Goal: Task Accomplishment & Management: Manage account settings

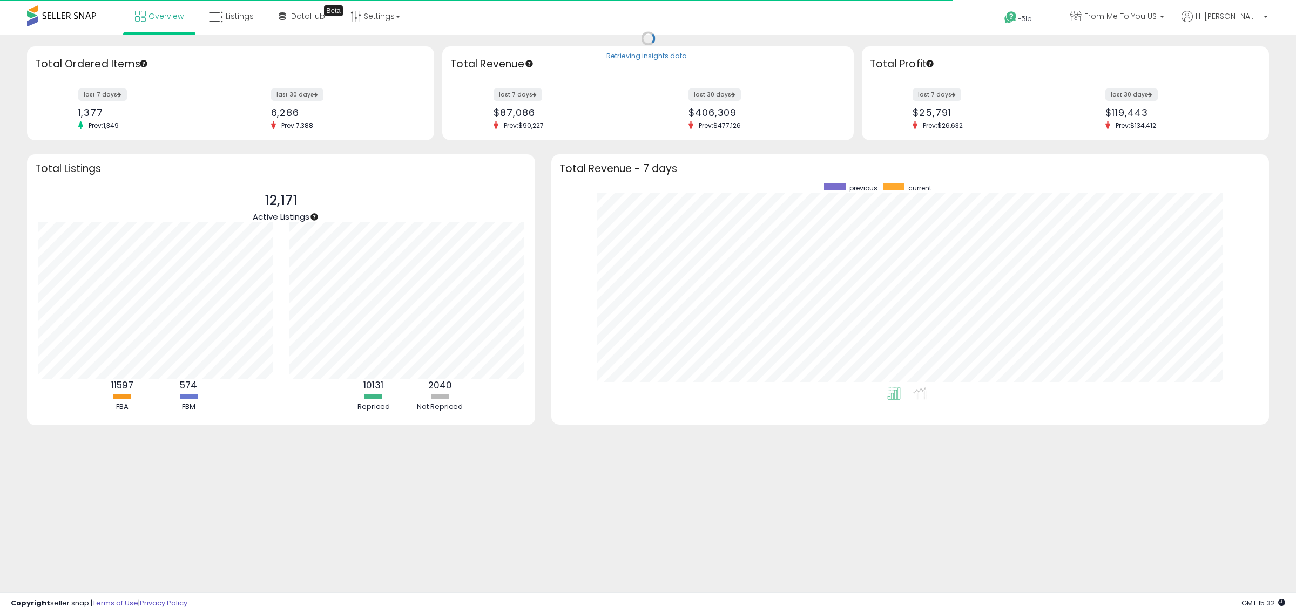
scroll to position [204, 696]
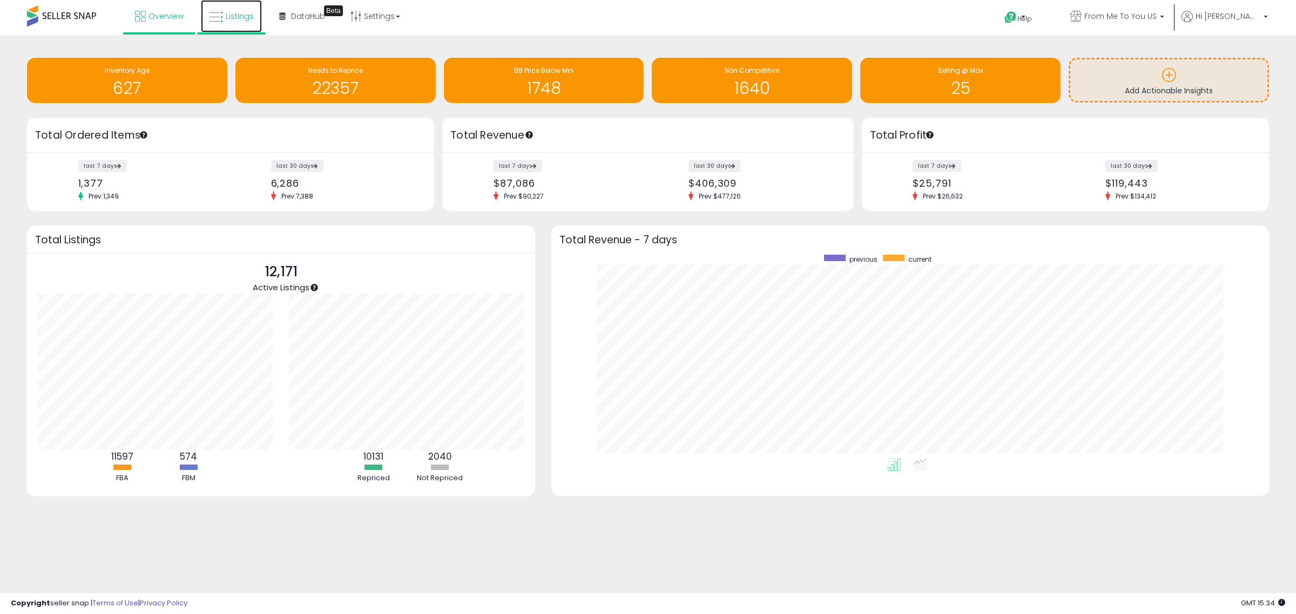
click at [231, 19] on span "Listings" at bounding box center [240, 16] width 28 height 11
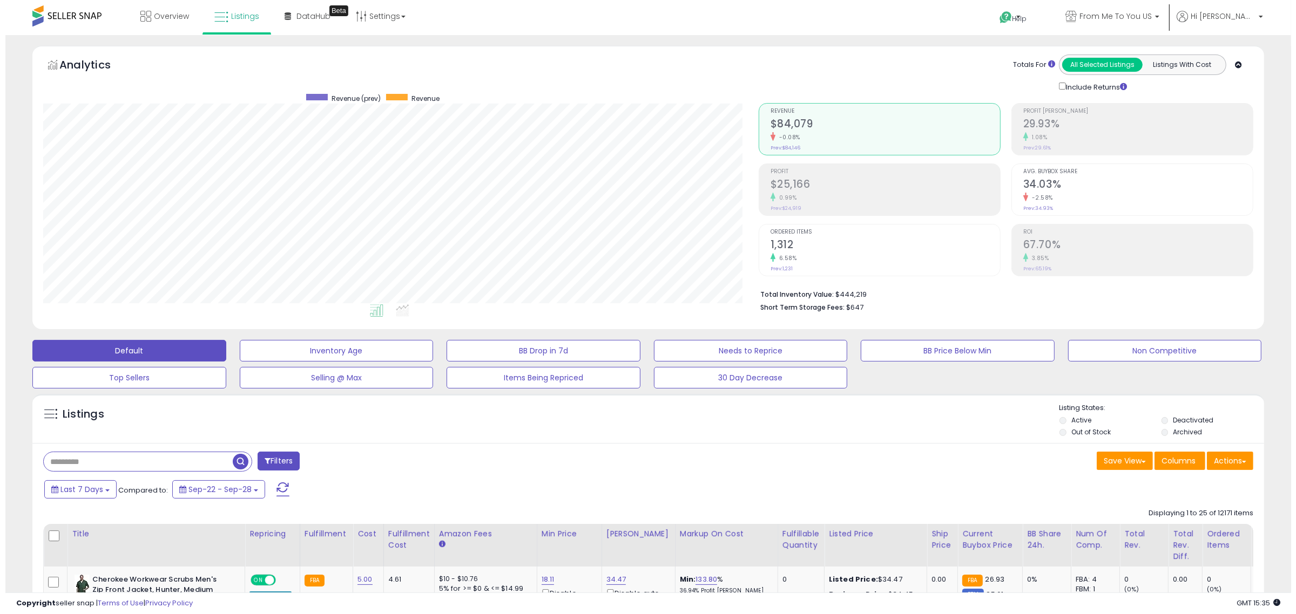
scroll to position [221, 715]
click at [184, 459] on input "text" at bounding box center [132, 461] width 189 height 19
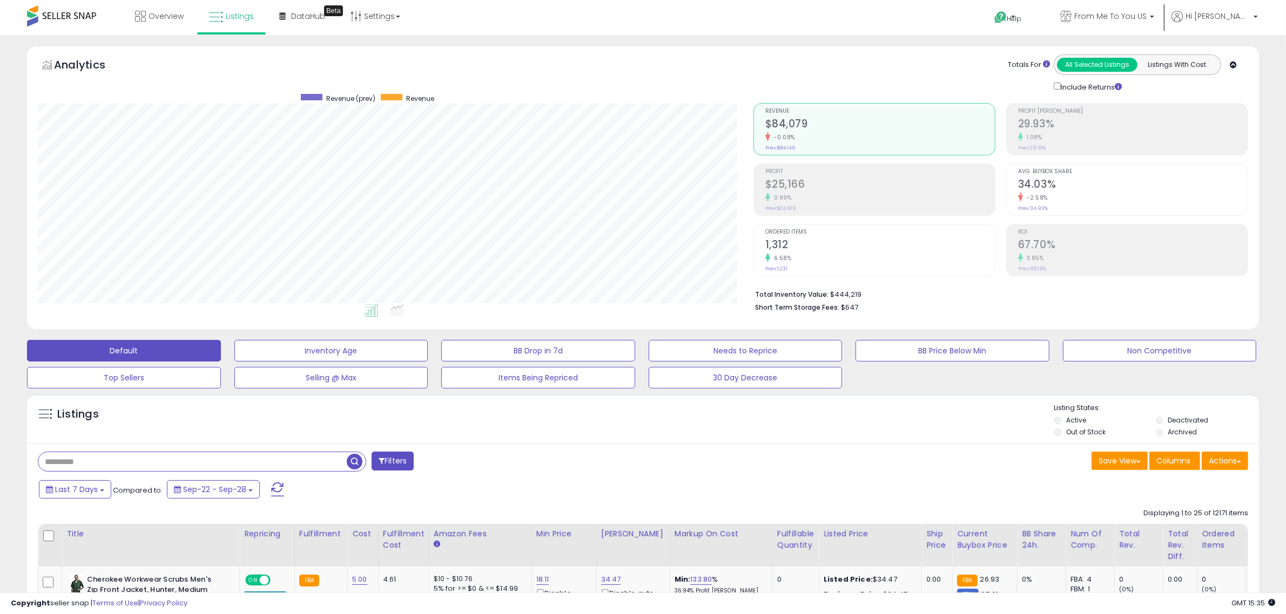
paste input "**********"
type input "**********"
click at [349, 465] on span "button" at bounding box center [355, 462] width 16 height 16
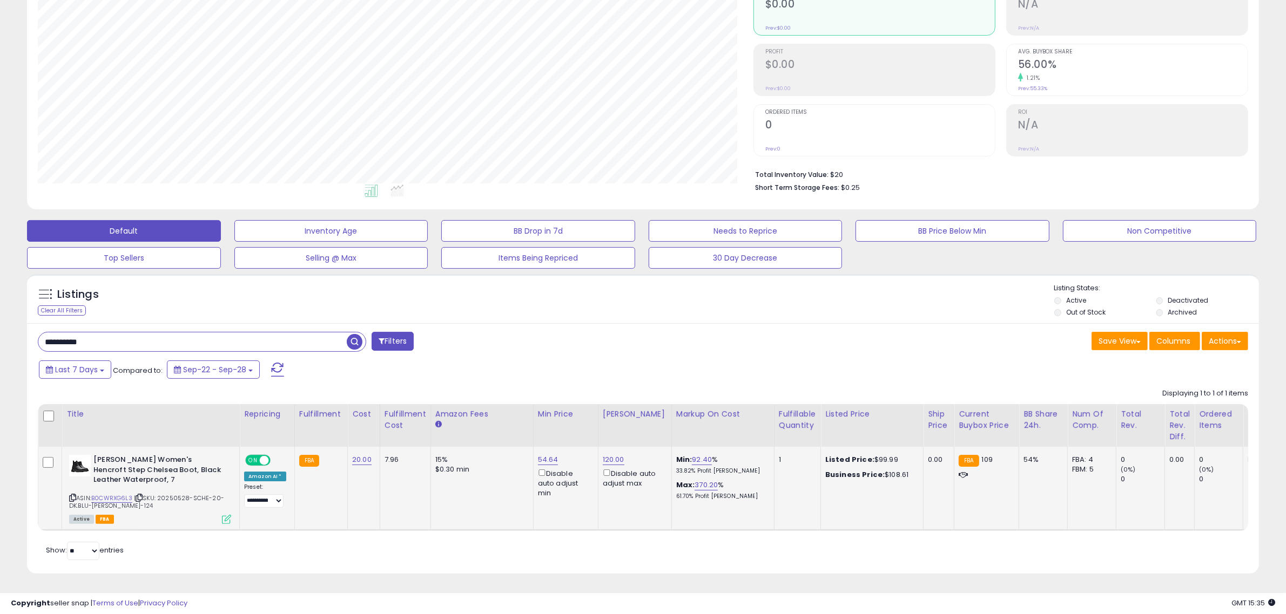
scroll to position [130, 0]
click at [608, 455] on link "120.00" at bounding box center [614, 460] width 22 height 11
drag, startPoint x: 591, startPoint y: 414, endPoint x: 427, endPoint y: 398, distance: 164.9
click at [440, 409] on table "Title Repricing" at bounding box center [862, 467] width 1649 height 127
type input "***"
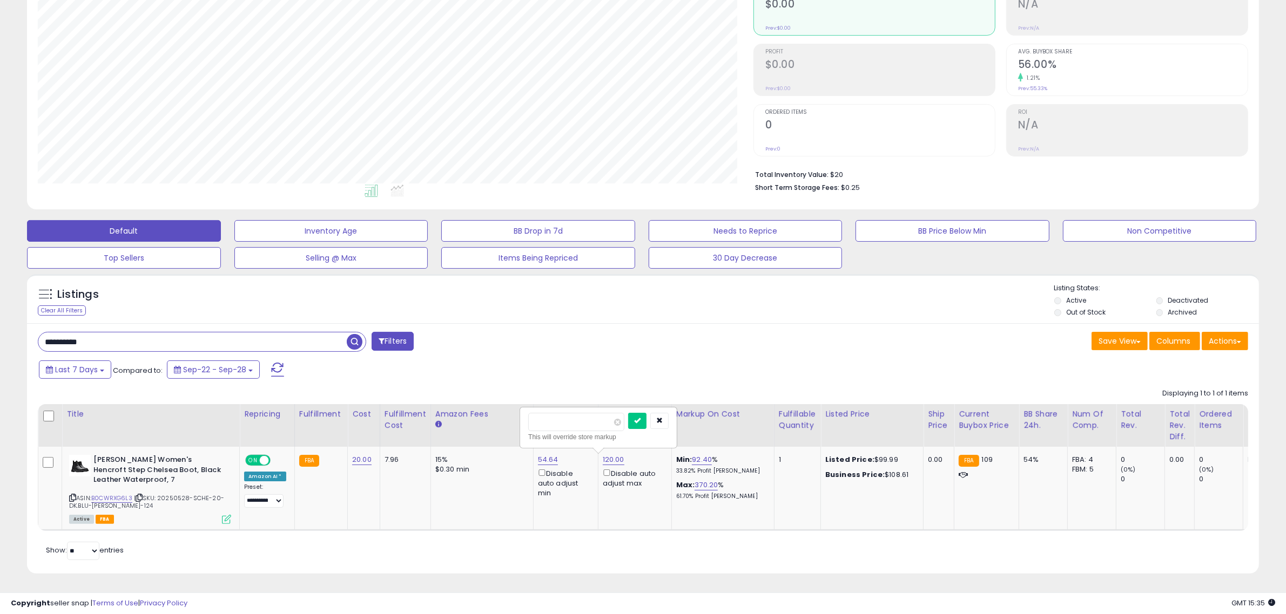
click button "submit" at bounding box center [637, 421] width 18 height 16
drag, startPoint x: 17, startPoint y: 339, endPoint x: 28, endPoint y: 337, distance: 10.9
click at [0, 336] on html "Unable to login Retrieving listings data.. has not yet accepted the Terms of Us…" at bounding box center [643, 187] width 1286 height 614
paste input "text"
type input "**********"
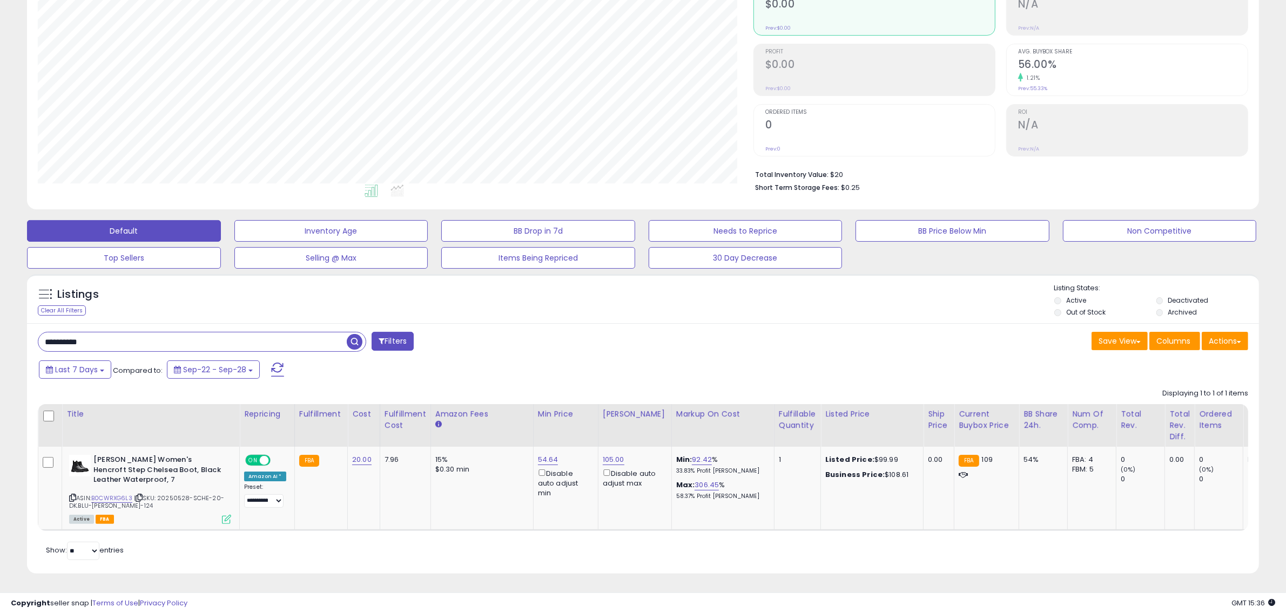
click at [356, 334] on span "button" at bounding box center [355, 342] width 16 height 16
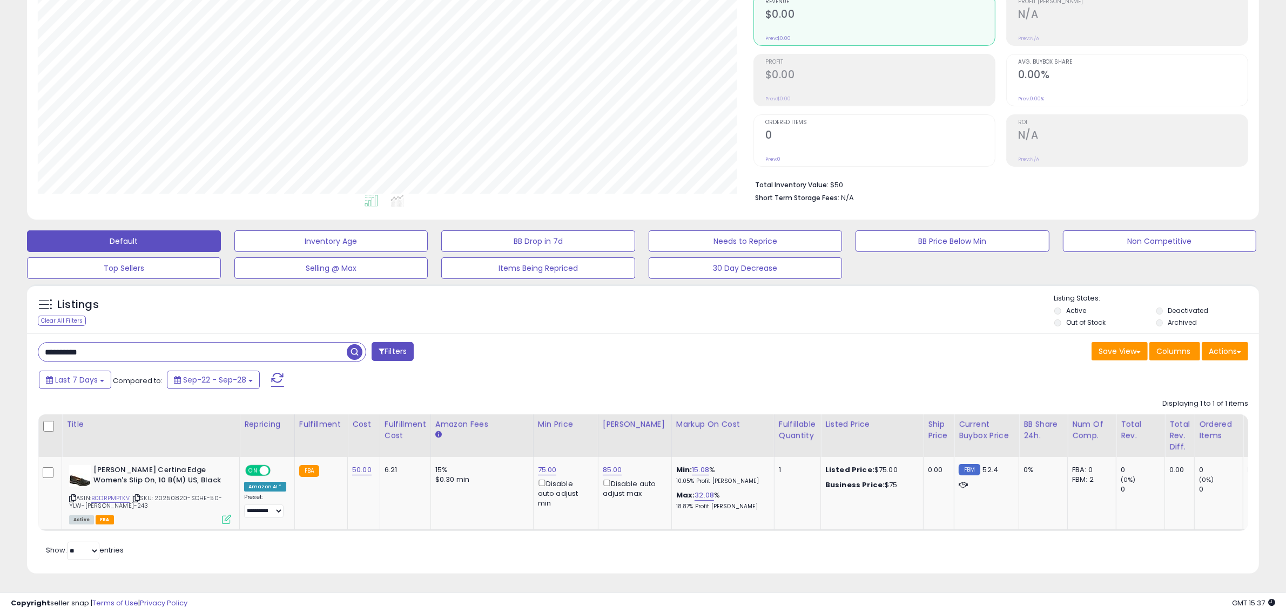
scroll to position [120, 0]
click at [542, 465] on link "75.00" at bounding box center [547, 470] width 19 height 11
drag, startPoint x: 505, startPoint y: 418, endPoint x: 368, endPoint y: 419, distance: 136.6
click at [368, 419] on table "Title Repricing" at bounding box center [862, 473] width 1649 height 117
type input "**"
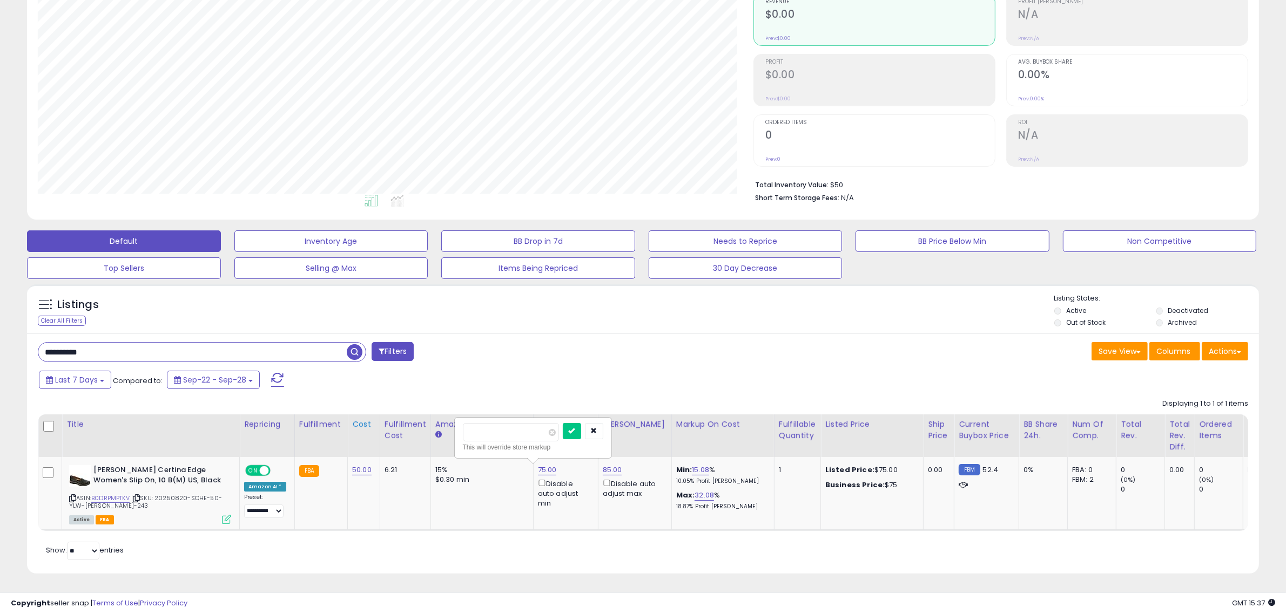
click button "submit" at bounding box center [572, 431] width 18 height 16
click at [549, 465] on link "60.00" at bounding box center [547, 470] width 19 height 11
drag, startPoint x: 444, startPoint y: 418, endPoint x: 406, endPoint y: 408, distance: 39.8
click at [428, 415] on table "Title Repricing" at bounding box center [862, 473] width 1649 height 117
type input "**"
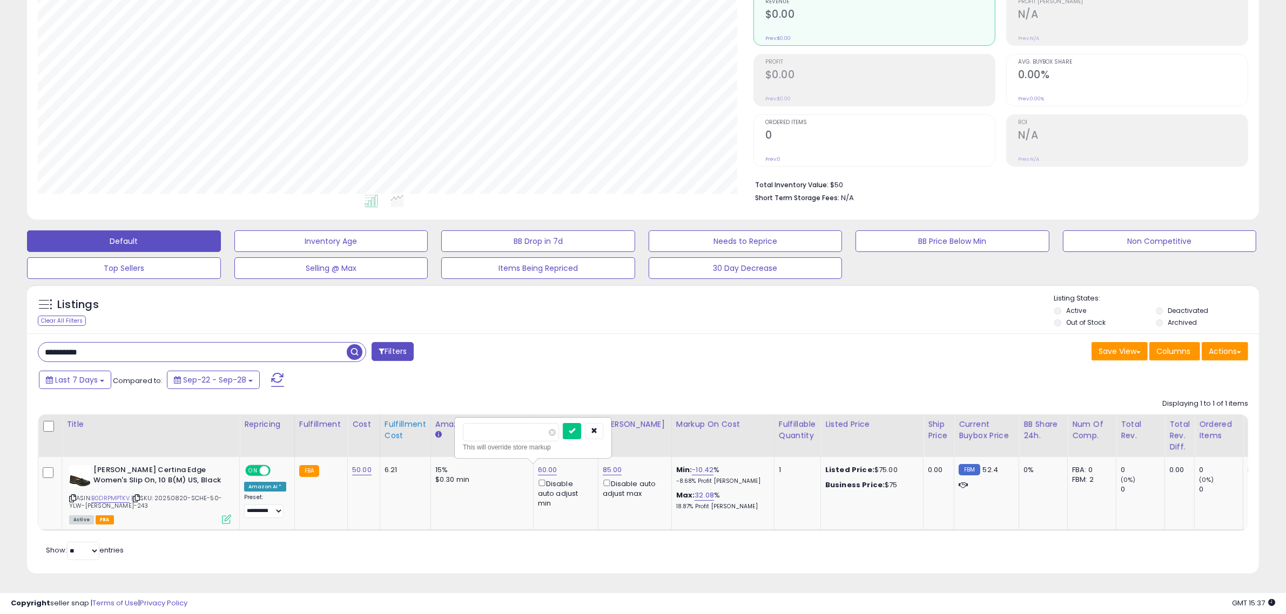
click button "submit" at bounding box center [572, 431] width 18 height 16
click at [547, 465] on link "68.00" at bounding box center [547, 470] width 19 height 11
drag, startPoint x: 514, startPoint y: 422, endPoint x: 358, endPoint y: 419, distance: 156.1
click at [358, 420] on table "Title Repricing" at bounding box center [862, 473] width 1649 height 117
type input "**"
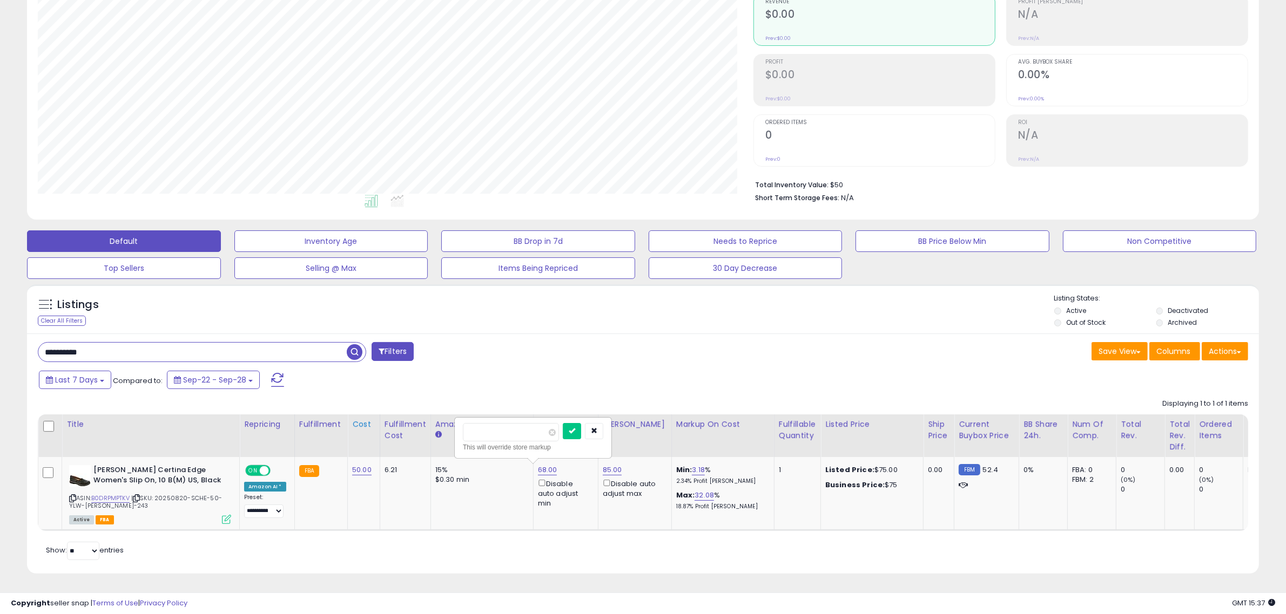
click button "submit" at bounding box center [572, 431] width 18 height 16
click at [544, 465] on link "67.00" at bounding box center [547, 470] width 19 height 11
drag, startPoint x: 503, startPoint y: 417, endPoint x: 349, endPoint y: 389, distance: 156.4
click at [376, 395] on div "Displaying 1 to 1 of 1 items Title Repricing" at bounding box center [643, 463] width 1210 height 138
type input "**"
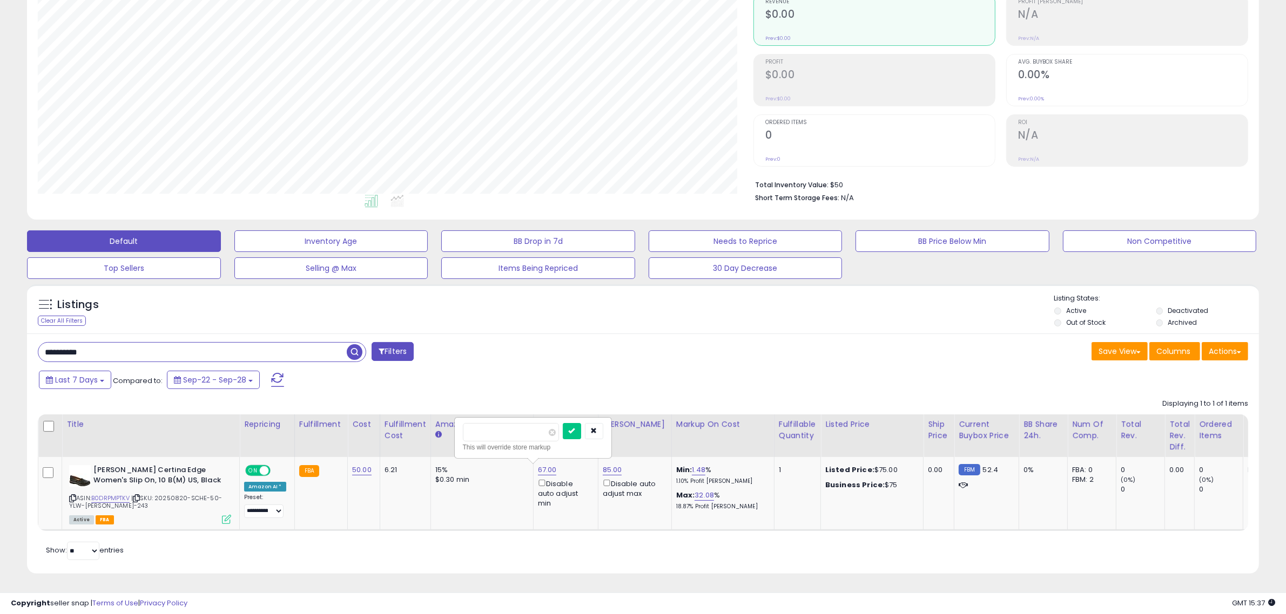
click button "submit" at bounding box center [572, 431] width 18 height 16
click at [617, 465] on link "85.00" at bounding box center [612, 470] width 19 height 11
click at [549, 465] on link "66.00" at bounding box center [547, 470] width 19 height 11
drag, startPoint x: 506, startPoint y: 427, endPoint x: 461, endPoint y: 422, distance: 46.1
click at [461, 422] on div "***** This will override store markup" at bounding box center [532, 437] width 155 height 39
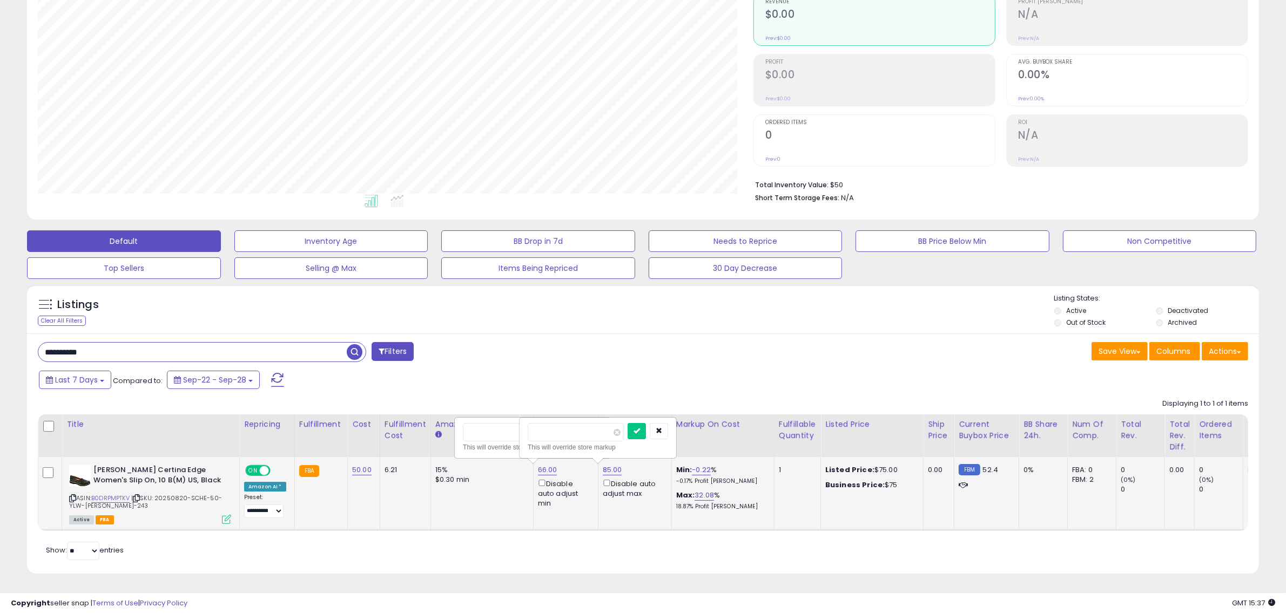
type input "**"
click button "submit" at bounding box center [572, 431] width 18 height 16
click at [604, 465] on link "85.00" at bounding box center [612, 470] width 19 height 11
drag, startPoint x: 522, startPoint y: 423, endPoint x: 472, endPoint y: 422, distance: 49.1
click at [477, 423] on table "Title Repricing" at bounding box center [862, 473] width 1649 height 117
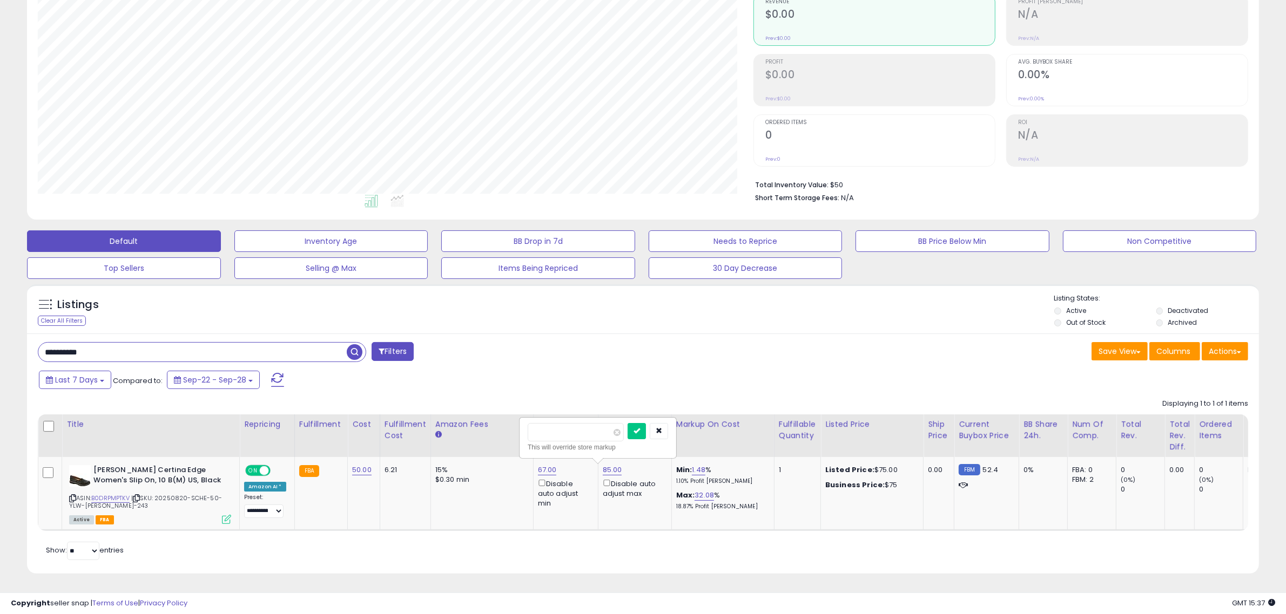
type input "**"
click button "submit" at bounding box center [636, 431] width 18 height 16
drag, startPoint x: 111, startPoint y: 347, endPoint x: -78, endPoint y: 327, distance: 189.4
click at [0, 327] on html "Unable to login Retrieving listings data.. has not yet accepted the Terms of Us…" at bounding box center [643, 197] width 1286 height 614
paste input "text"
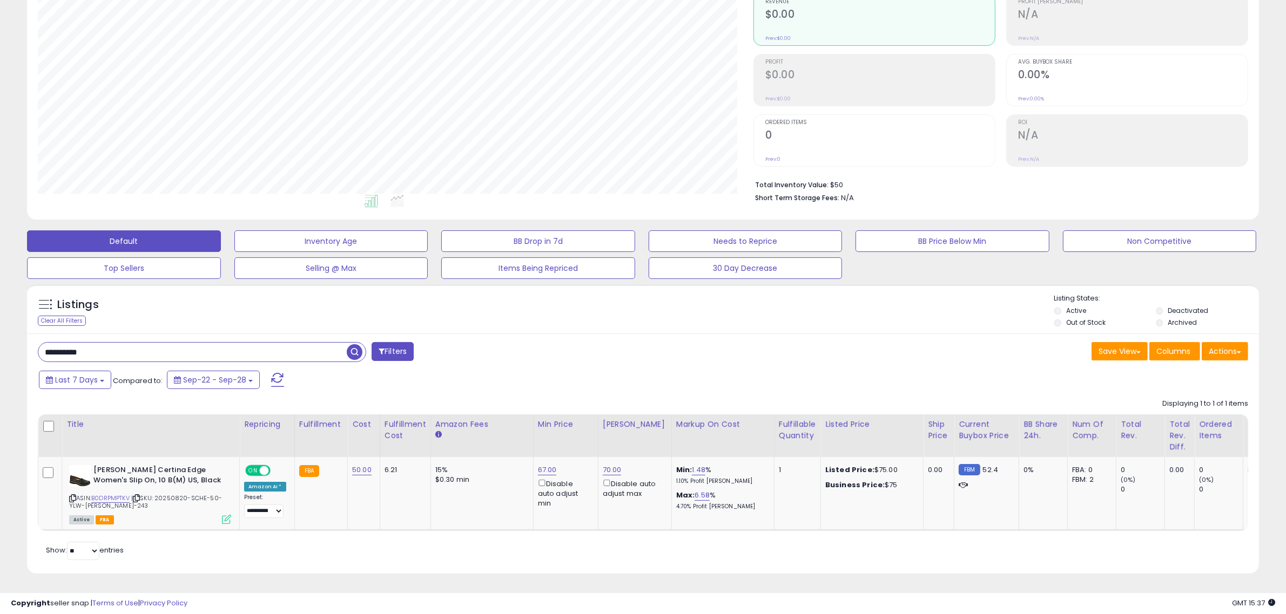
type input "**********"
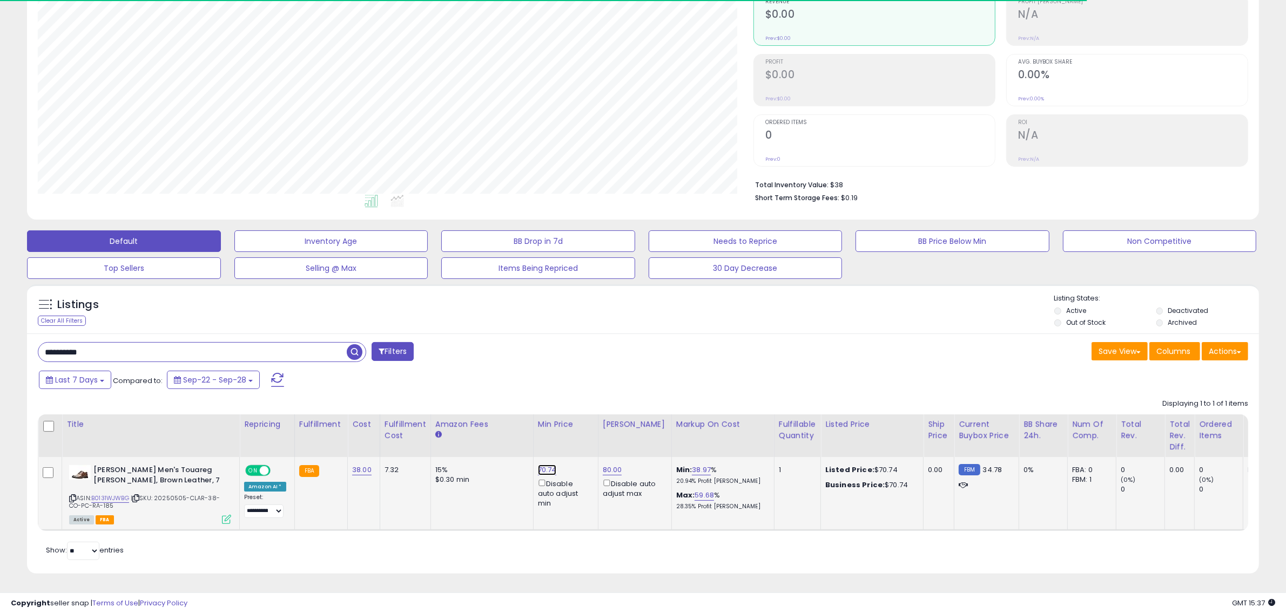
scroll to position [221, 715]
click at [538, 465] on link "70.74" at bounding box center [547, 470] width 19 height 11
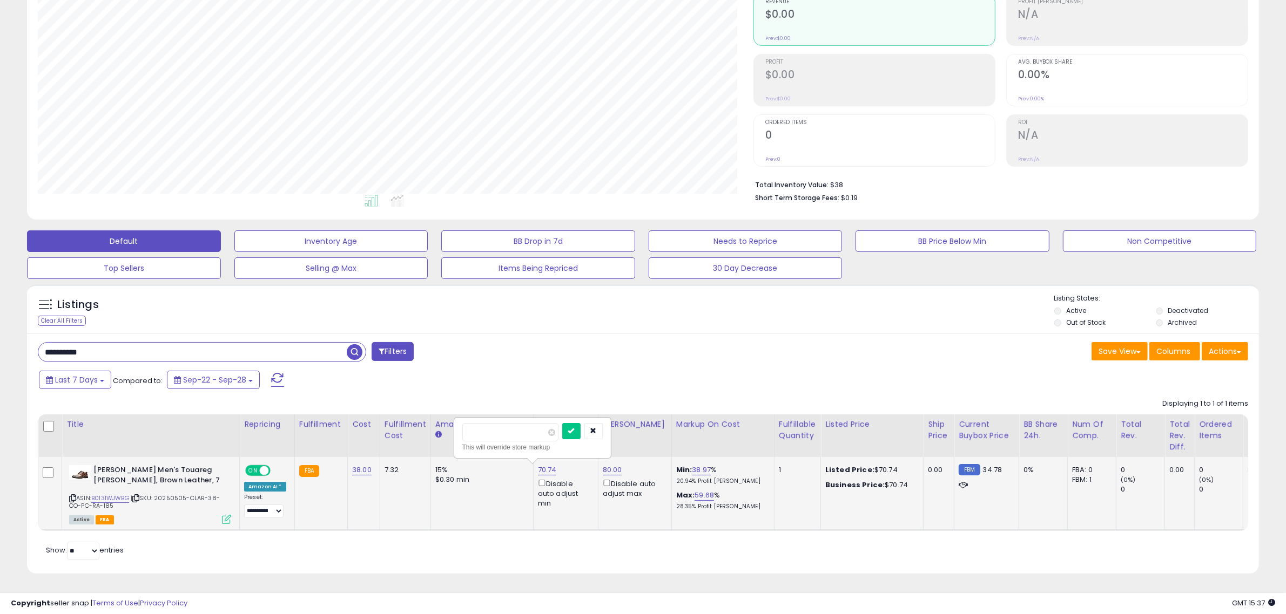
drag, startPoint x: 532, startPoint y: 425, endPoint x: 492, endPoint y: 449, distance: 45.7
click at [492, 449] on div "***** This will override store markup" at bounding box center [533, 438] width 158 height 42
drag, startPoint x: 502, startPoint y: 414, endPoint x: 333, endPoint y: 416, distance: 169.0
click at [333, 416] on table "Title Repricing" at bounding box center [862, 473] width 1649 height 117
type input "**"
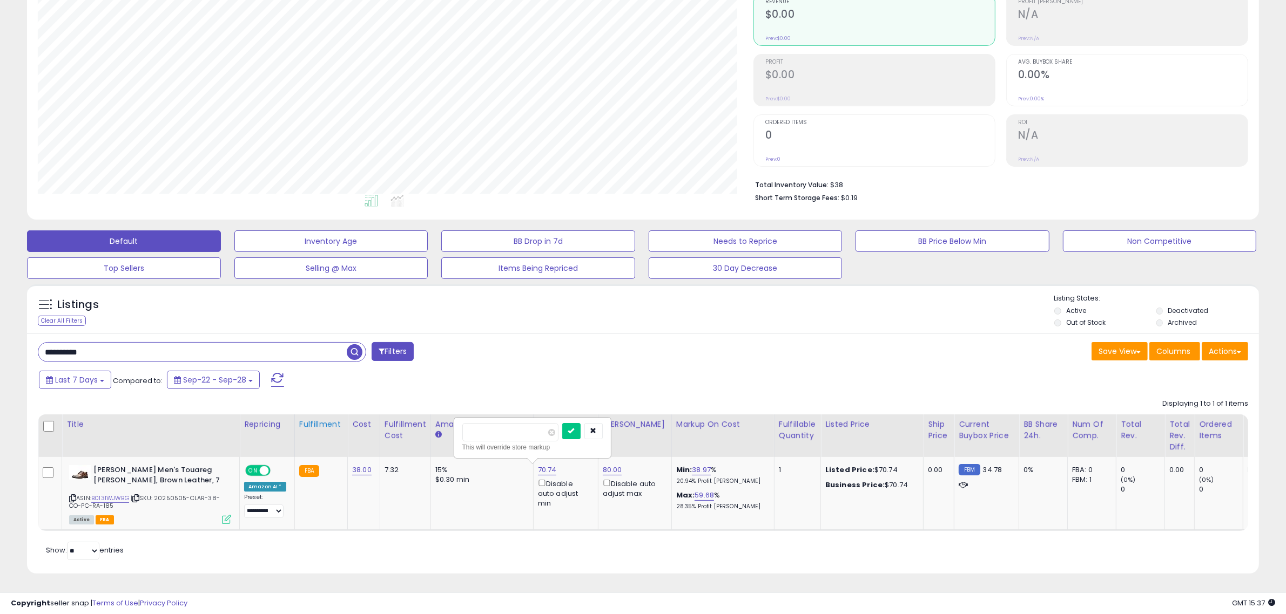
click button "submit" at bounding box center [571, 431] width 18 height 16
click at [550, 465] on link "65.00" at bounding box center [547, 470] width 19 height 11
drag, startPoint x: 519, startPoint y: 421, endPoint x: 376, endPoint y: 411, distance: 142.9
click at [375, 422] on table "Title Repricing" at bounding box center [862, 473] width 1649 height 117
type input "**"
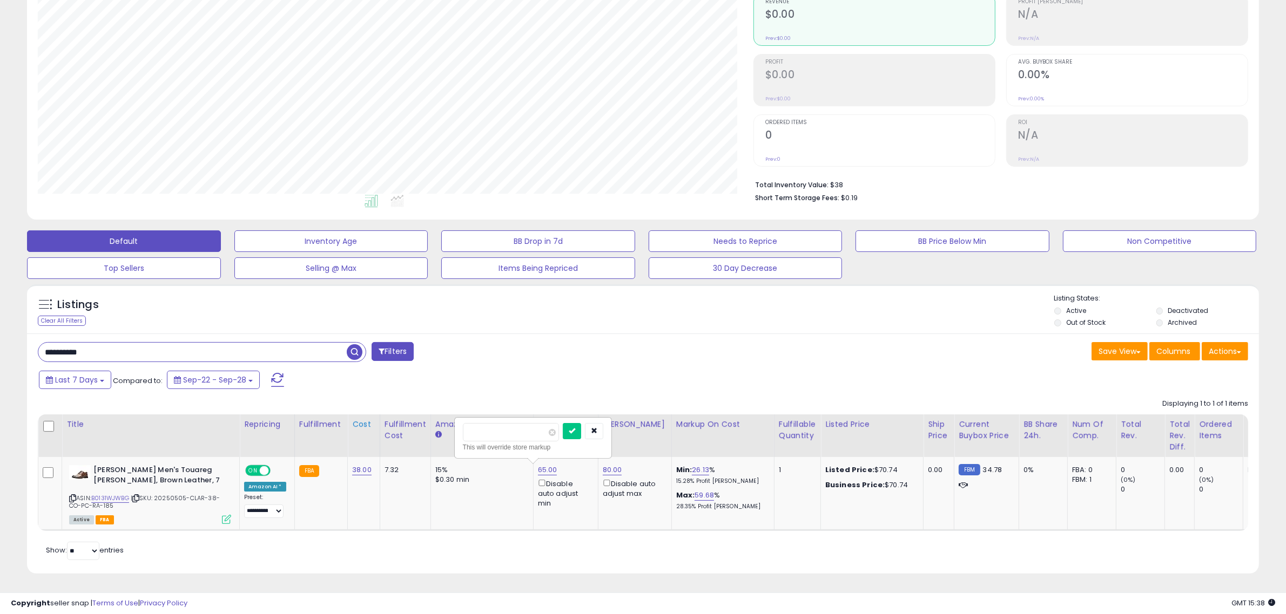
click button "submit" at bounding box center [572, 431] width 18 height 16
click at [542, 465] on link "55.00" at bounding box center [547, 470] width 19 height 11
drag, startPoint x: 516, startPoint y: 425, endPoint x: 340, endPoint y: 416, distance: 175.7
click at [347, 420] on table "Title Repricing" at bounding box center [862, 473] width 1649 height 117
type input "**"
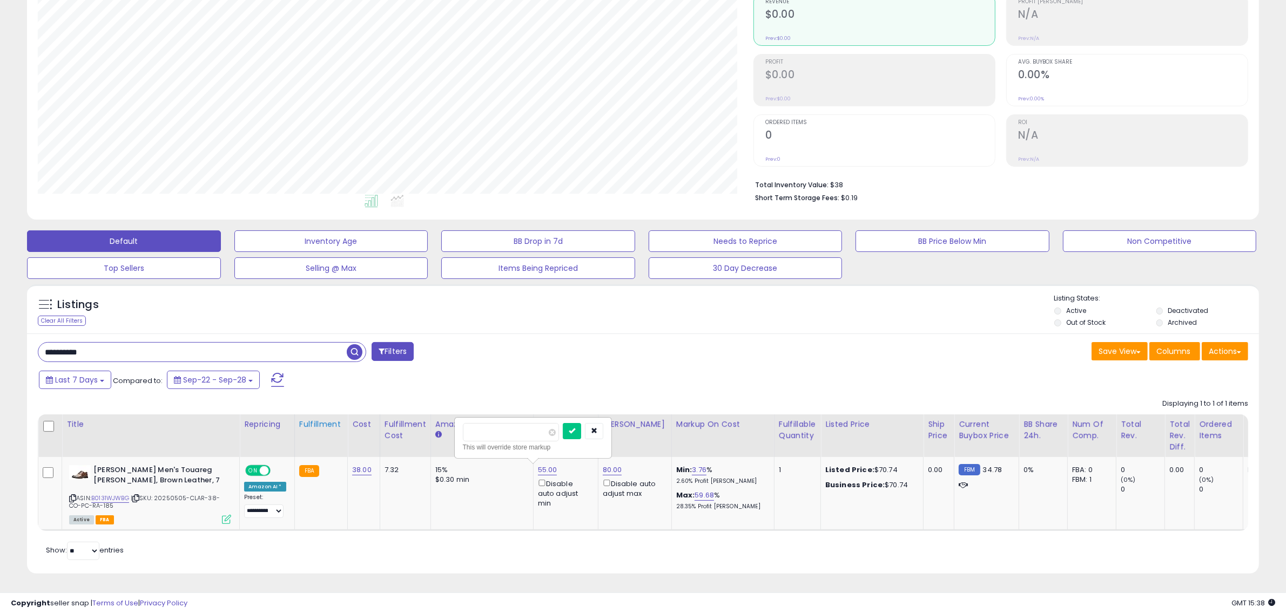
click button "submit" at bounding box center [572, 431] width 18 height 16
click at [540, 465] on link "52.00" at bounding box center [547, 470] width 19 height 11
click at [286, 415] on table "Title Repricing" at bounding box center [862, 473] width 1649 height 117
type input "**"
click button "submit" at bounding box center [571, 431] width 18 height 16
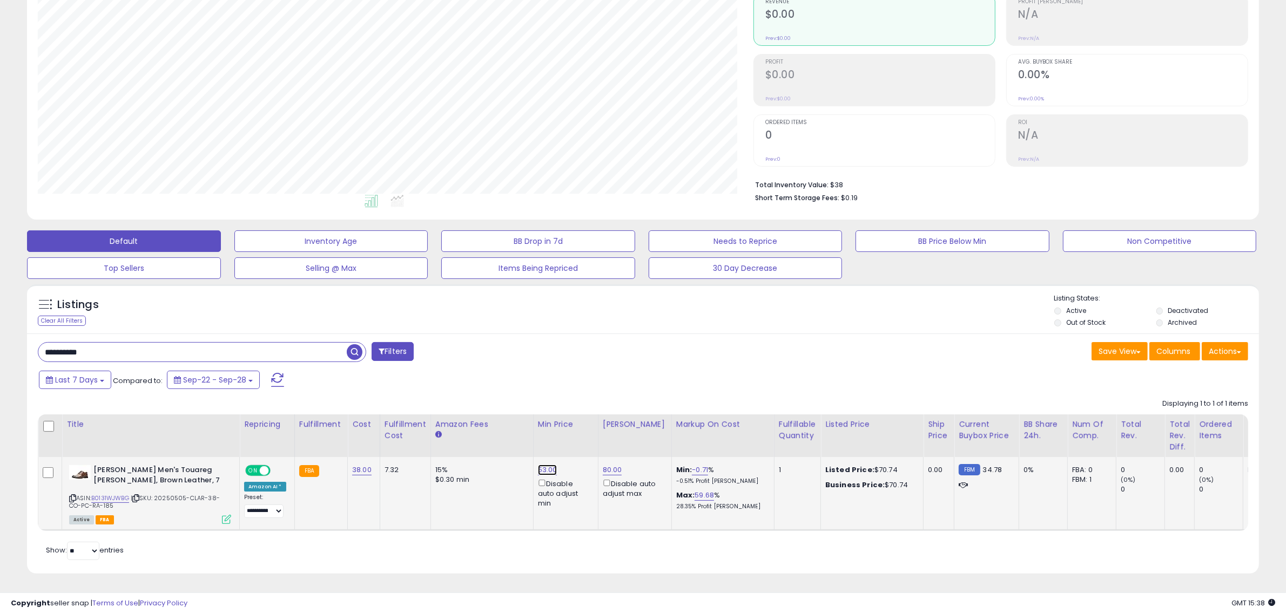
click at [542, 465] on link "53.00" at bounding box center [547, 470] width 19 height 11
drag, startPoint x: 490, startPoint y: 419, endPoint x: 359, endPoint y: 409, distance: 131.0
click at [361, 415] on table "Title Repricing" at bounding box center [862, 473] width 1649 height 117
type input "**"
click button "submit" at bounding box center [571, 431] width 18 height 16
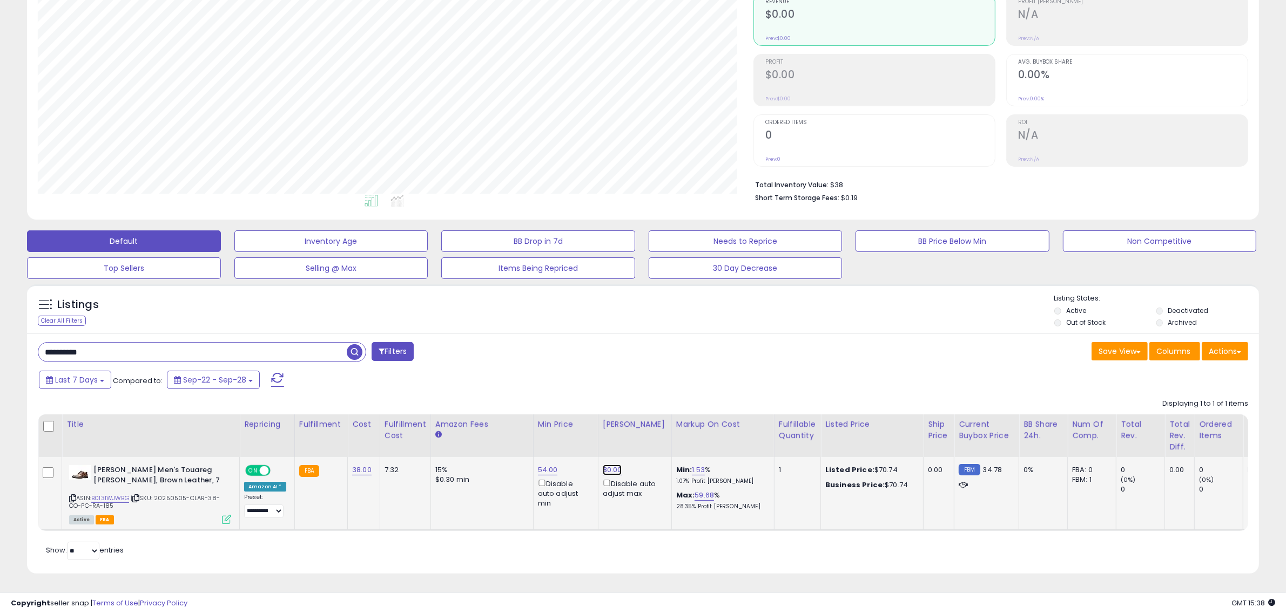
click at [610, 465] on link "80.00" at bounding box center [612, 470] width 19 height 11
drag, startPoint x: 520, startPoint y: 420, endPoint x: 458, endPoint y: 414, distance: 62.4
click at [458, 415] on table "Title Repricing" at bounding box center [862, 473] width 1649 height 117
type input "**"
click button "submit" at bounding box center [636, 431] width 18 height 16
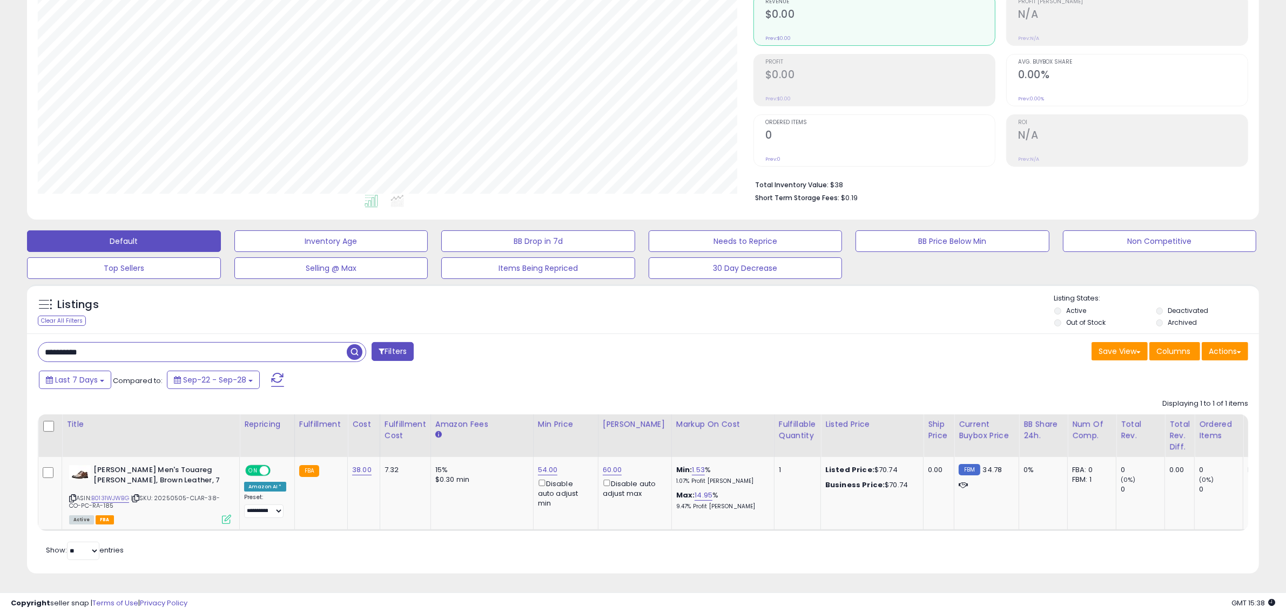
drag, startPoint x: 113, startPoint y: 344, endPoint x: -202, endPoint y: 339, distance: 315.9
click at [0, 339] on html "Unable to login Retrieving listings data.. has not yet accepted the Terms of Us…" at bounding box center [643, 197] width 1286 height 614
paste input "text"
type input "**********"
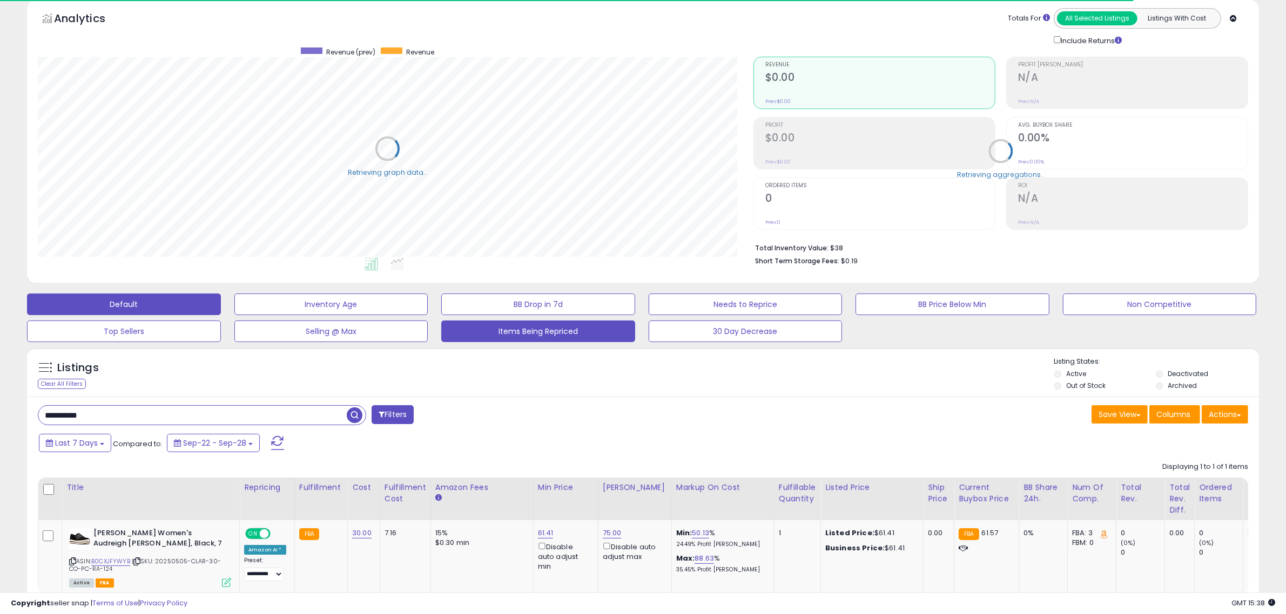
scroll to position [539686, 539191]
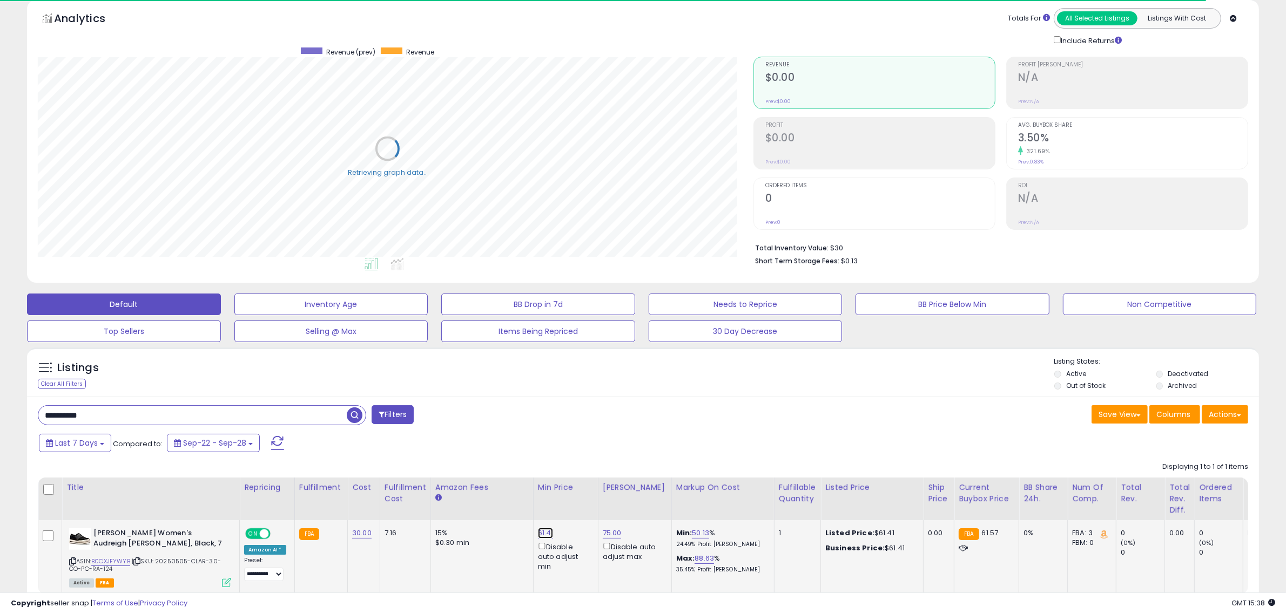
click at [542, 533] on link "61.41" at bounding box center [546, 533] width 16 height 11
click at [400, 487] on table "Title Repricing" at bounding box center [862, 536] width 1649 height 117
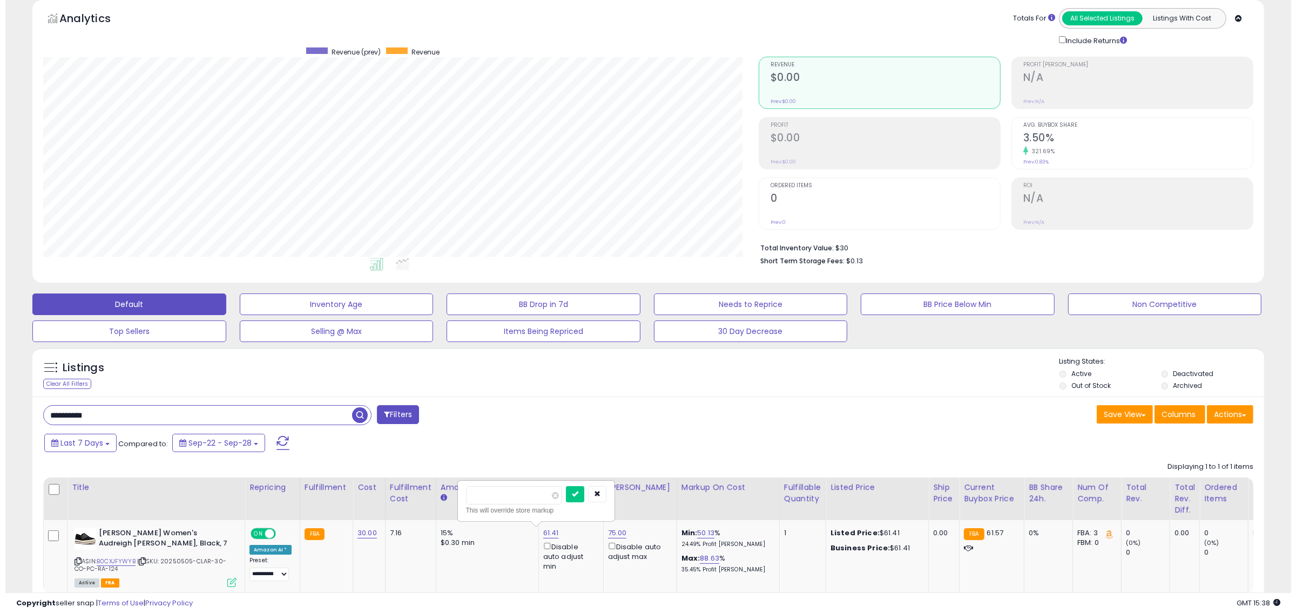
scroll to position [221, 715]
type input "*"
type input "**"
click button "submit" at bounding box center [569, 494] width 18 height 16
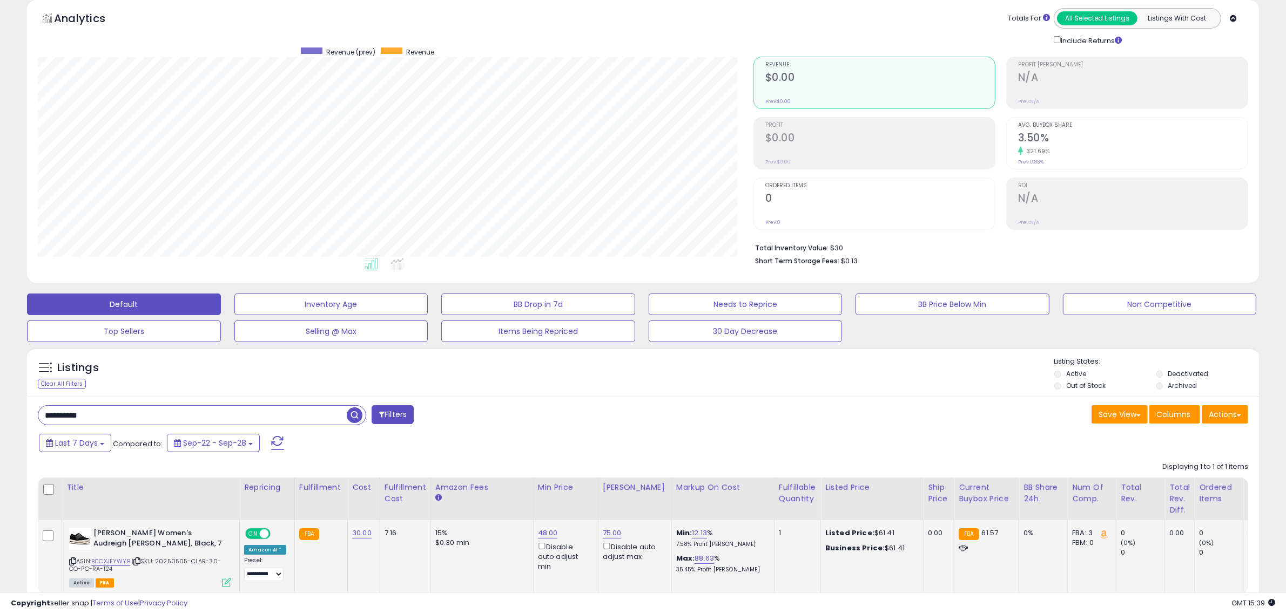
click at [533, 532] on td "48.00 Disable auto adjust min" at bounding box center [565, 556] width 65 height 73
click at [541, 532] on link "48.00" at bounding box center [548, 533] width 20 height 11
drag, startPoint x: 504, startPoint y: 484, endPoint x: 388, endPoint y: 479, distance: 116.2
click at [423, 490] on table "Title Repricing" at bounding box center [862, 536] width 1649 height 117
click at [552, 438] on div "Last 7 Days Compared to: Sep-22 - Sep-28" at bounding box center [490, 444] width 908 height 24
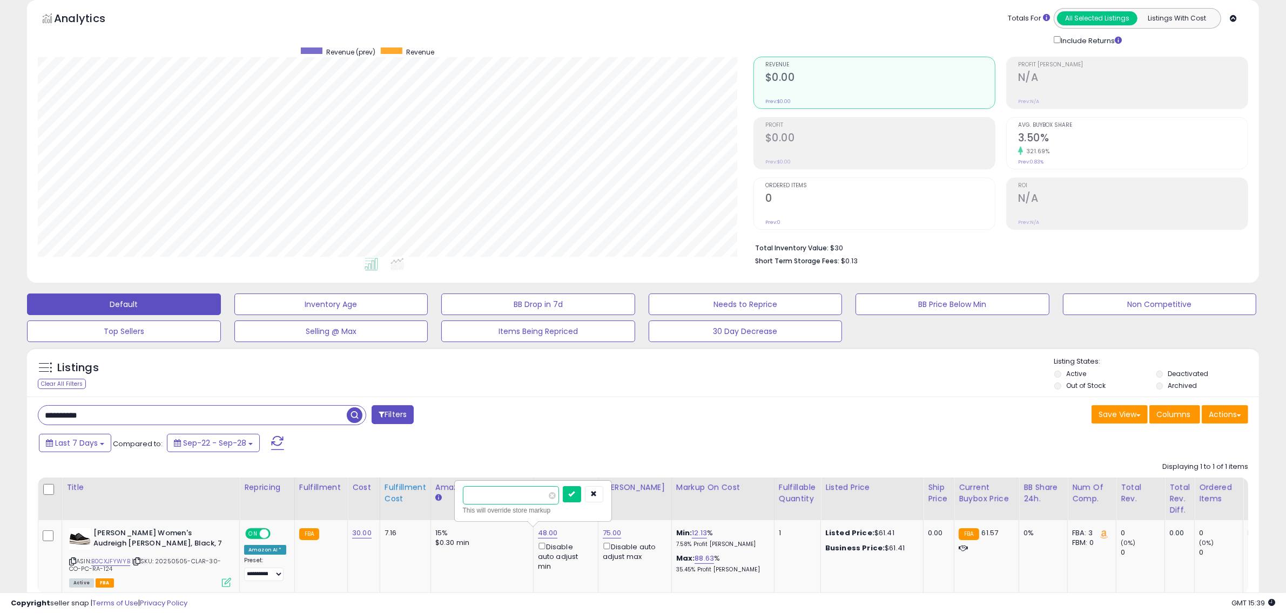
drag, startPoint x: 514, startPoint y: 497, endPoint x: 383, endPoint y: 496, distance: 130.7
click at [386, 497] on table "Title Repricing" at bounding box center [862, 536] width 1649 height 117
type input "**"
click button "submit" at bounding box center [572, 494] width 18 height 16
click at [605, 532] on link "75.00" at bounding box center [612, 533] width 19 height 11
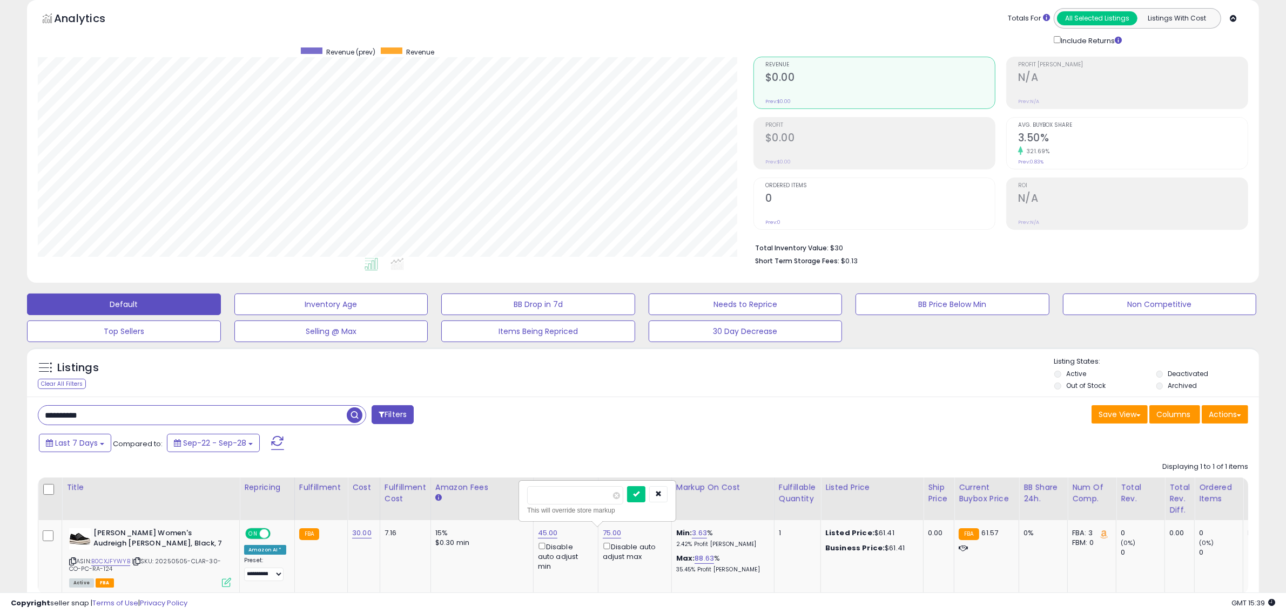
drag, startPoint x: 552, startPoint y: 497, endPoint x: 473, endPoint y: 495, distance: 79.4
click at [473, 495] on table "Title Repricing" at bounding box center [862, 536] width 1649 height 117
type input "**"
click button "submit" at bounding box center [636, 494] width 18 height 16
click at [0, 408] on html "Unable to login Retrieving listings data.. has not yet accepted the Terms of Us…" at bounding box center [643, 261] width 1286 height 614
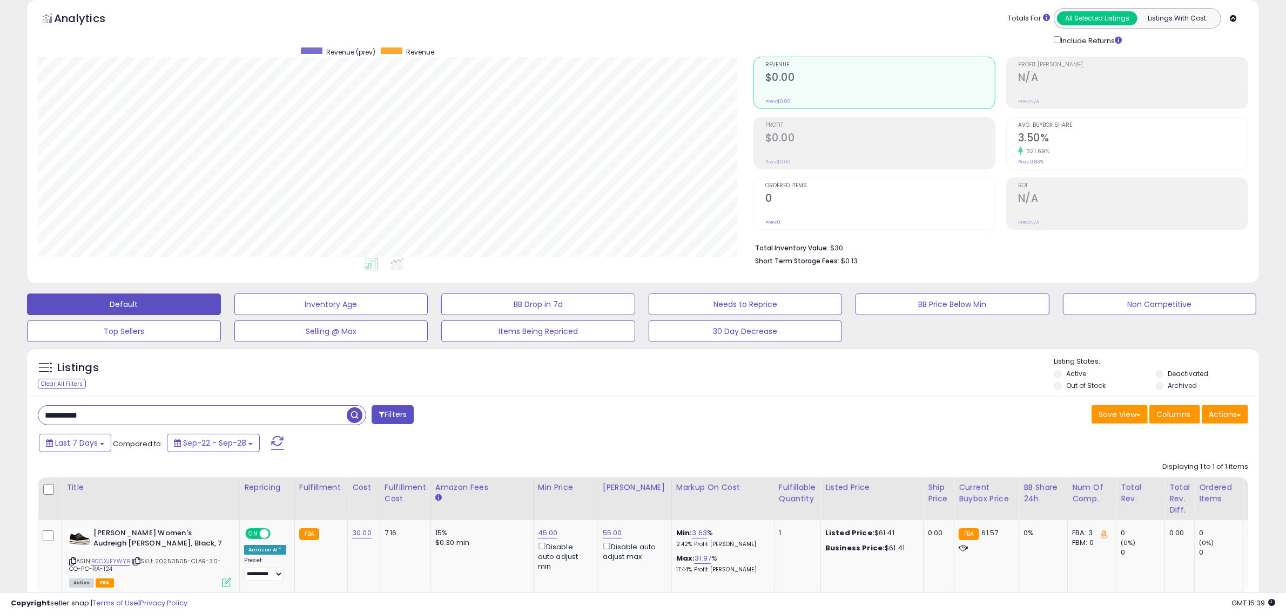
paste input "text"
click at [0, 411] on html "Unable to login Retrieving listings data.. has not yet accepted the Terms of Us…" at bounding box center [643, 261] width 1286 height 614
paste input "text"
type input "**********"
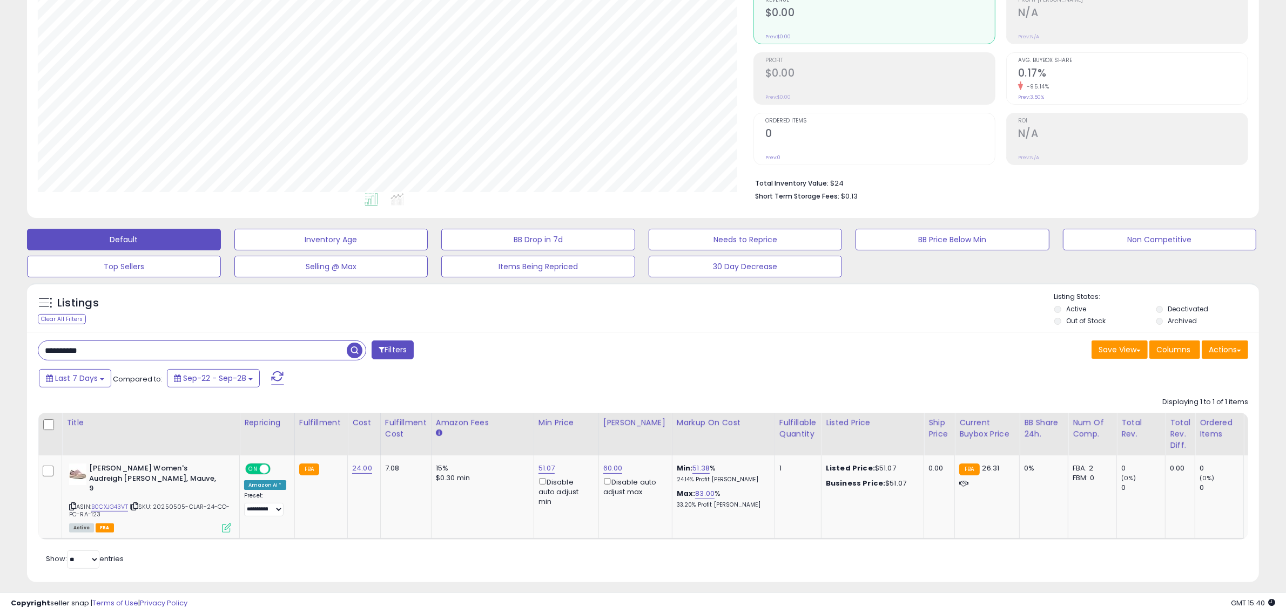
scroll to position [114, 0]
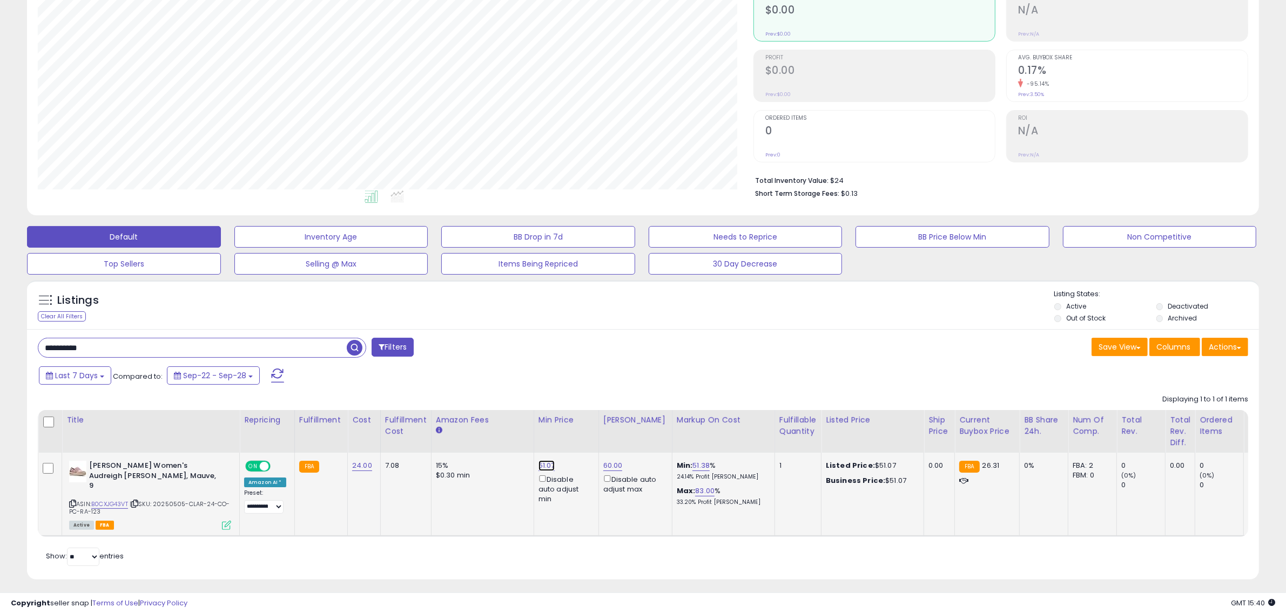
click at [539, 464] on link "51.07" at bounding box center [546, 466] width 17 height 11
drag, startPoint x: 509, startPoint y: 433, endPoint x: 356, endPoint y: 415, distance: 153.4
click at [356, 415] on table "Title Repricing" at bounding box center [862, 473] width 1649 height 127
type input "**"
click button "submit" at bounding box center [570, 427] width 18 height 16
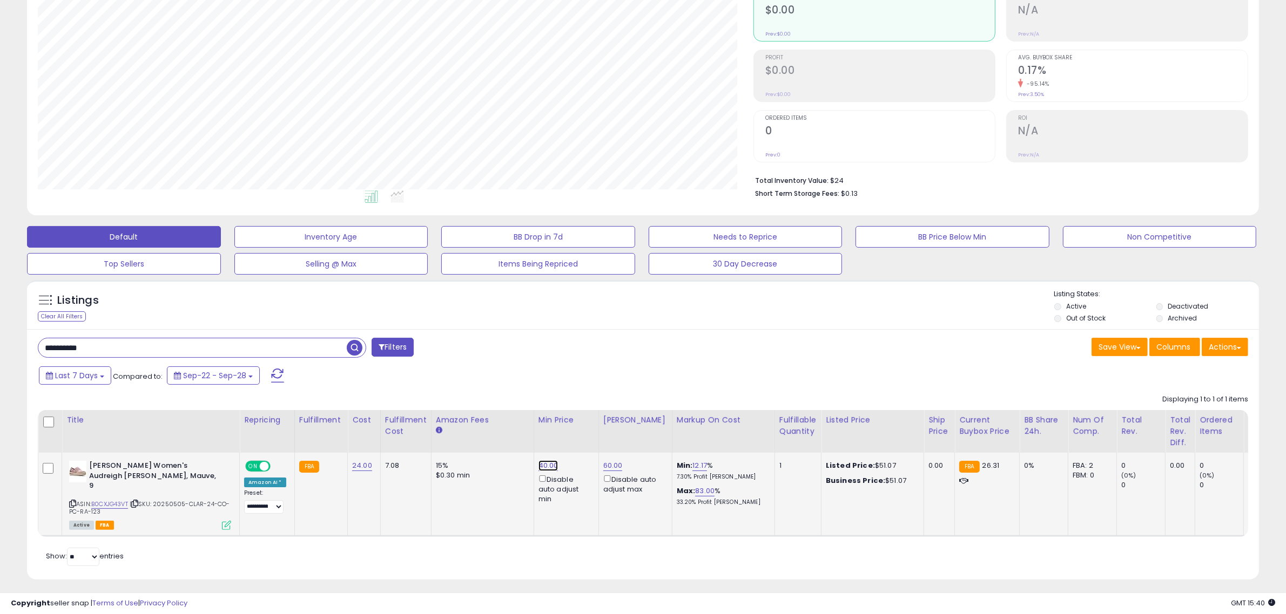
click at [546, 468] on link "40.00" at bounding box center [548, 466] width 20 height 11
drag, startPoint x: 515, startPoint y: 433, endPoint x: 392, endPoint y: 414, distance: 124.0
click at [391, 424] on table "Title Repricing" at bounding box center [862, 473] width 1649 height 127
type input "**"
click button "submit" at bounding box center [571, 427] width 18 height 16
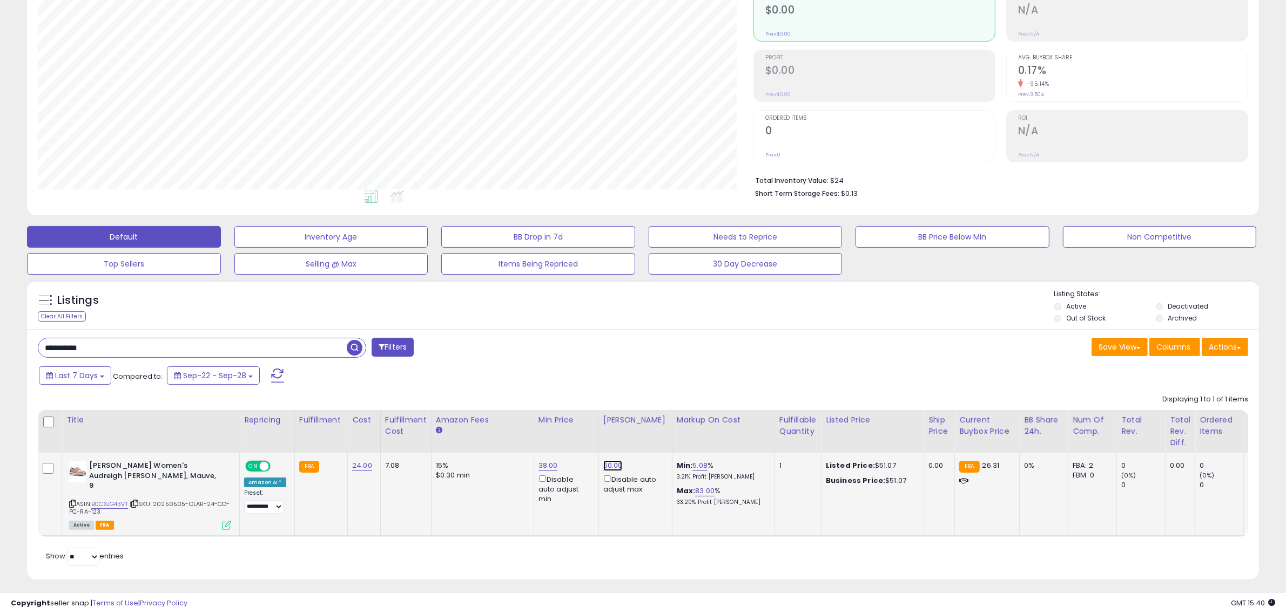
click at [605, 465] on link "60.00" at bounding box center [612, 466] width 19 height 11
drag, startPoint x: 583, startPoint y: 425, endPoint x: 449, endPoint y: 424, distance: 134.4
click at [449, 424] on table "Title Repricing" at bounding box center [862, 473] width 1649 height 127
type input "**"
click button "submit" at bounding box center [636, 427] width 18 height 16
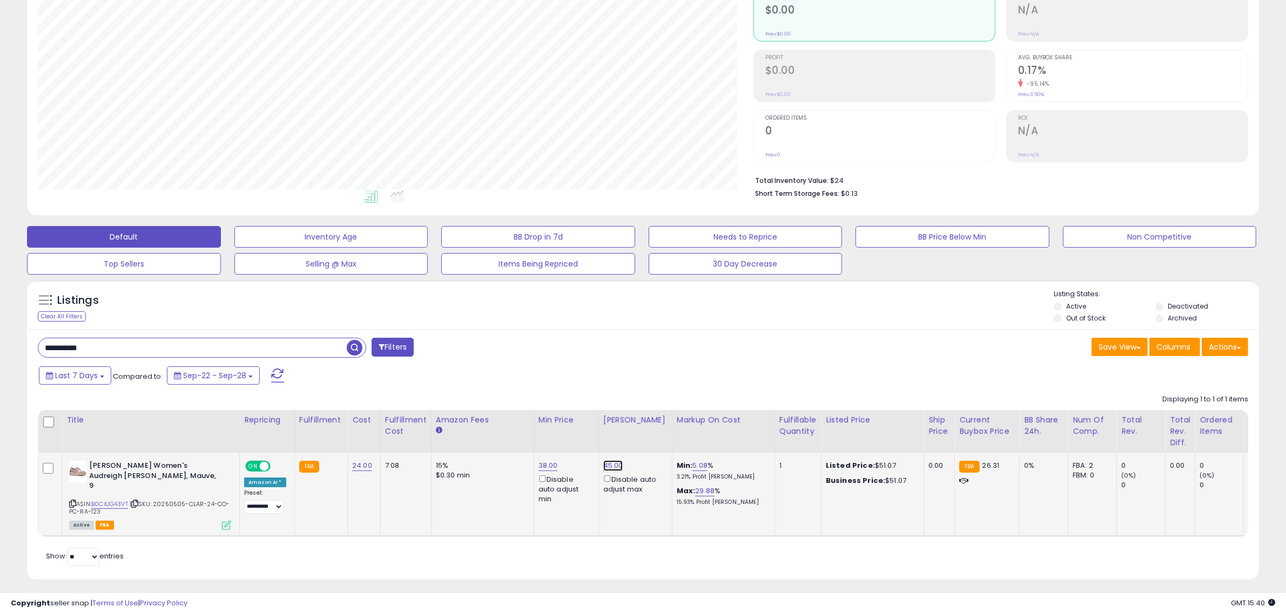
click at [614, 464] on link "45.00" at bounding box center [613, 466] width 20 height 11
drag, startPoint x: 581, startPoint y: 422, endPoint x: 393, endPoint y: 416, distance: 188.5
click at [405, 419] on table "Title Repricing" at bounding box center [862, 473] width 1649 height 127
type input "**"
click button "submit" at bounding box center [636, 427] width 18 height 16
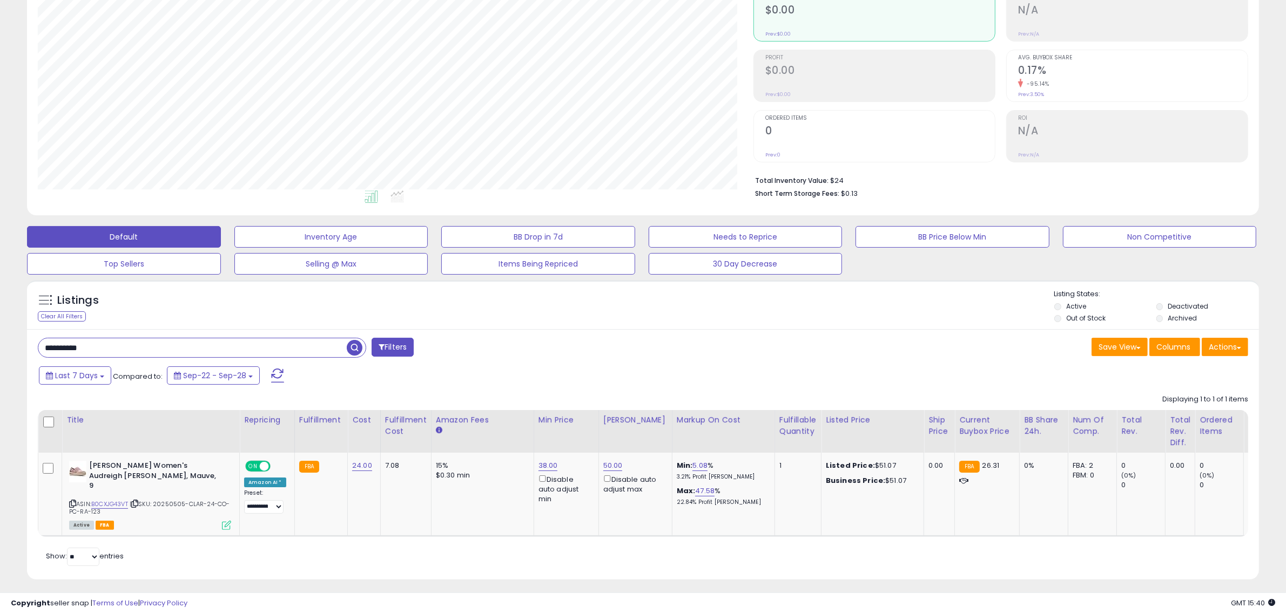
drag, startPoint x: 128, startPoint y: 349, endPoint x: -35, endPoint y: 341, distance: 163.3
click at [0, 341] on html "Unable to login Retrieving listings data.. has not yet accepted the Terms of Us…" at bounding box center [643, 193] width 1286 height 614
paste input "text"
type input "**********"
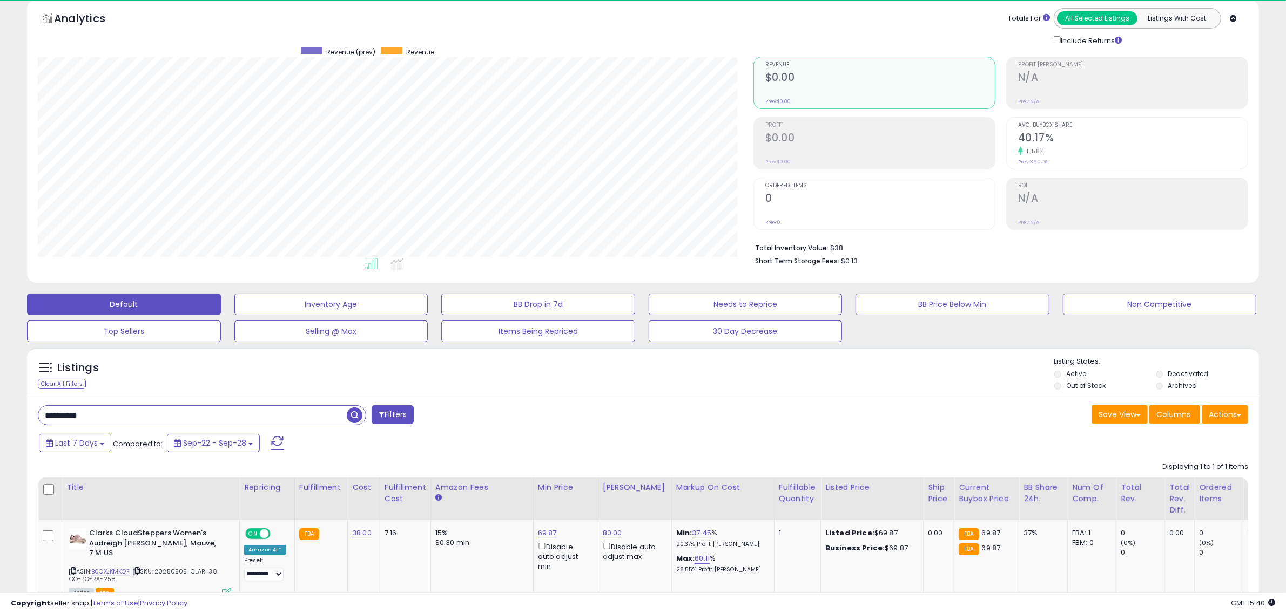
scroll to position [221, 715]
click at [546, 535] on link "69.87" at bounding box center [547, 533] width 19 height 11
drag, startPoint x: 535, startPoint y: 500, endPoint x: 385, endPoint y: 489, distance: 150.0
click at [387, 490] on table "Title Repricing" at bounding box center [862, 541] width 1649 height 127
type input "**"
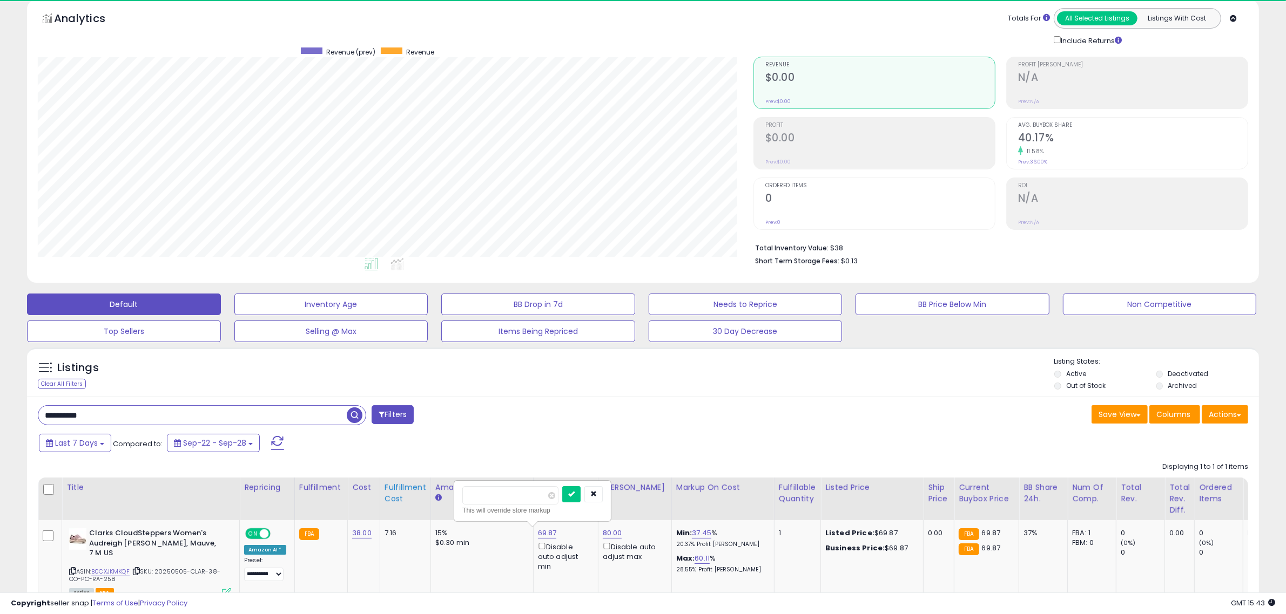
click button "submit" at bounding box center [571, 494] width 18 height 16
click at [543, 533] on link "55.00" at bounding box center [547, 533] width 19 height 11
drag, startPoint x: 464, startPoint y: 503, endPoint x: 454, endPoint y: 511, distance: 13.1
click at [455, 510] on div "***** This will override store markup" at bounding box center [532, 501] width 155 height 39
type input "**"
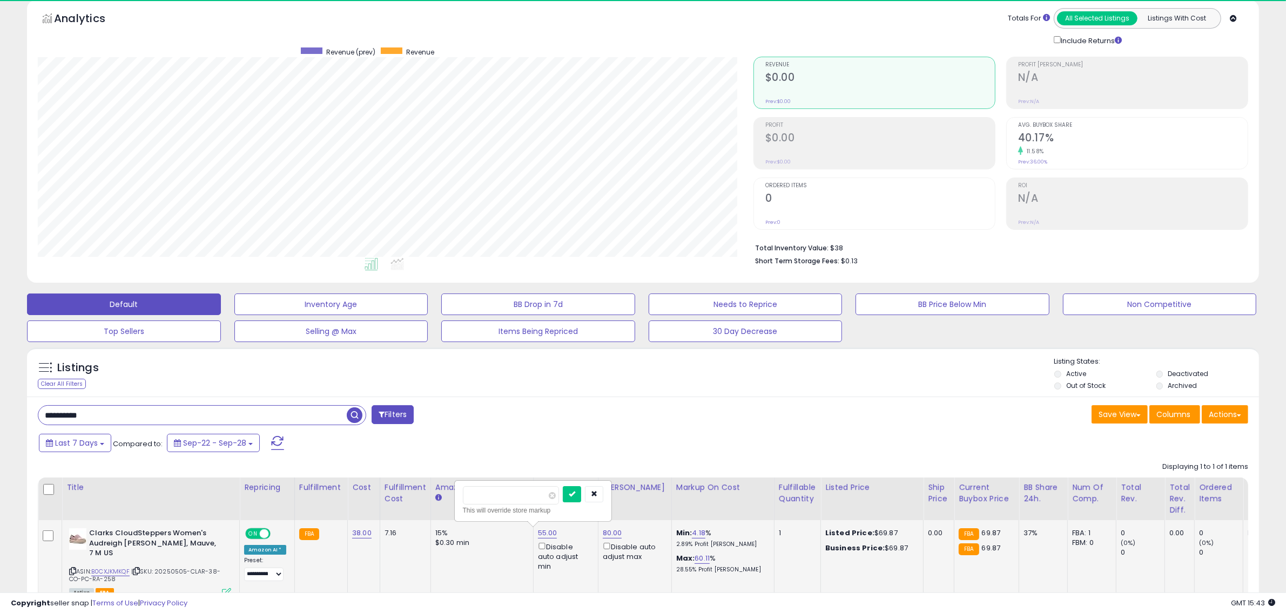
click button "submit" at bounding box center [572, 494] width 18 height 16
click at [543, 528] on link "53.00" at bounding box center [547, 533] width 19 height 11
drag, startPoint x: 530, startPoint y: 497, endPoint x: 435, endPoint y: 511, distance: 96.1
click at [438, 510] on table "Title Repricing" at bounding box center [862, 541] width 1649 height 127
type input "**"
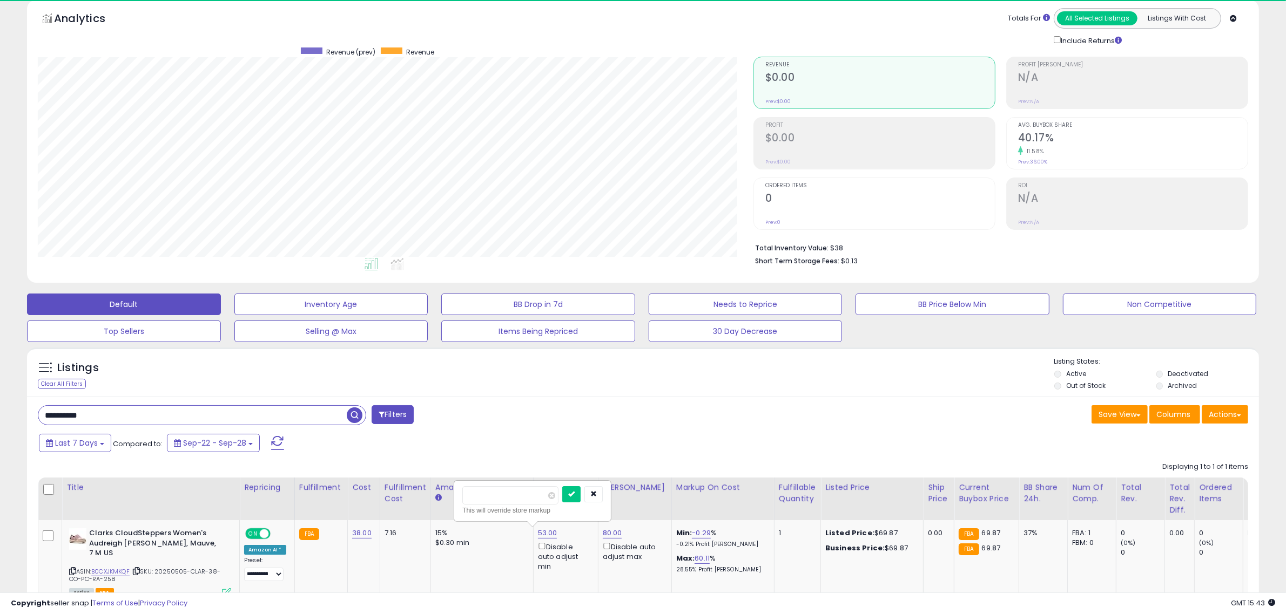
click button "submit" at bounding box center [571, 494] width 18 height 16
click at [610, 532] on link "80.00" at bounding box center [612, 533] width 19 height 11
drag, startPoint x: 530, startPoint y: 497, endPoint x: 478, endPoint y: 505, distance: 52.9
click at [477, 505] on table "Title Repricing" at bounding box center [862, 541] width 1649 height 127
type input "**"
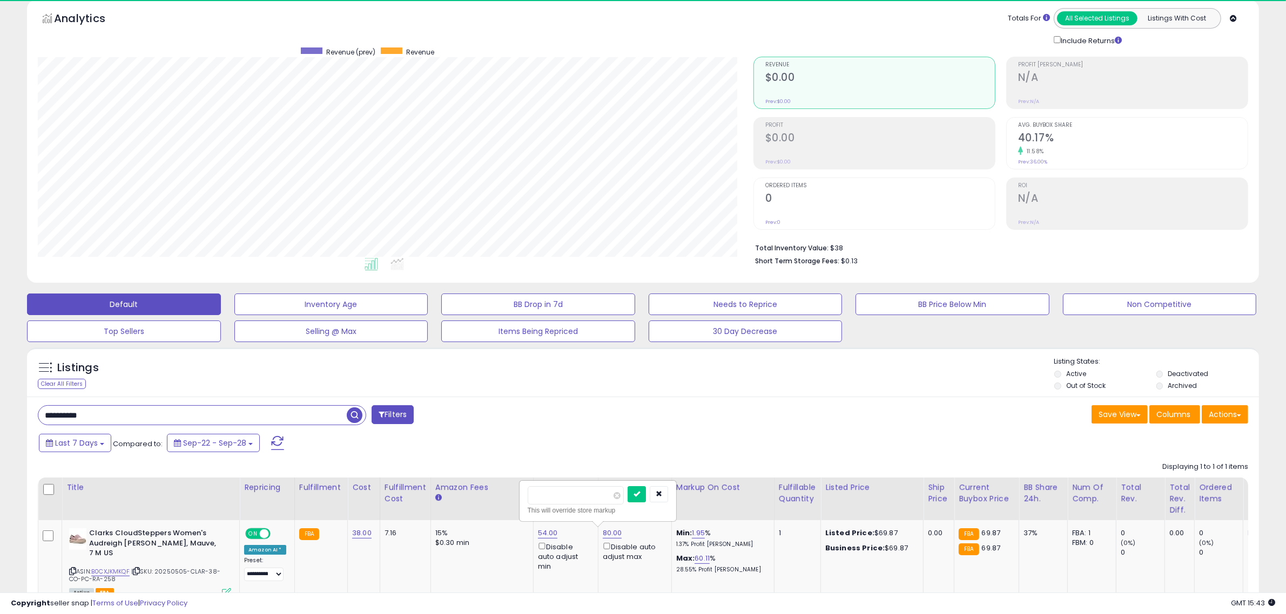
click button "submit" at bounding box center [636, 494] width 18 height 16
drag, startPoint x: 114, startPoint y: 413, endPoint x: 0, endPoint y: 405, distance: 114.7
click at [23, 416] on div "Listings Clear All Filters" at bounding box center [643, 501] width 1248 height 319
paste input "text"
type input "**********"
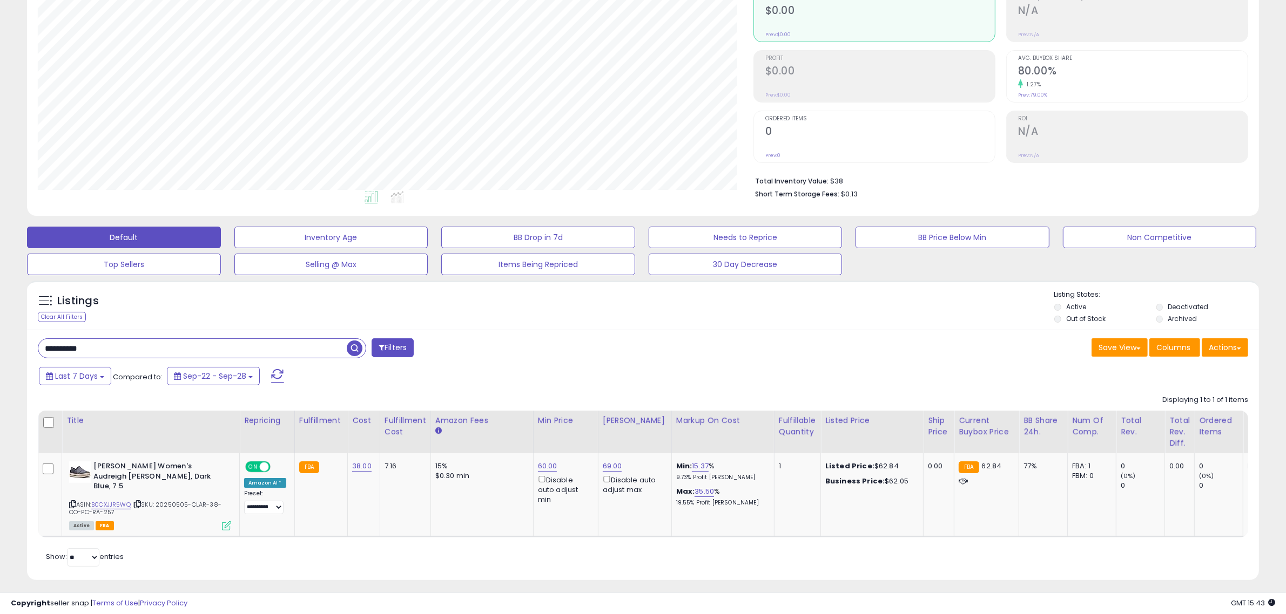
scroll to position [120, 0]
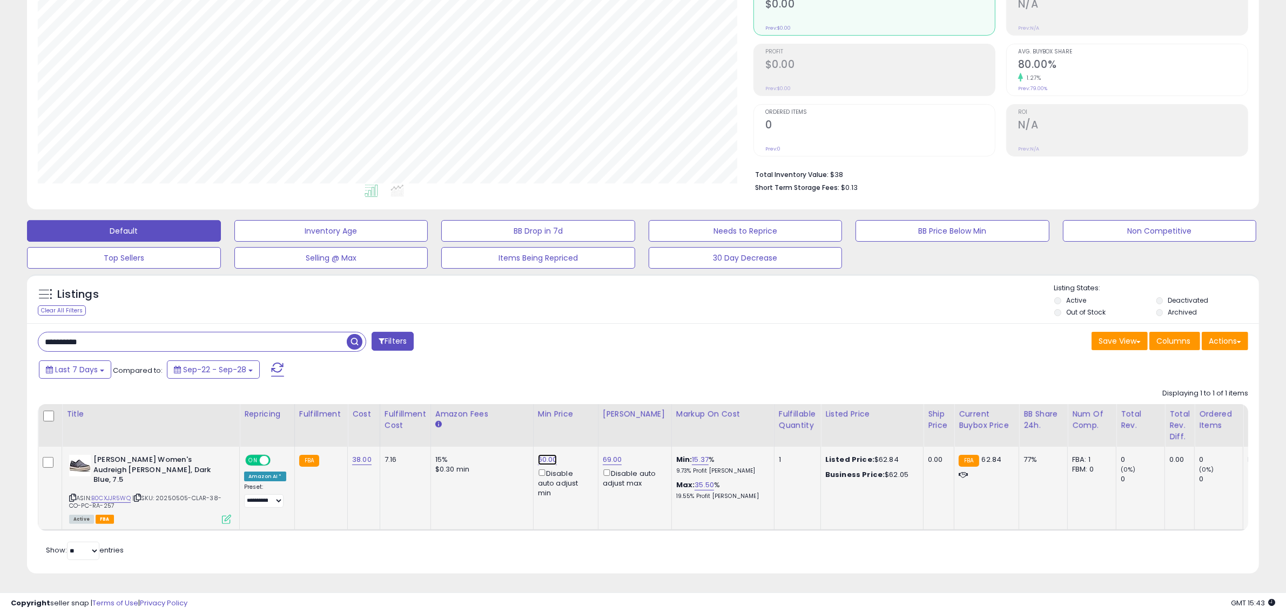
click at [542, 459] on link "60.00" at bounding box center [547, 460] width 19 height 11
drag, startPoint x: 513, startPoint y: 423, endPoint x: 347, endPoint y: 416, distance: 166.4
click at [358, 422] on table "Title Repricing" at bounding box center [862, 467] width 1649 height 127
type input "**"
click button "submit" at bounding box center [572, 421] width 18 height 16
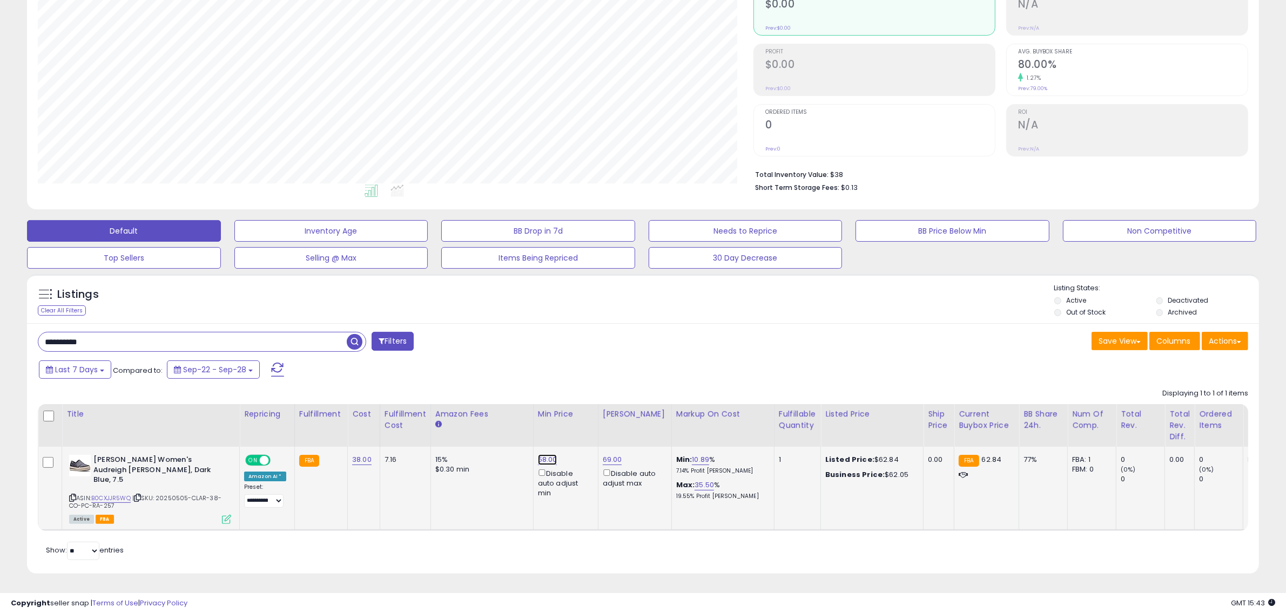
click at [543, 457] on link "58.00" at bounding box center [547, 460] width 19 height 11
drag, startPoint x: 505, startPoint y: 422, endPoint x: 377, endPoint y: 420, distance: 128.0
click at [395, 424] on table "Title Repricing" at bounding box center [862, 467] width 1649 height 127
type input "**"
click button "submit" at bounding box center [572, 421] width 18 height 16
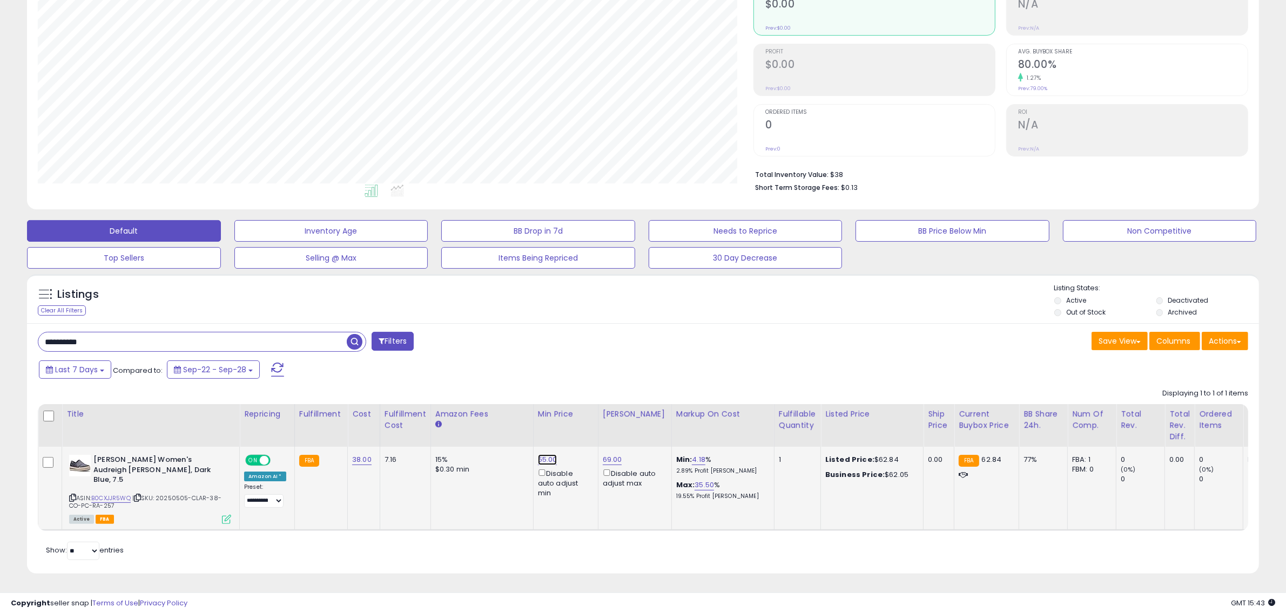
click at [540, 461] on link "55.00" at bounding box center [547, 460] width 19 height 11
drag, startPoint x: 521, startPoint y: 424, endPoint x: 355, endPoint y: 415, distance: 166.6
click at [355, 417] on table "Title Repricing" at bounding box center [862, 467] width 1649 height 127
type input "**"
click button "submit" at bounding box center [572, 421] width 18 height 16
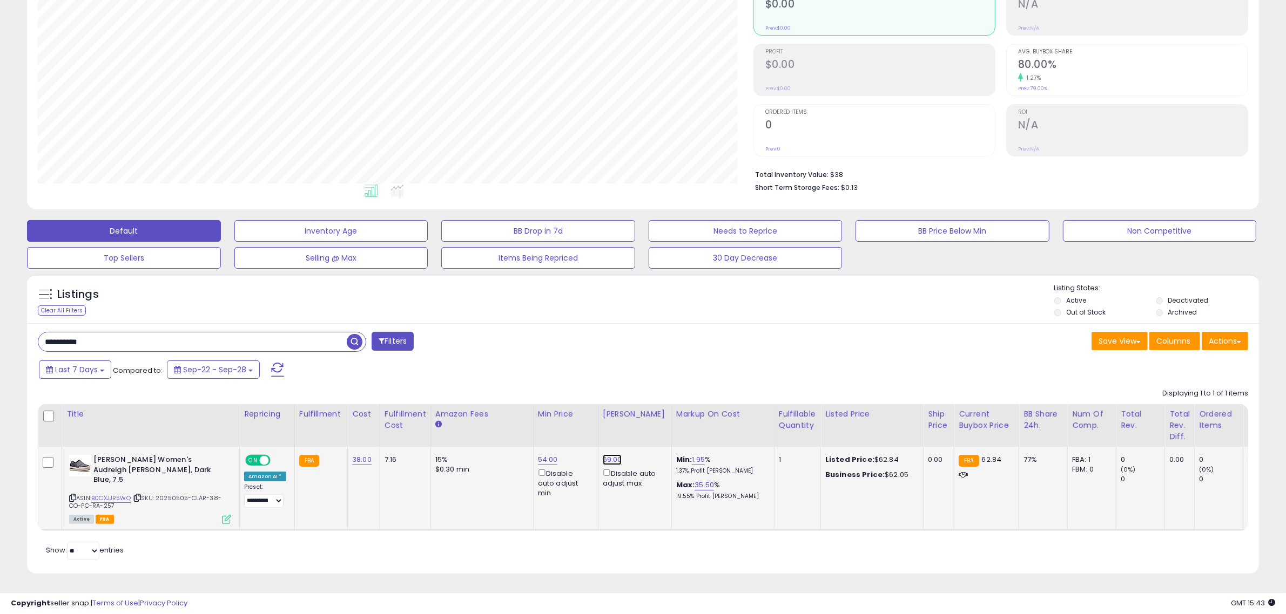
click at [608, 459] on link "69.00" at bounding box center [612, 460] width 19 height 11
click at [471, 423] on table "Title Repricing" at bounding box center [862, 467] width 1649 height 127
type input "**"
click button "submit" at bounding box center [636, 421] width 18 height 16
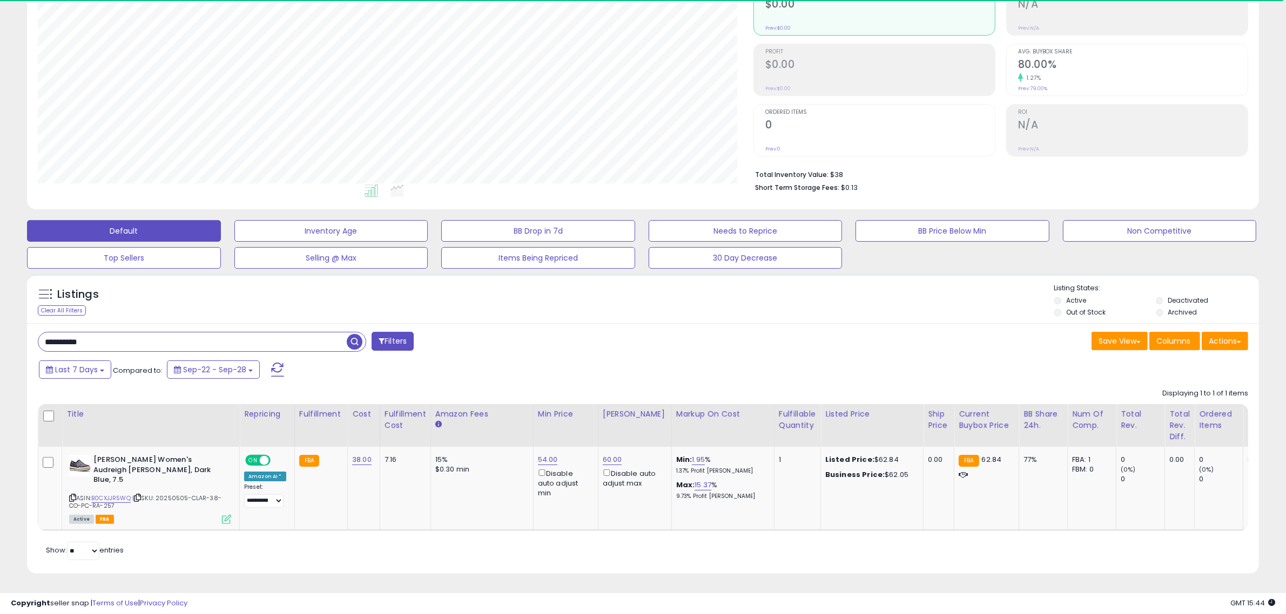
click at [0, 332] on html "Unable to login Retrieving listings data.. has not yet accepted the Terms of Us…" at bounding box center [643, 187] width 1286 height 614
paste input "text"
type input "**********"
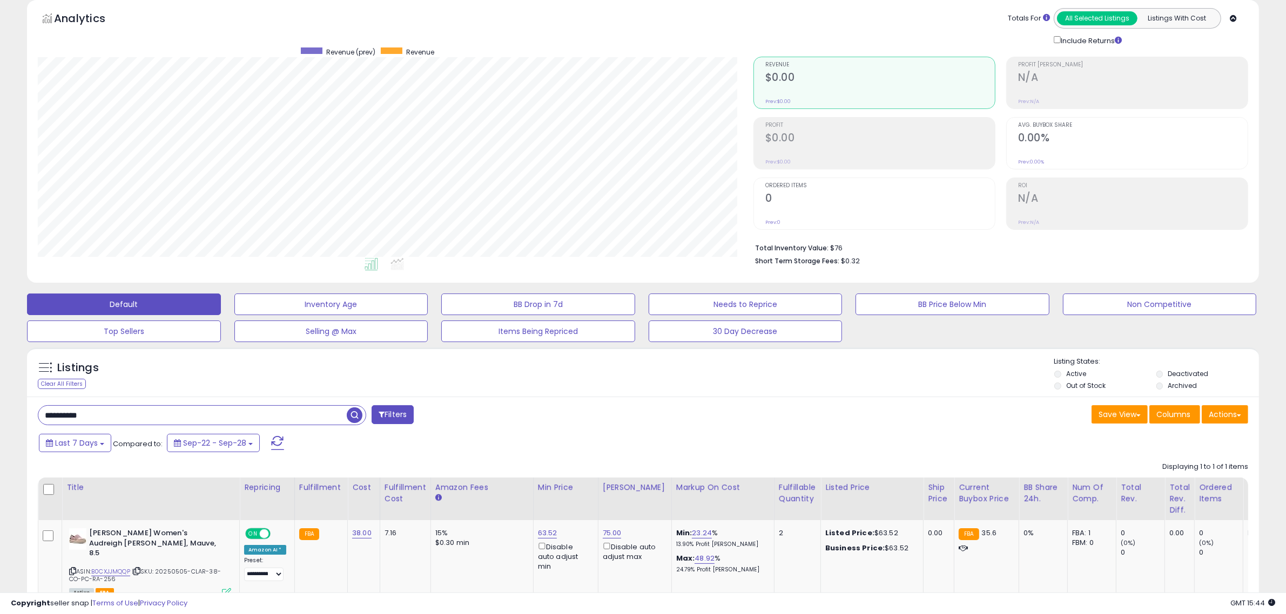
scroll to position [221, 715]
click at [600, 403] on div "**********" at bounding box center [643, 522] width 1232 height 250
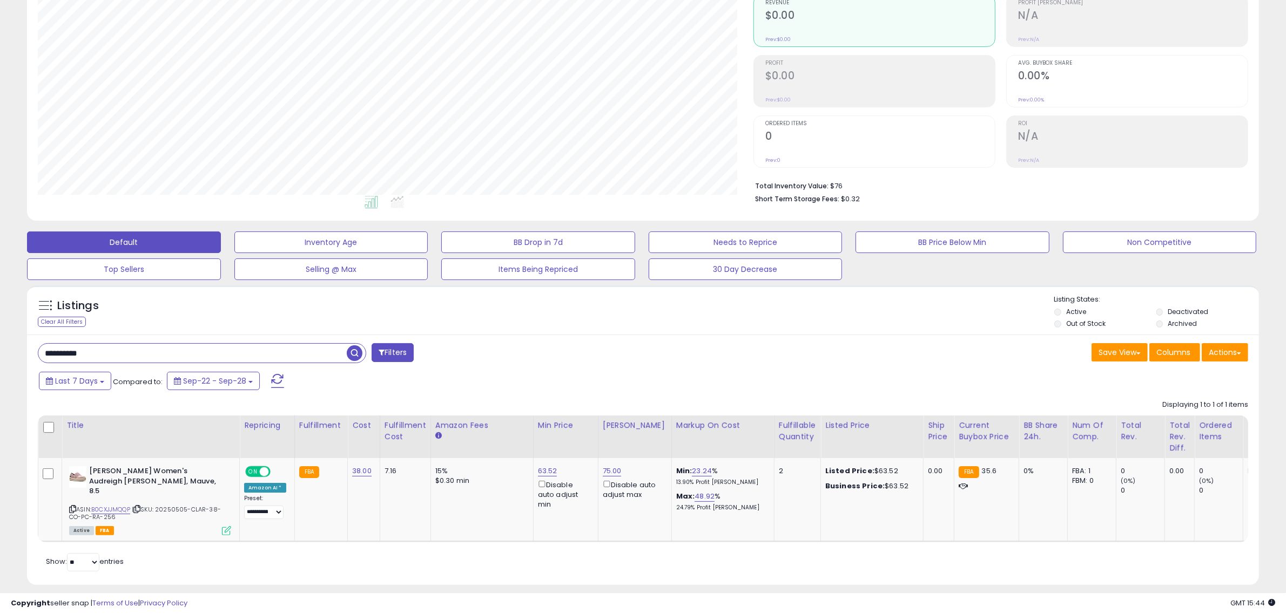
scroll to position [120, 0]
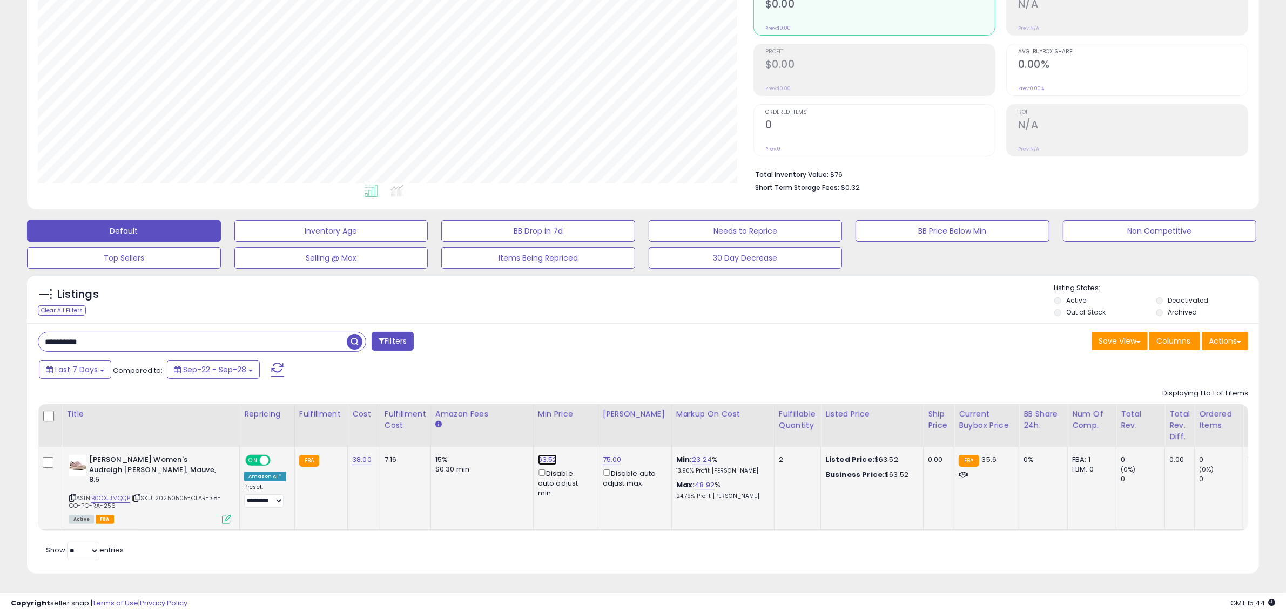
click at [547, 459] on link "63.52" at bounding box center [547, 460] width 19 height 11
drag, startPoint x: 535, startPoint y: 424, endPoint x: 397, endPoint y: 416, distance: 137.4
click at [397, 416] on table "Title Repricing" at bounding box center [862, 467] width 1649 height 127
type input "**"
click button "submit" at bounding box center [571, 421] width 18 height 16
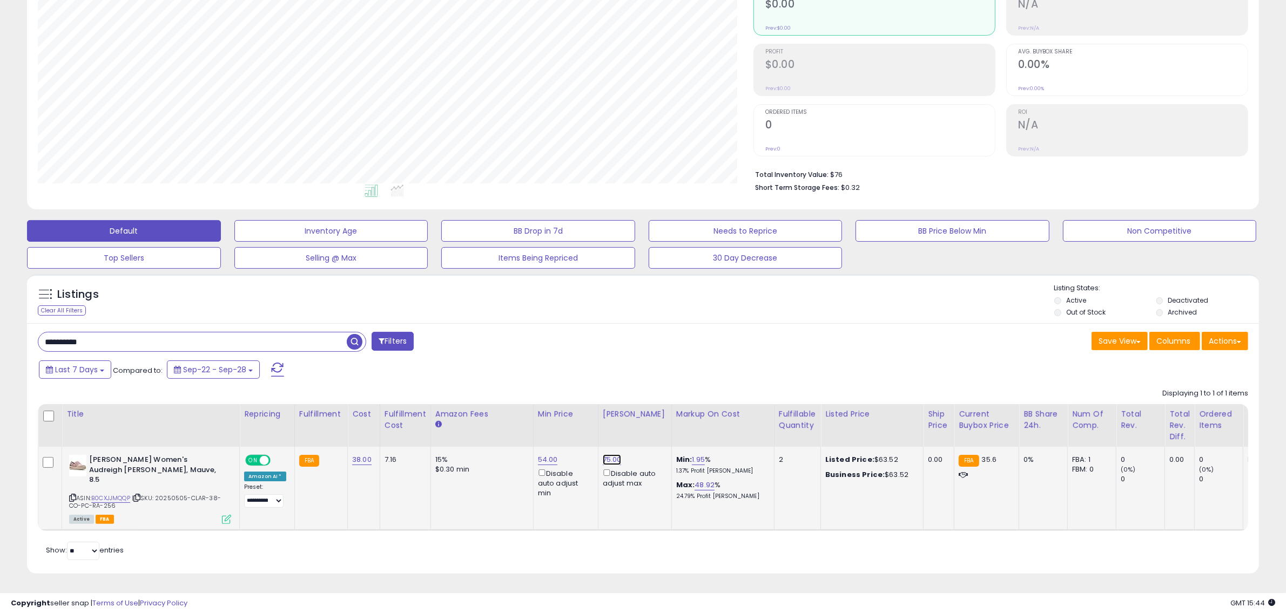
click at [606, 457] on link "75.00" at bounding box center [612, 460] width 19 height 11
drag, startPoint x: 592, startPoint y: 417, endPoint x: 378, endPoint y: 401, distance: 213.9
click at [384, 403] on div "Displaying 1 to 1 of 1 items Title Repricing" at bounding box center [643, 456] width 1210 height 147
type input "**"
click button "submit" at bounding box center [636, 421] width 18 height 16
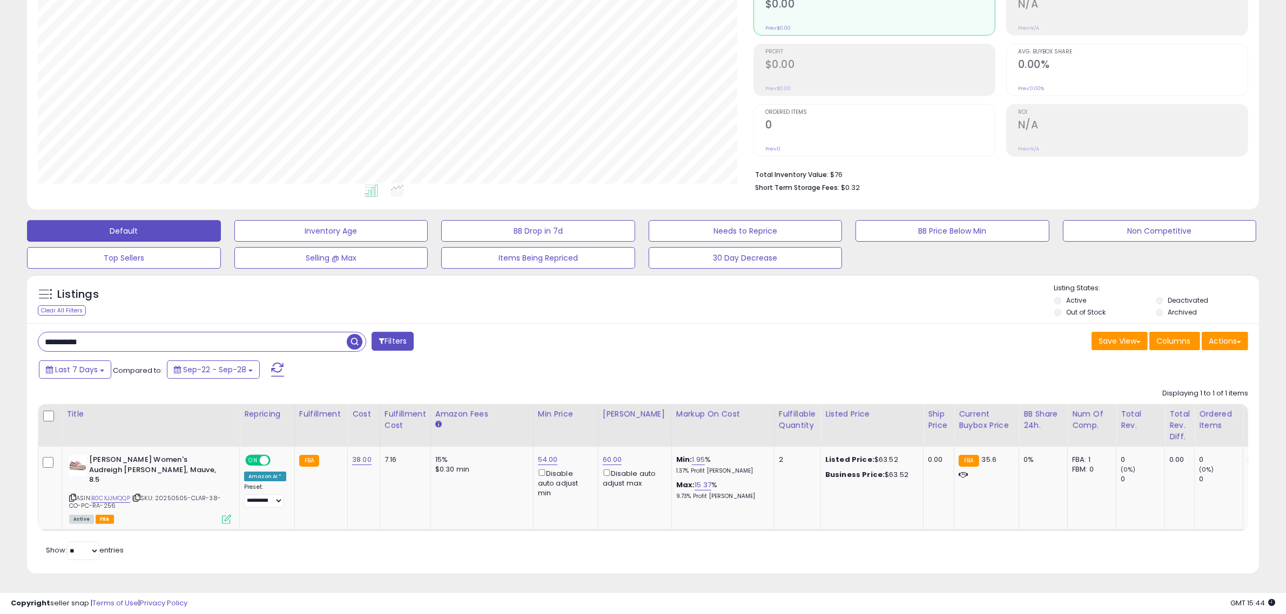
drag, startPoint x: 117, startPoint y: 343, endPoint x: -66, endPoint y: 341, distance: 183.0
click at [0, 341] on html "Unable to login Retrieving listings data.. has not yet accepted the Terms of Us…" at bounding box center [643, 187] width 1286 height 614
paste input "text"
drag, startPoint x: 111, startPoint y: 337, endPoint x: -139, endPoint y: 353, distance: 249.9
click at [0, 353] on html "Unable to login Retrieving listings data.. has not yet accepted the Terms of Us…" at bounding box center [643, 187] width 1286 height 614
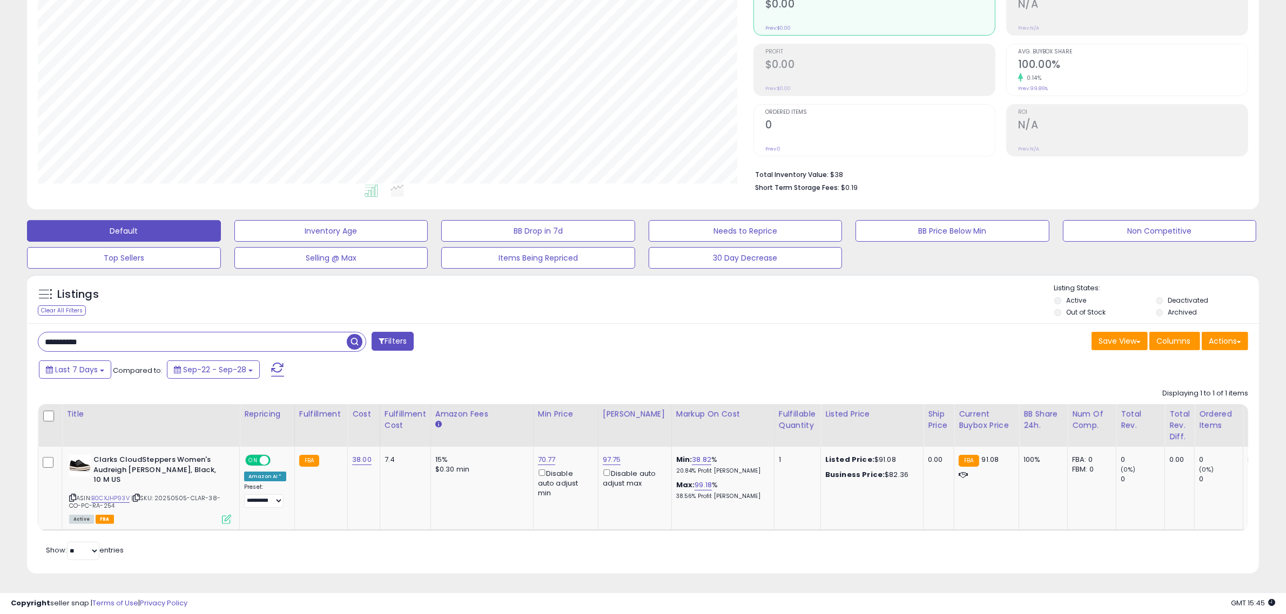
paste input "text"
type input "**********"
click at [540, 457] on link "60.00" at bounding box center [547, 460] width 19 height 11
drag, startPoint x: 461, startPoint y: 419, endPoint x: 454, endPoint y: 416, distance: 7.5
click at [455, 419] on div "***** This will override store markup" at bounding box center [532, 427] width 155 height 39
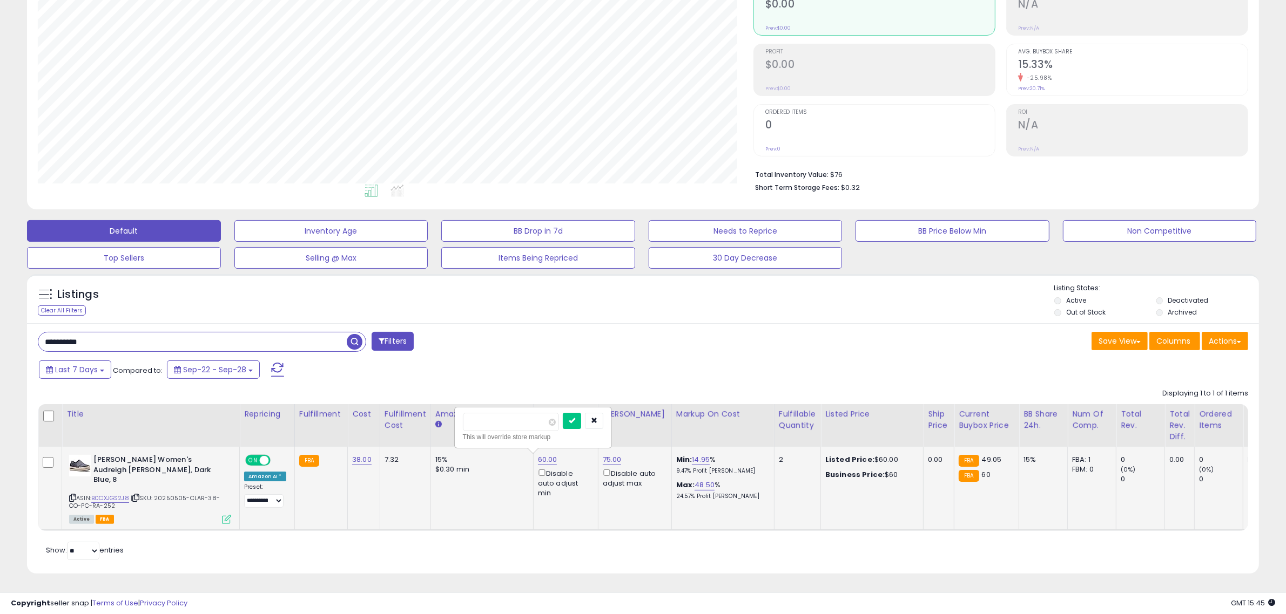
type input "**"
click button "submit" at bounding box center [572, 421] width 18 height 16
click at [604, 461] on link "75.00" at bounding box center [612, 460] width 19 height 11
drag, startPoint x: 519, startPoint y: 422, endPoint x: 378, endPoint y: 423, distance: 140.9
click at [396, 427] on table "Title Repricing" at bounding box center [862, 467] width 1649 height 127
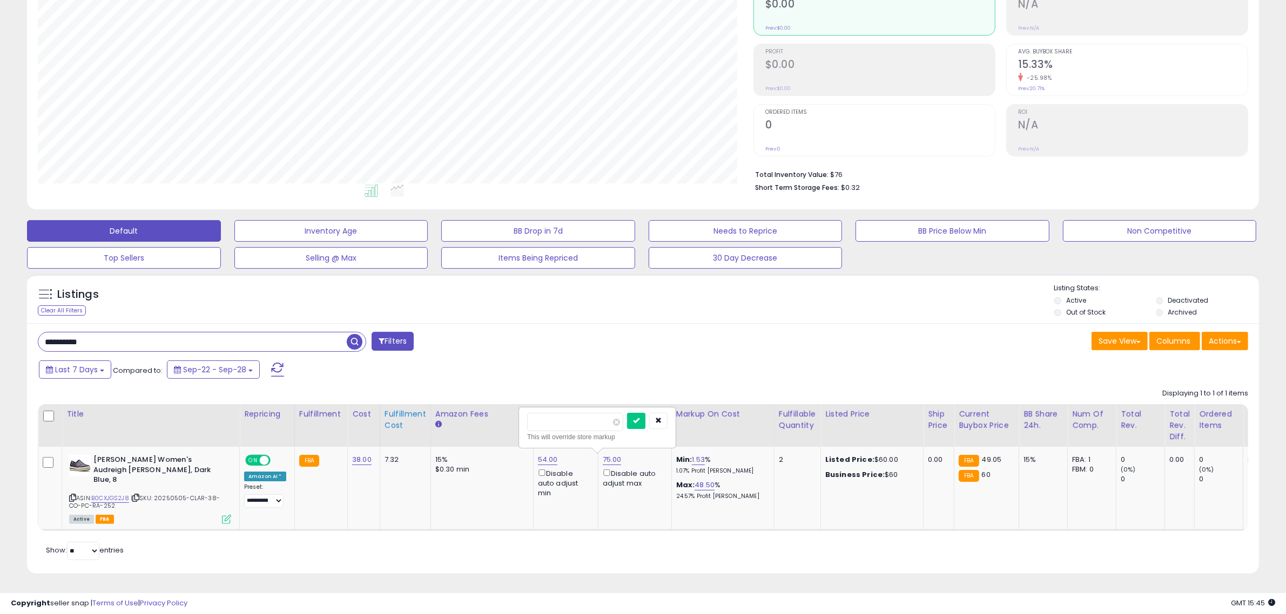
type input "**"
click button "submit" at bounding box center [636, 421] width 18 height 16
drag, startPoint x: 125, startPoint y: 337, endPoint x: -109, endPoint y: 319, distance: 235.1
click at [0, 319] on html "Unable to login Retrieving listings data.. has not yet accepted the Terms of Us…" at bounding box center [643, 187] width 1286 height 614
paste input "text"
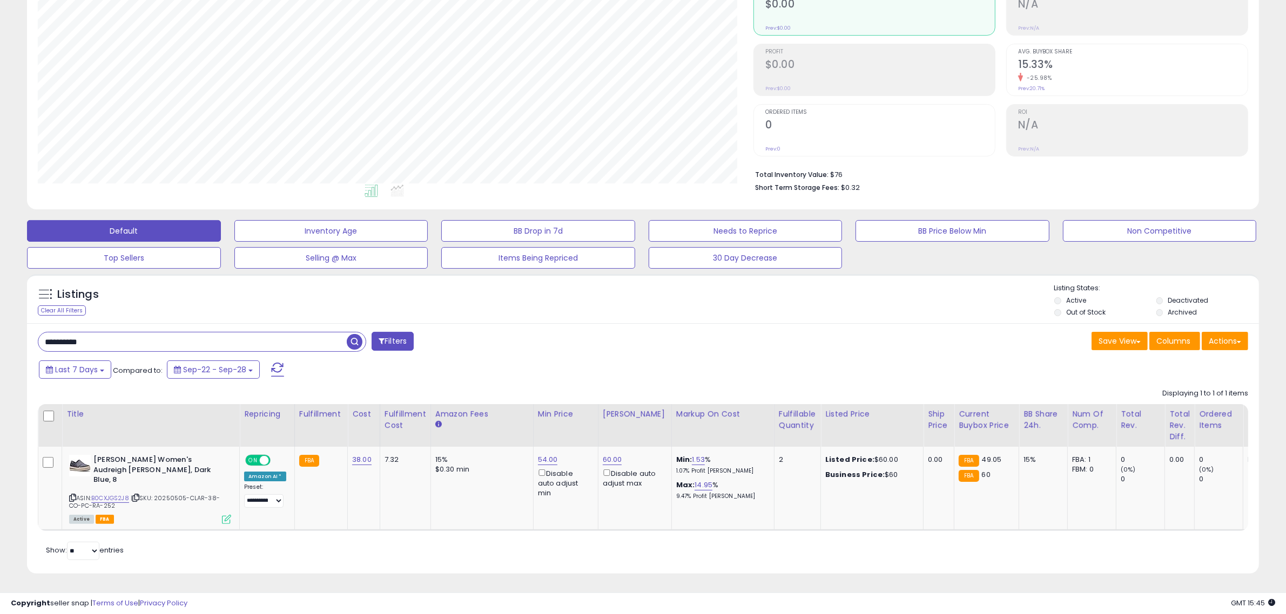
type input "**********"
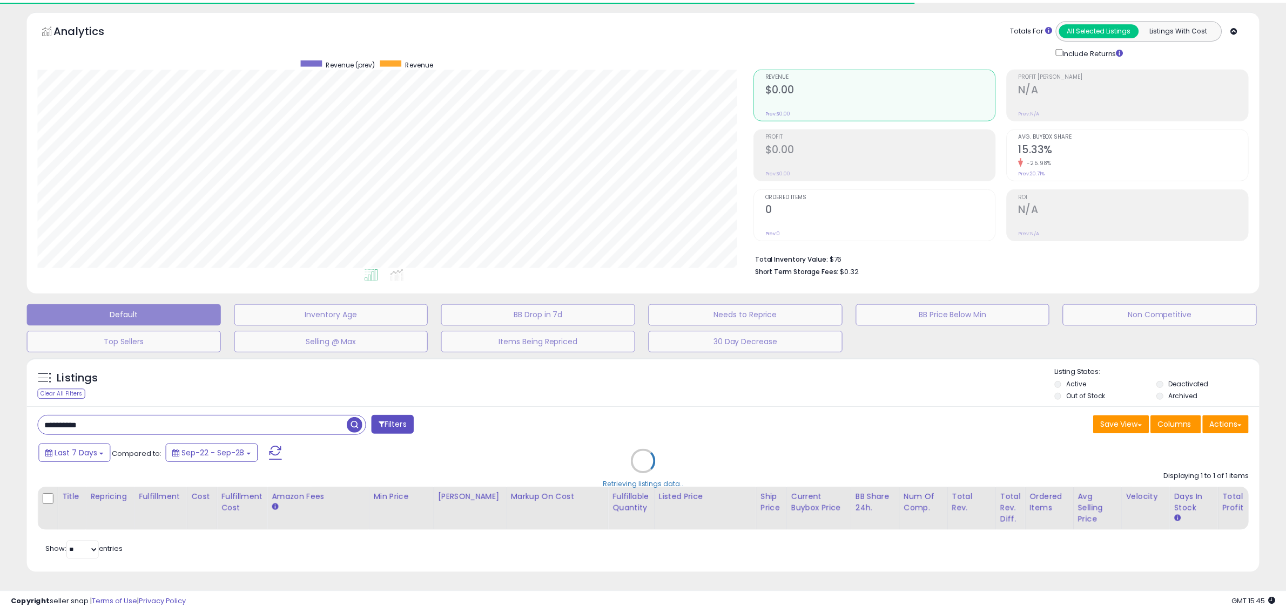
scroll to position [539686, 539191]
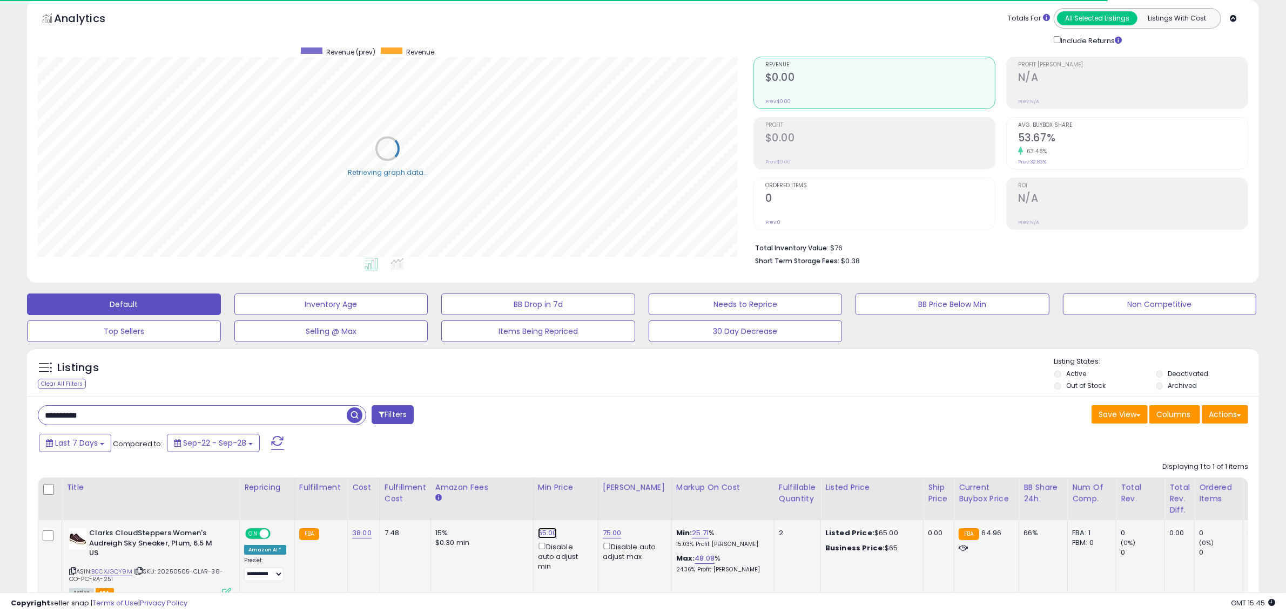
click at [545, 530] on link "65.00" at bounding box center [547, 533] width 19 height 11
drag, startPoint x: 517, startPoint y: 492, endPoint x: 355, endPoint y: 481, distance: 161.9
click at [373, 491] on table "Title Repricing" at bounding box center [862, 541] width 1649 height 127
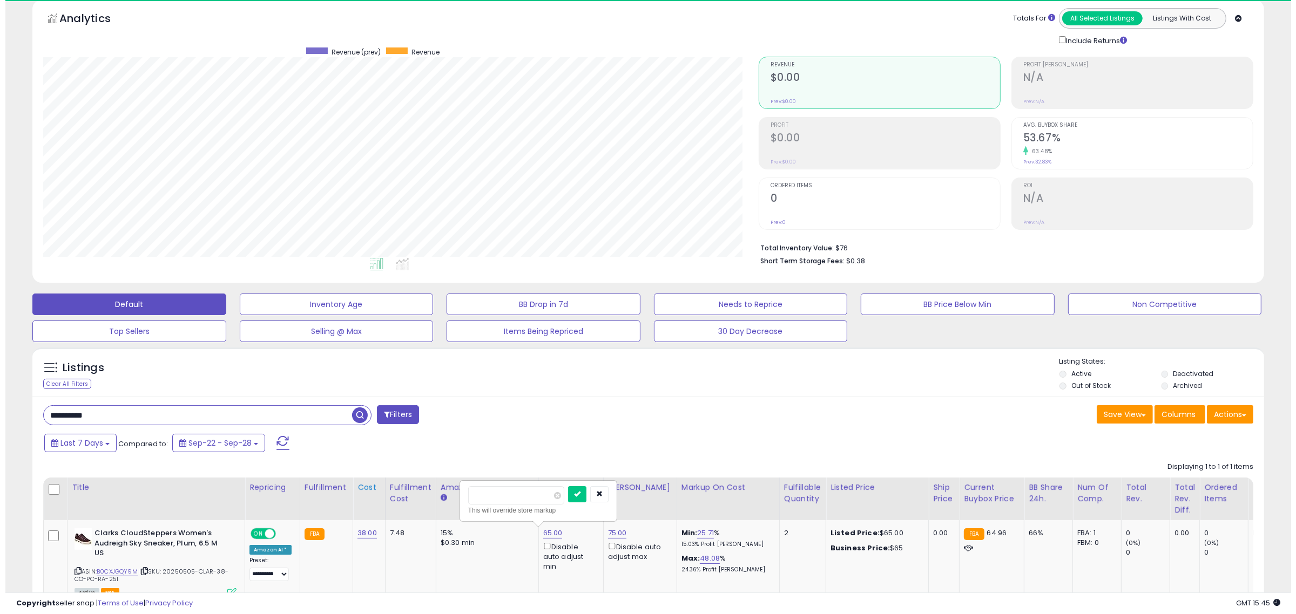
scroll to position [221, 715]
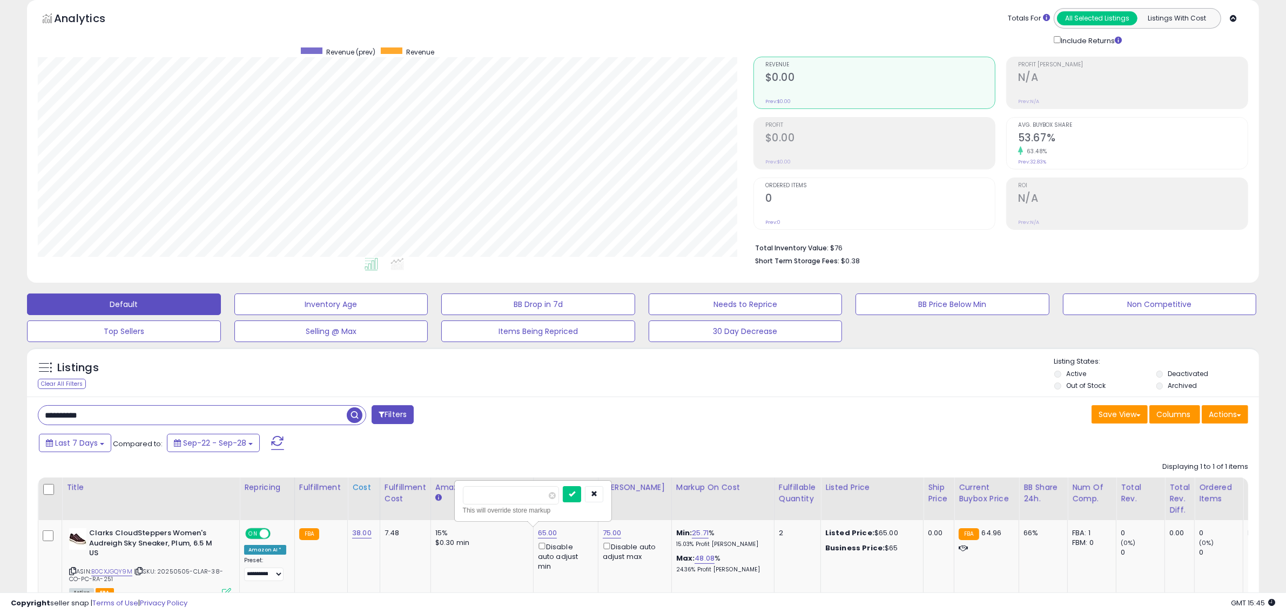
type input "**"
click button "submit" at bounding box center [572, 494] width 18 height 16
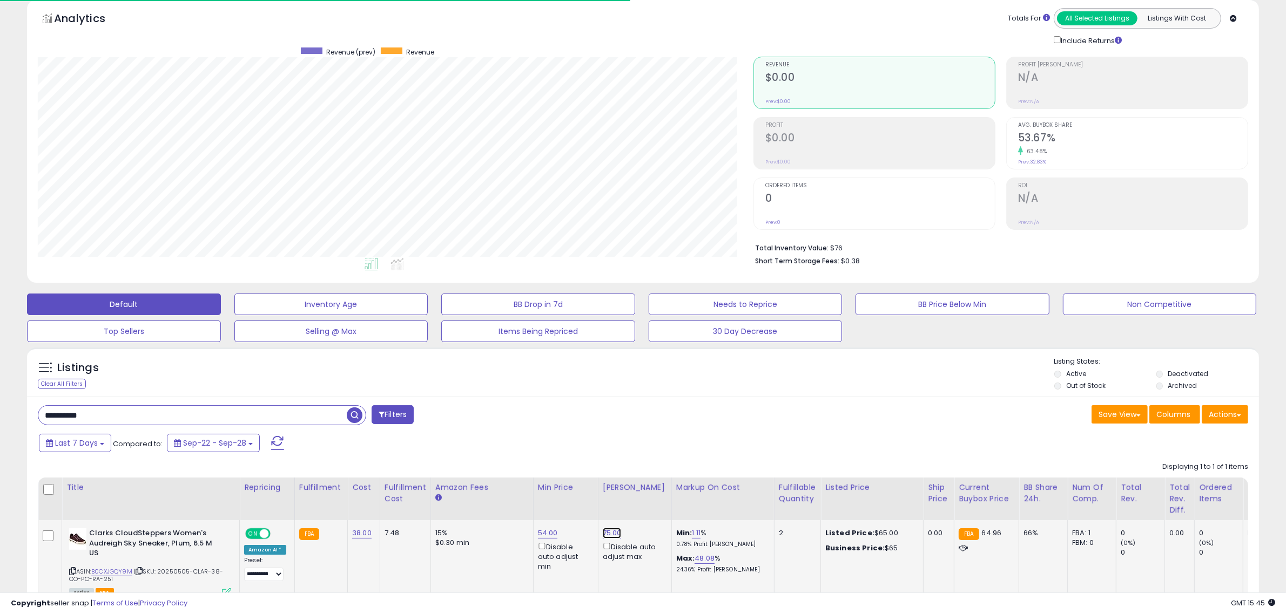
click at [607, 531] on link "75.00" at bounding box center [612, 533] width 19 height 11
drag, startPoint x: 581, startPoint y: 492, endPoint x: 408, endPoint y: 498, distance: 173.4
click at [458, 500] on table "Title Repricing" at bounding box center [862, 541] width 1649 height 127
type input "**"
click button "submit" at bounding box center [636, 494] width 18 height 16
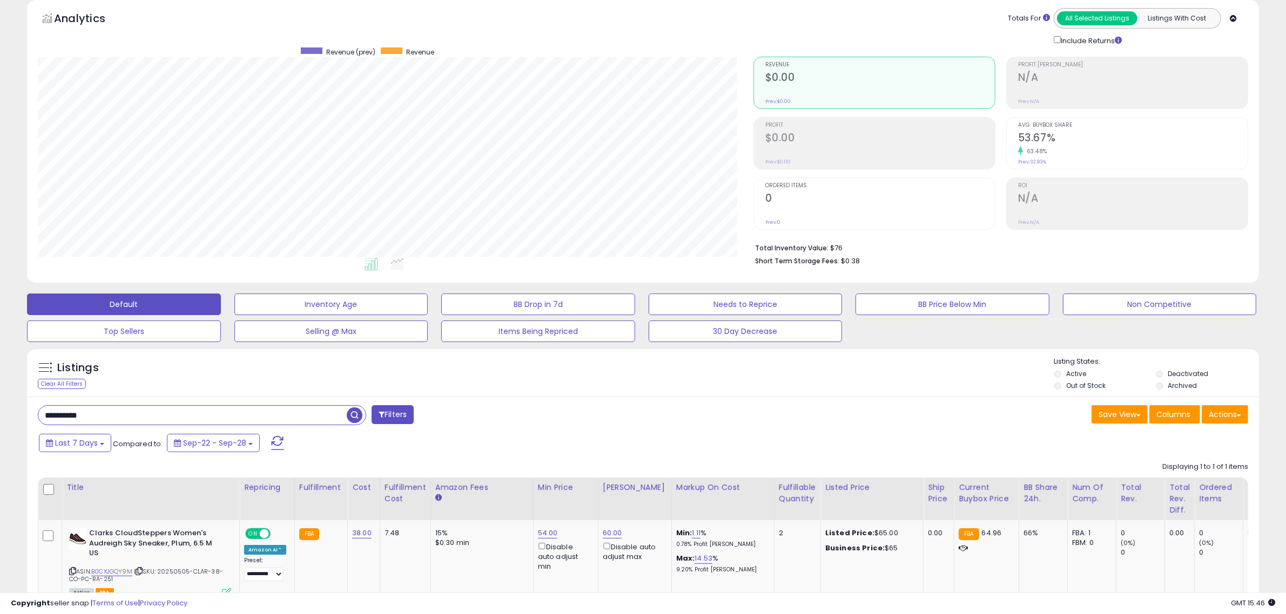
drag, startPoint x: 104, startPoint y: 414, endPoint x: -23, endPoint y: 412, distance: 127.4
click at [0, 412] on html "Unable to login Retrieving listings data.. has not yet accepted the Terms of Us…" at bounding box center [643, 261] width 1286 height 614
paste input "text"
type input "**********"
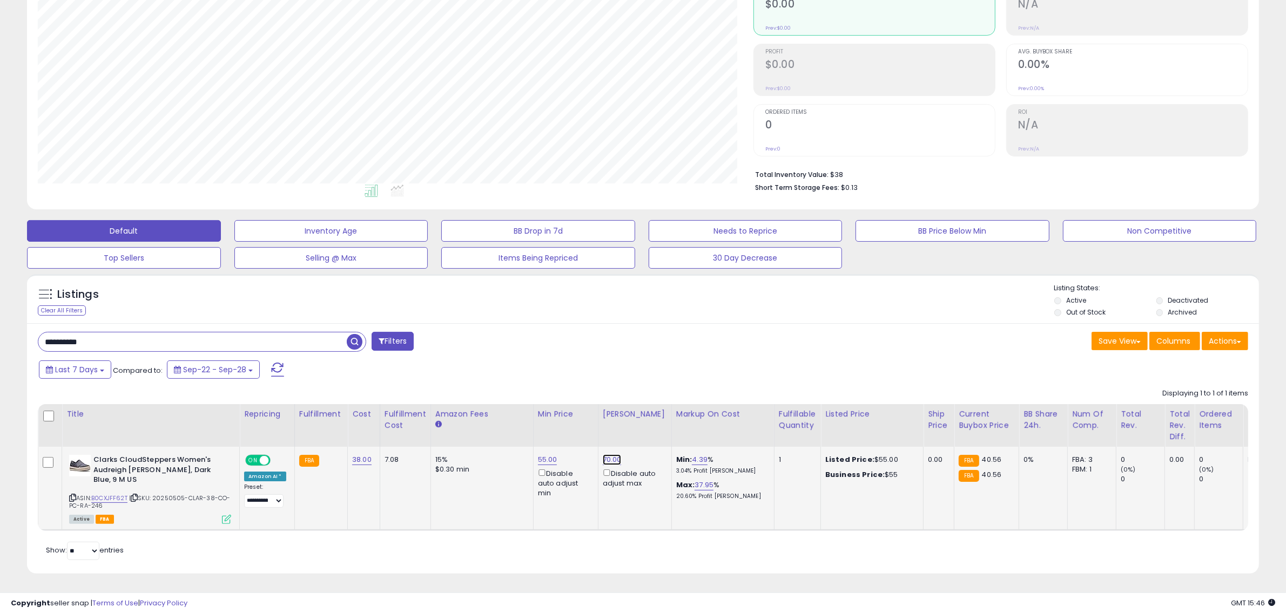
click at [603, 455] on link "70.00" at bounding box center [612, 460] width 19 height 11
drag, startPoint x: 525, startPoint y: 414, endPoint x: 376, endPoint y: 404, distance: 149.3
click at [380, 407] on table "Title Repricing" at bounding box center [862, 467] width 1649 height 127
type input "**"
click button "submit" at bounding box center [636, 421] width 18 height 16
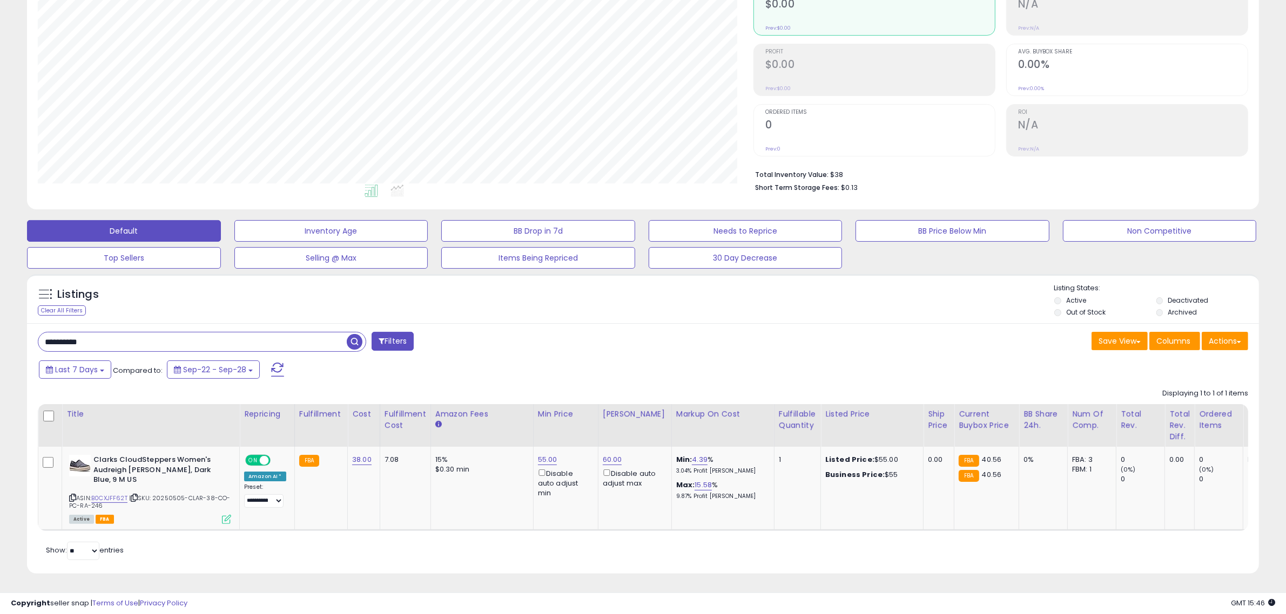
drag, startPoint x: -65, startPoint y: 338, endPoint x: -75, endPoint y: 336, distance: 10.0
click at [0, 336] on html "Unable to login Retrieving listings data.. has not yet accepted the Terms of Us…" at bounding box center [643, 187] width 1286 height 614
paste input "text"
type input "**********"
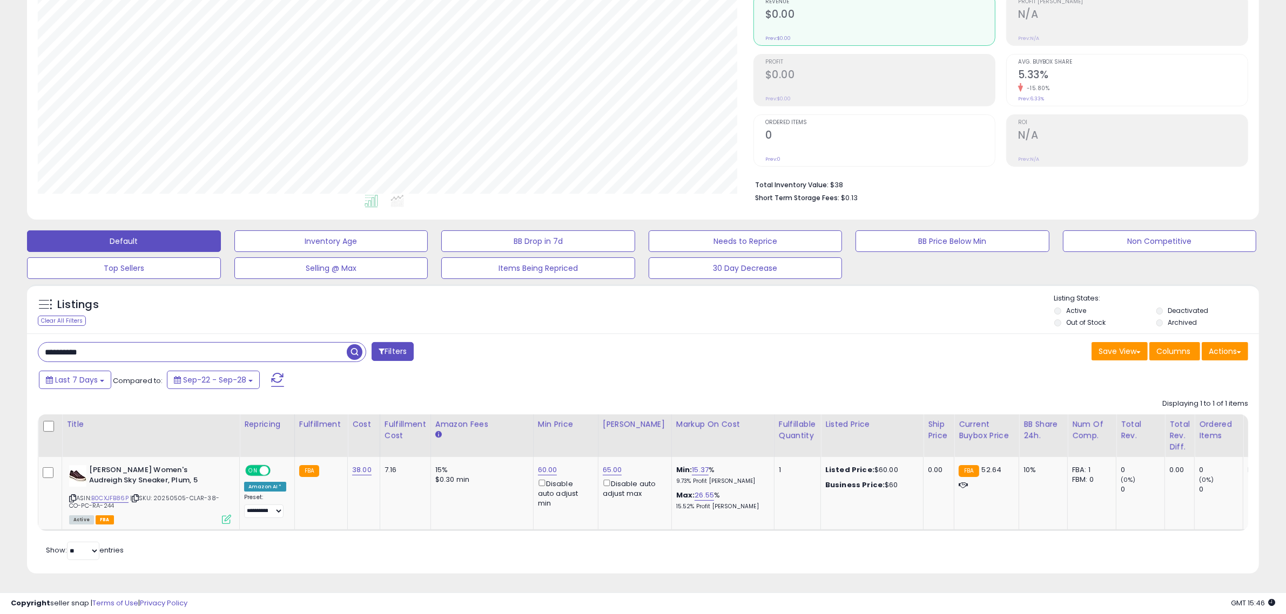
scroll to position [120, 0]
click at [540, 465] on link "60.00" at bounding box center [547, 470] width 19 height 11
drag, startPoint x: 500, startPoint y: 423, endPoint x: 409, endPoint y: 405, distance: 93.5
click at [421, 417] on table "Title Repricing" at bounding box center [862, 473] width 1649 height 117
type input "**"
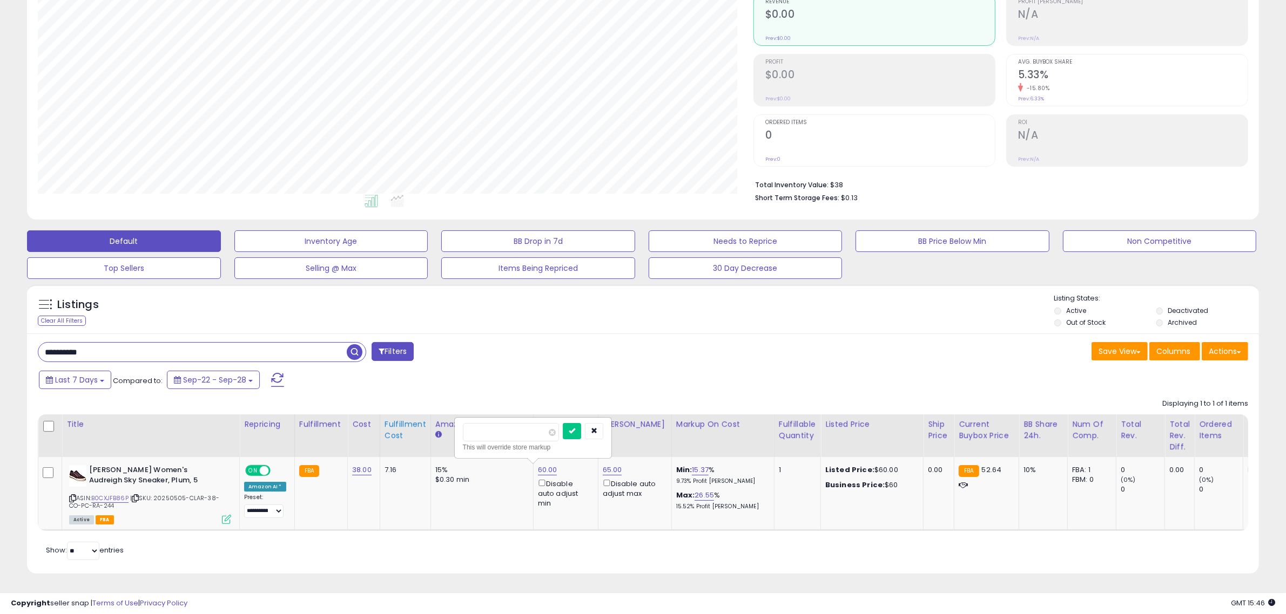
click button "submit" at bounding box center [572, 431] width 18 height 16
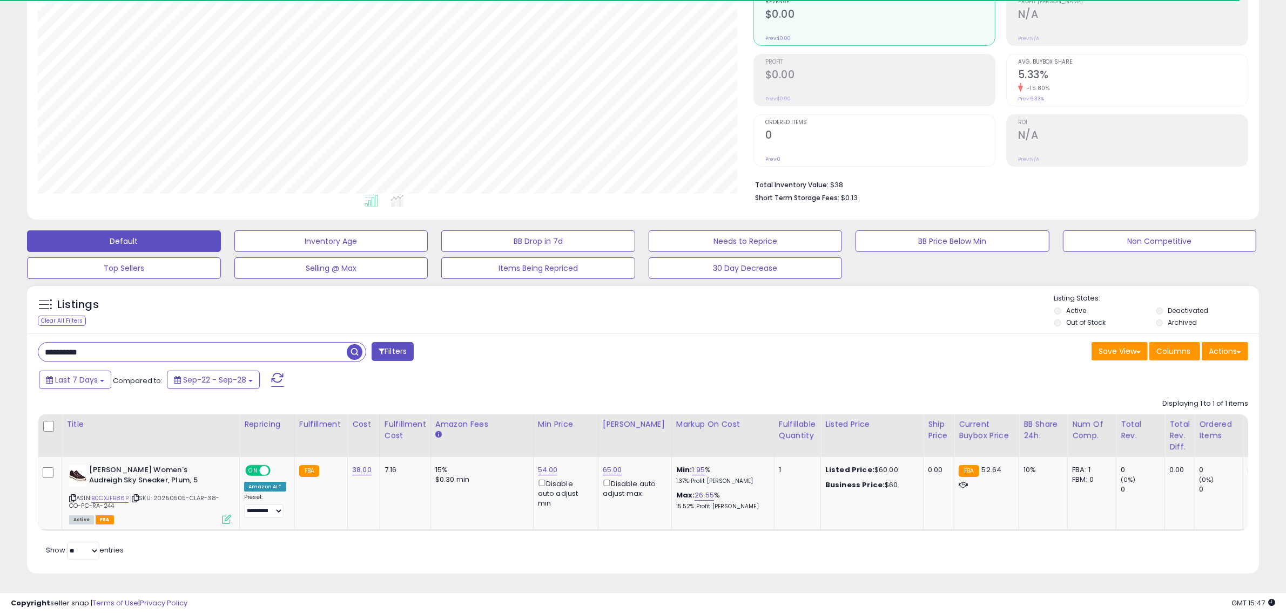
drag, startPoint x: 100, startPoint y: 336, endPoint x: 3, endPoint y: 340, distance: 97.3
click at [3, 340] on div "**********" at bounding box center [643, 269] width 1286 height 689
paste input "text"
type input "**********"
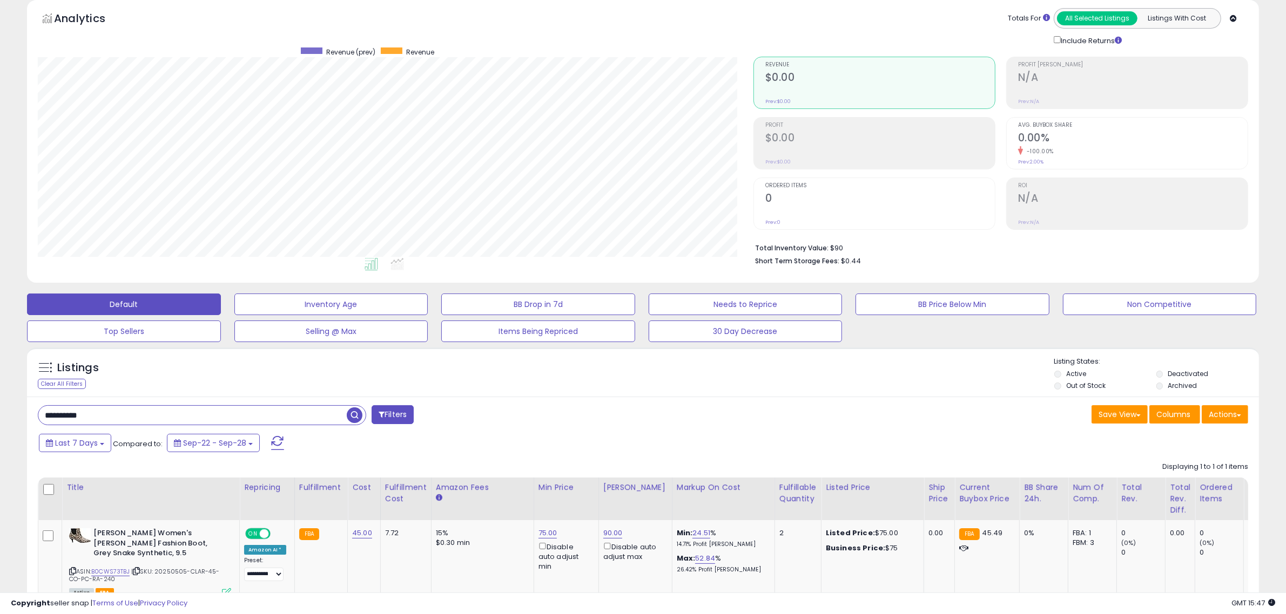
scroll to position [221, 715]
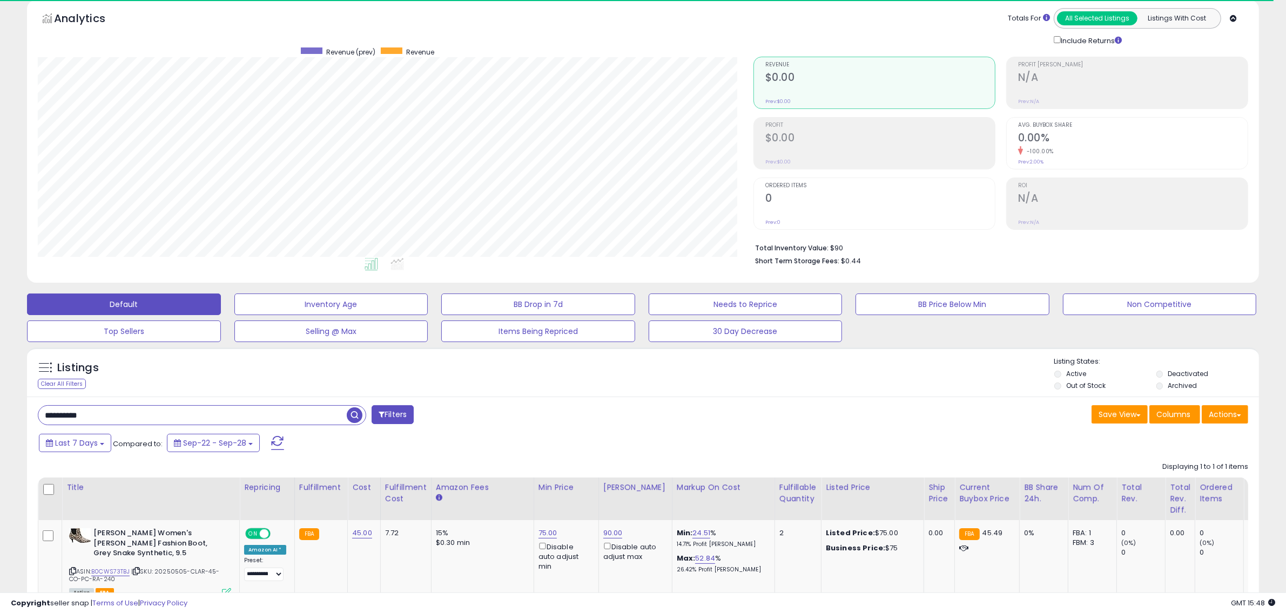
click at [545, 403] on div "**********" at bounding box center [643, 522] width 1232 height 250
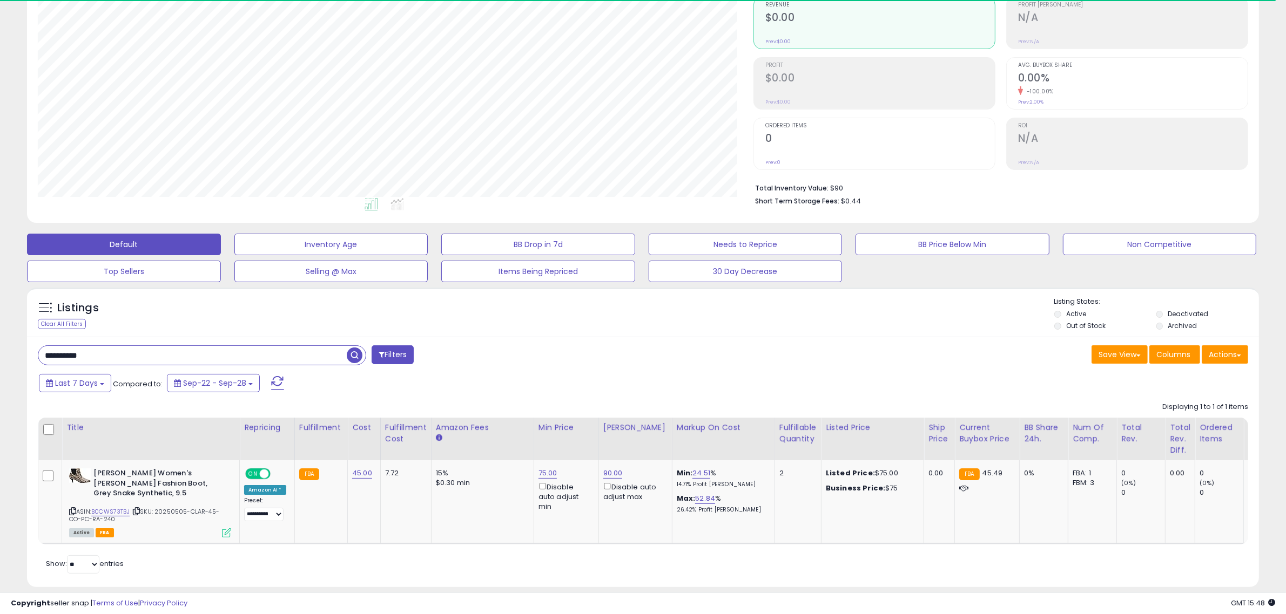
scroll to position [120, 0]
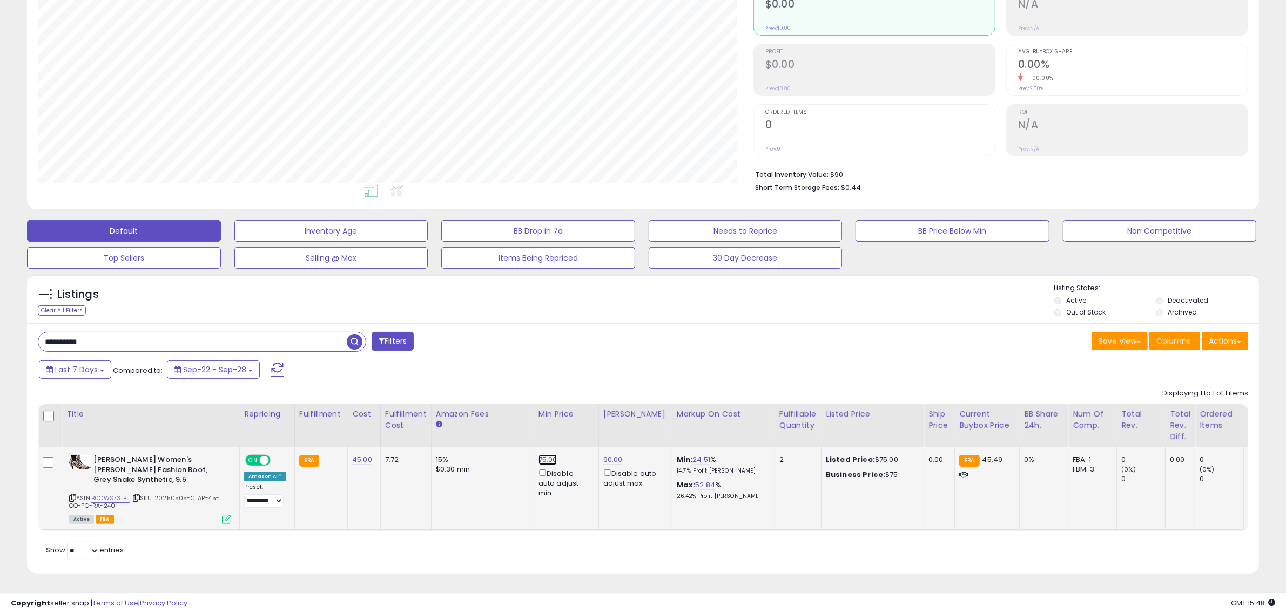
click at [538, 459] on link "75.00" at bounding box center [547, 460] width 19 height 11
drag, startPoint x: 437, startPoint y: 425, endPoint x: 331, endPoint y: 396, distance: 110.4
click at [369, 416] on table "Title Repricing" at bounding box center [862, 467] width 1649 height 127
type input "**"
click button "submit" at bounding box center [572, 421] width 18 height 16
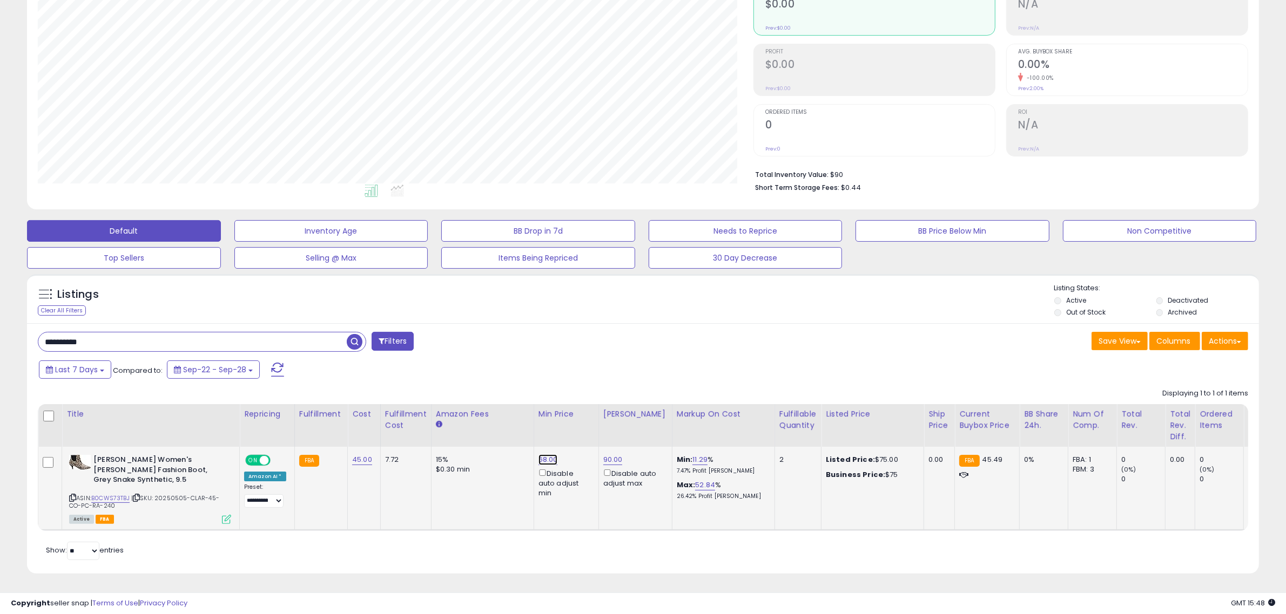
click at [543, 458] on link "68.00" at bounding box center [547, 460] width 19 height 11
drag, startPoint x: 517, startPoint y: 419, endPoint x: 475, endPoint y: 421, distance: 41.6
click at [476, 424] on input "*****" at bounding box center [511, 422] width 96 height 18
type input "**"
click button "submit" at bounding box center [572, 421] width 18 height 16
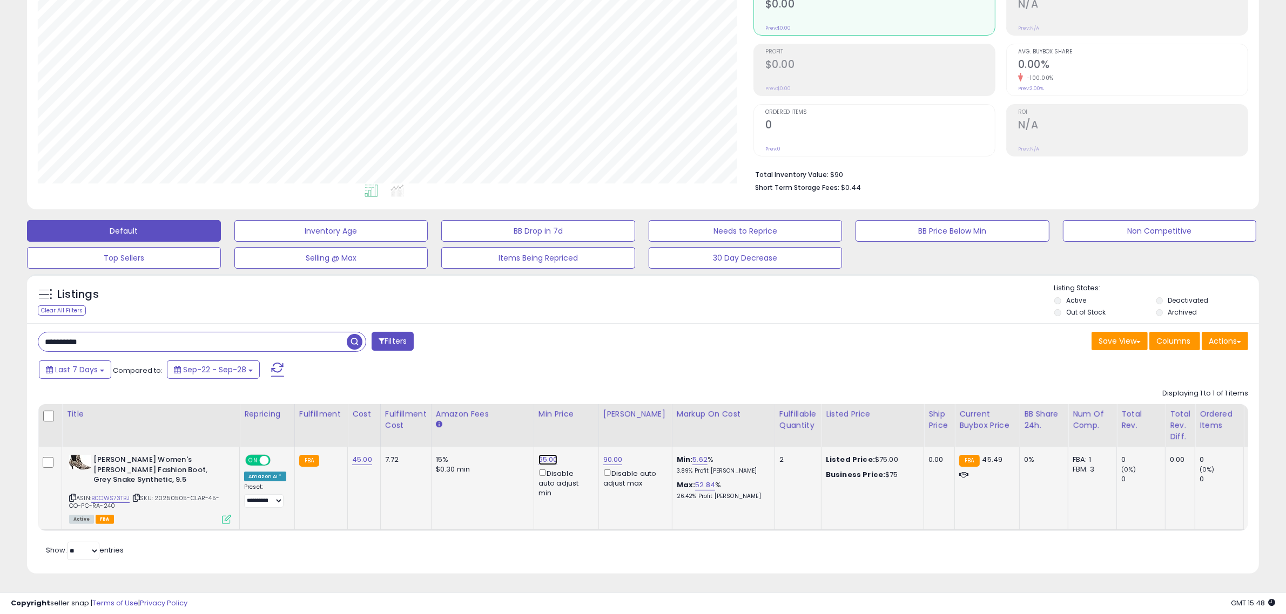
click at [546, 455] on link "65.00" at bounding box center [547, 460] width 19 height 11
click at [446, 425] on table "Title Repricing" at bounding box center [862, 467] width 1649 height 127
type input "**"
click button "submit" at bounding box center [572, 421] width 18 height 16
click at [611, 456] on link "90.00" at bounding box center [612, 460] width 19 height 11
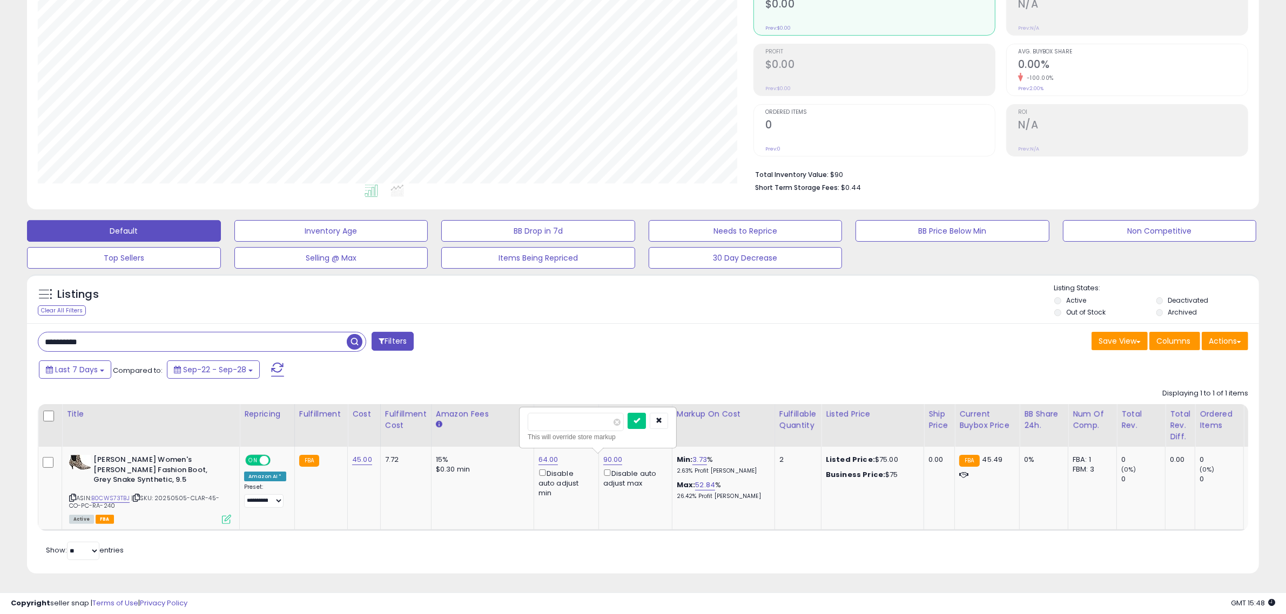
drag, startPoint x: 573, startPoint y: 417, endPoint x: 428, endPoint y: 417, distance: 144.7
click at [451, 421] on table "Title Repricing" at bounding box center [862, 467] width 1649 height 127
type input "**"
click button "submit" at bounding box center [636, 421] width 18 height 16
drag, startPoint x: 104, startPoint y: 346, endPoint x: -35, endPoint y: 343, distance: 138.8
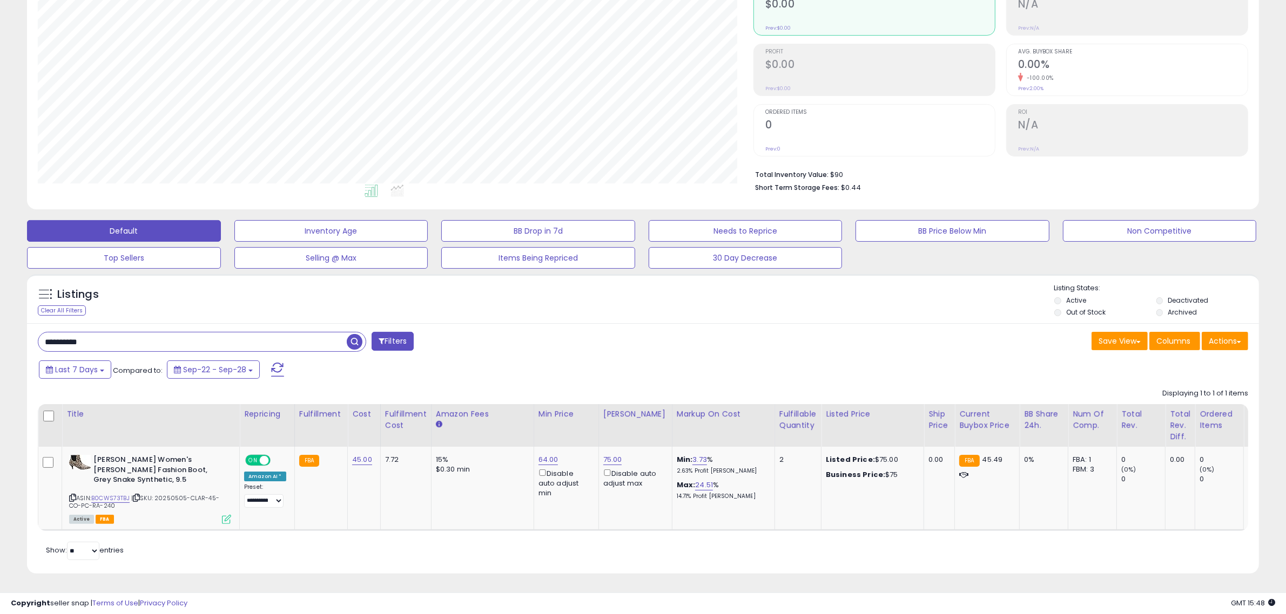
click at [0, 343] on html "Unable to login Retrieving listings data.. has not yet accepted the Terms of Us…" at bounding box center [643, 187] width 1286 height 614
paste input "text"
type input "**********"
click at [544, 457] on link "78.00" at bounding box center [547, 460] width 19 height 11
drag, startPoint x: 514, startPoint y: 423, endPoint x: 419, endPoint y: 424, distance: 95.0
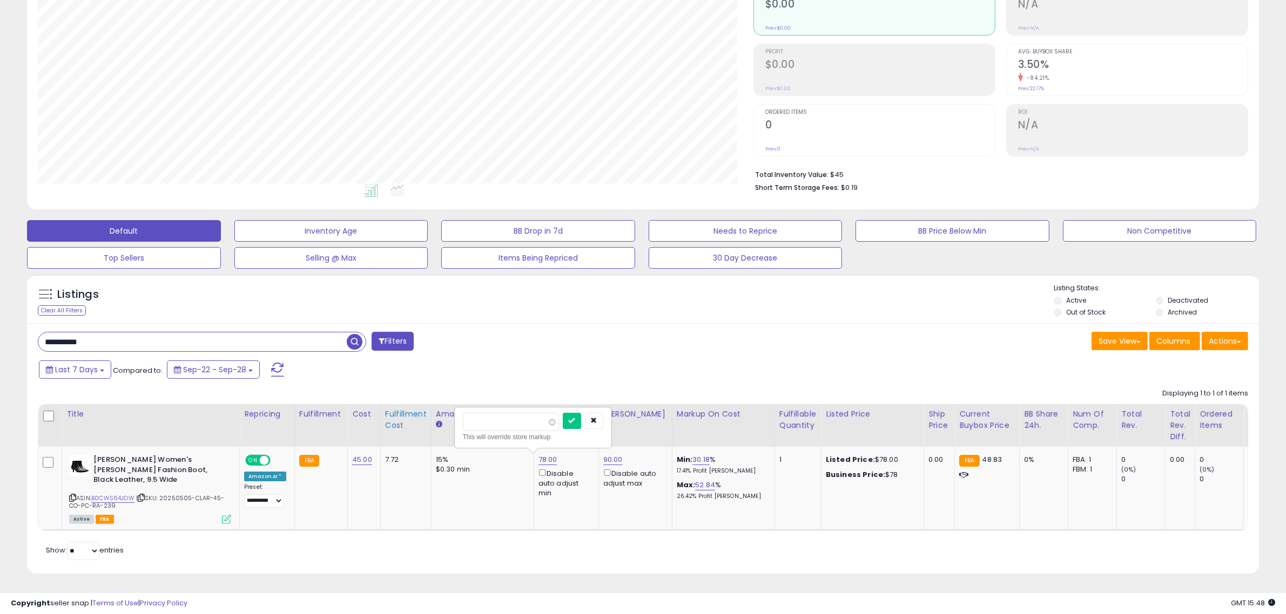
click at [428, 424] on table "Title Repricing" at bounding box center [862, 467] width 1649 height 127
type input "**"
click button "submit" at bounding box center [572, 421] width 18 height 16
click at [614, 461] on link "90.00" at bounding box center [612, 460] width 19 height 11
drag, startPoint x: 576, startPoint y: 422, endPoint x: 506, endPoint y: 424, distance: 69.7
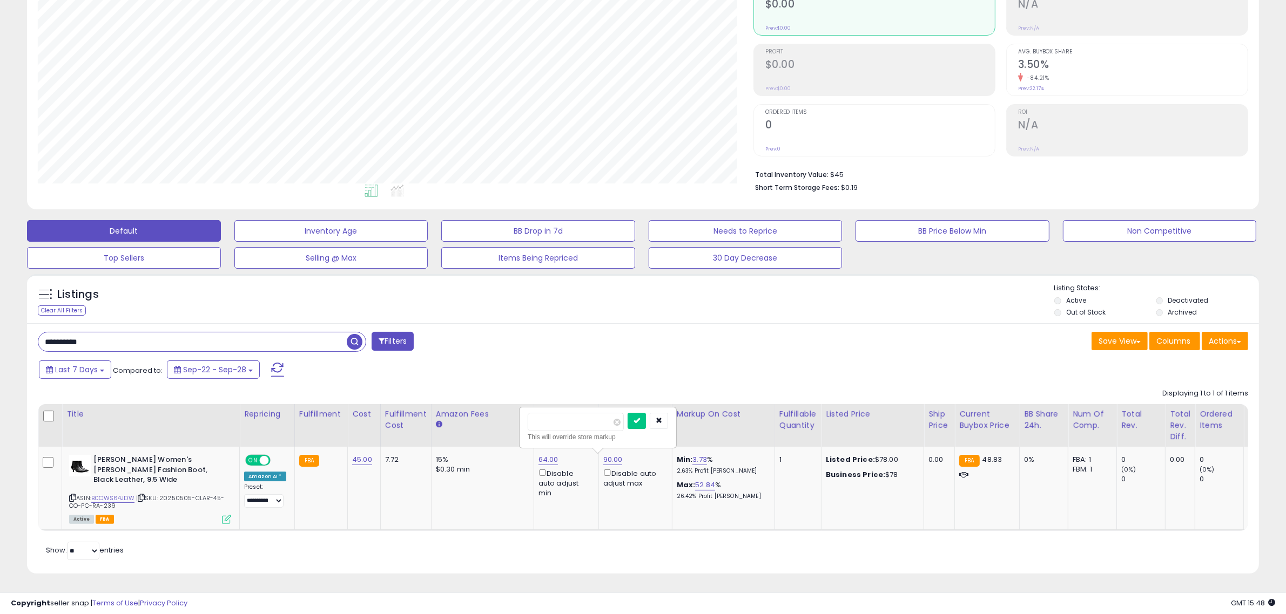
click at [511, 425] on table "Title Repricing" at bounding box center [862, 467] width 1649 height 127
click at [627, 413] on button "submit" at bounding box center [636, 421] width 18 height 16
type input "**"
click button "submit" at bounding box center [636, 421] width 18 height 16
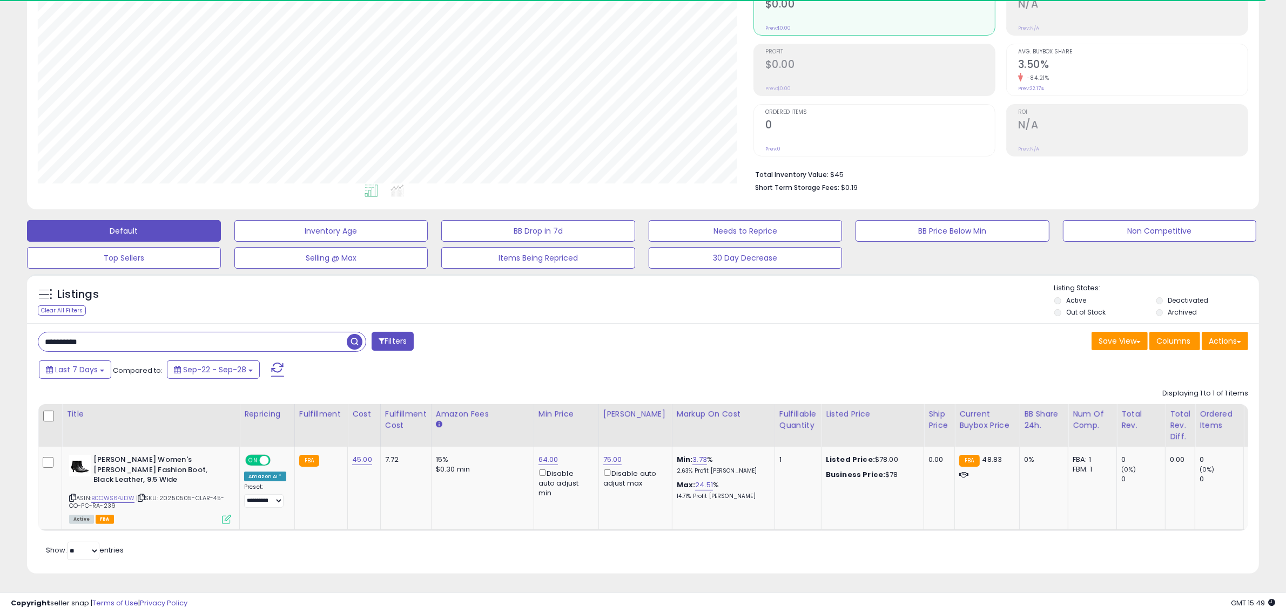
drag, startPoint x: 141, startPoint y: 341, endPoint x: -80, endPoint y: 336, distance: 221.4
click at [0, 336] on html "Unable to login Retrieving listings data.. has not yet accepted the Terms of Us…" at bounding box center [643, 187] width 1286 height 614
paste input "text"
type input "**********"
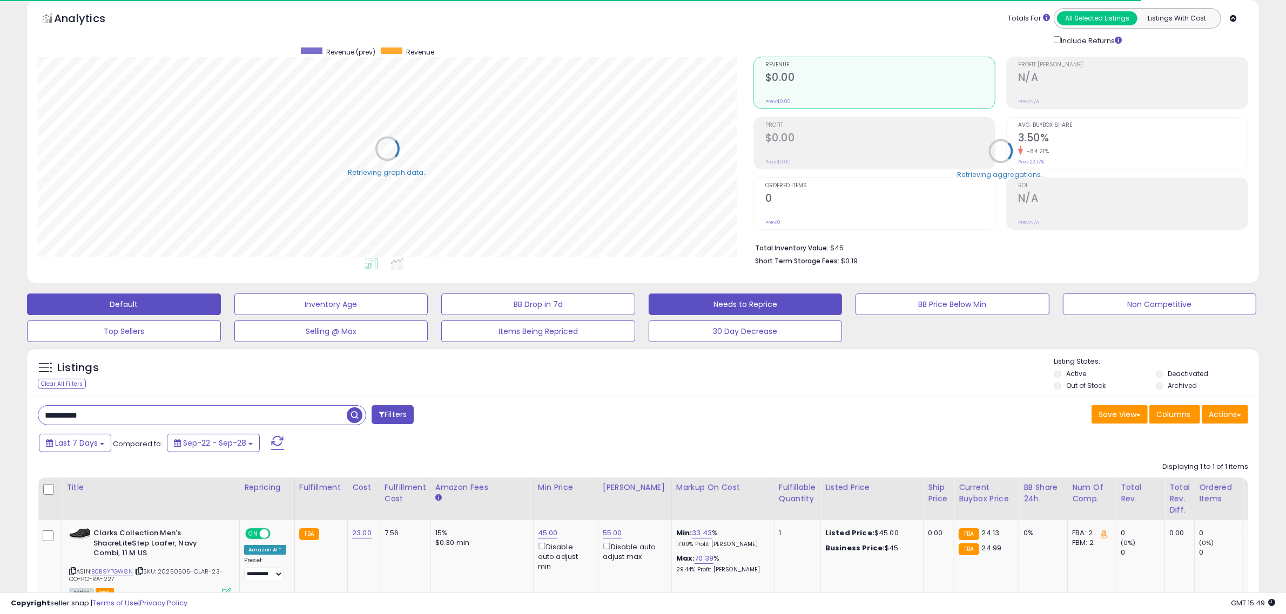
scroll to position [539686, 539191]
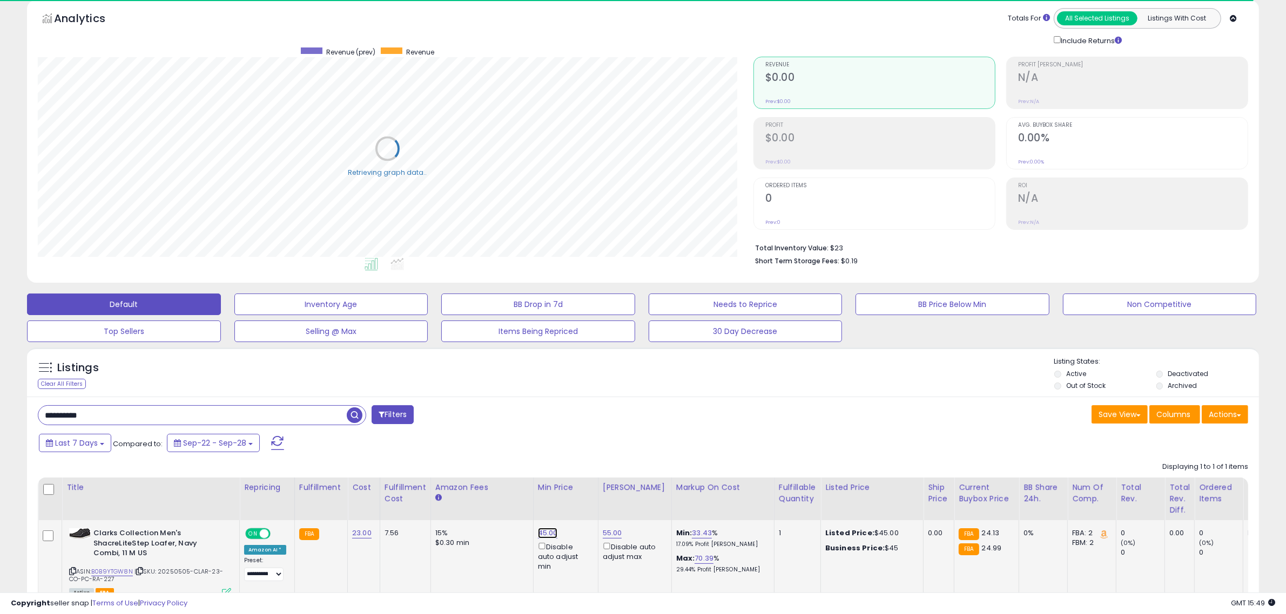
click at [541, 535] on link "45.00" at bounding box center [548, 533] width 20 height 11
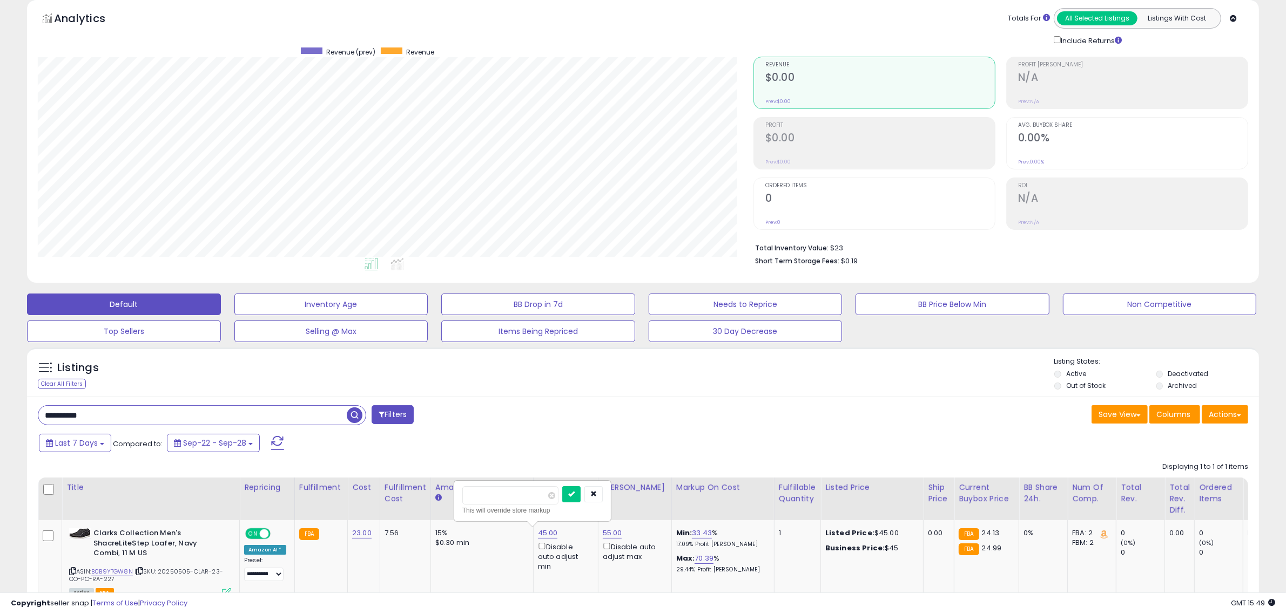
drag, startPoint x: 510, startPoint y: 497, endPoint x: 367, endPoint y: 477, distance: 144.5
click at [369, 479] on table "Title Repricing" at bounding box center [862, 541] width 1649 height 127
type input "**"
click button "submit" at bounding box center [571, 494] width 18 height 16
click at [538, 533] on link "38.00" at bounding box center [547, 533] width 19 height 11
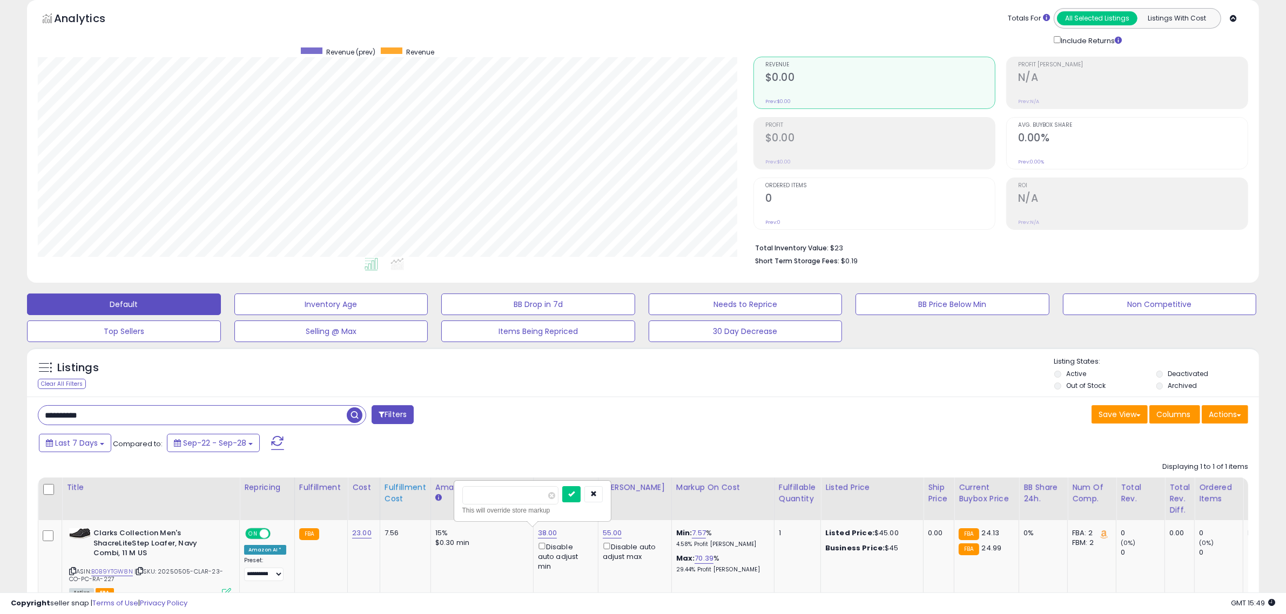
drag, startPoint x: 508, startPoint y: 495, endPoint x: 407, endPoint y: 494, distance: 101.0
click at [407, 495] on table "Title Repricing" at bounding box center [862, 541] width 1649 height 127
type input "**"
click button "submit" at bounding box center [571, 494] width 18 height 16
click at [610, 532] on link "55.00" at bounding box center [612, 533] width 19 height 11
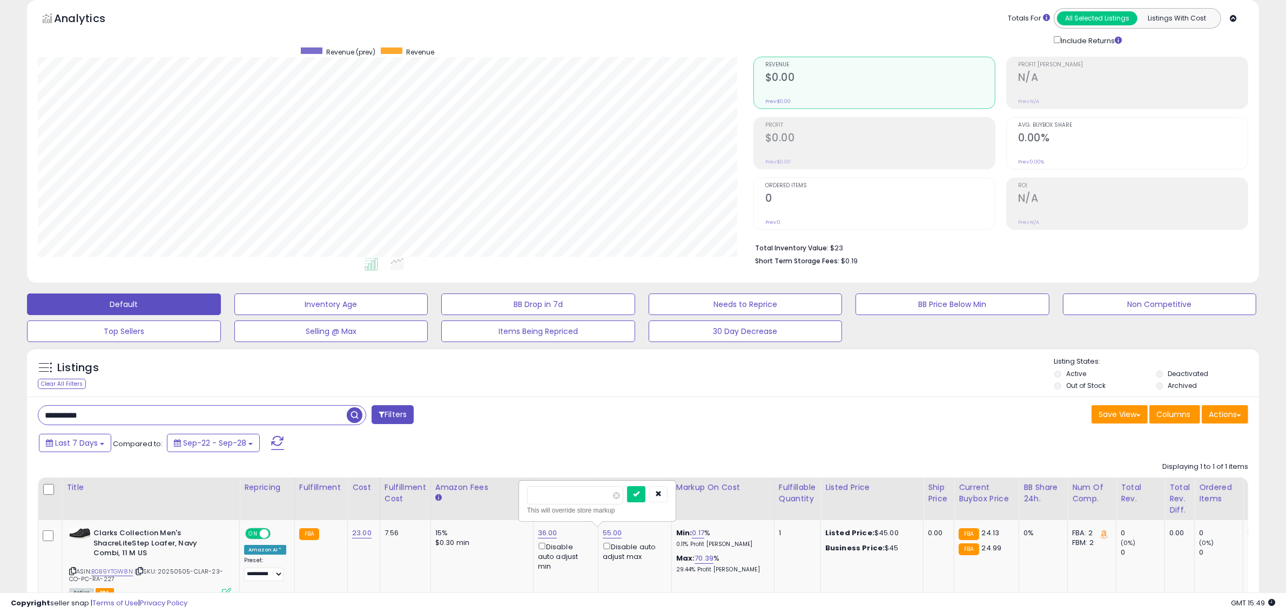
click at [440, 483] on table "Title Repricing" at bounding box center [862, 541] width 1649 height 127
type input "**"
click button "submit" at bounding box center [636, 494] width 18 height 16
drag, startPoint x: 127, startPoint y: 414, endPoint x: -137, endPoint y: 393, distance: 264.9
click at [0, 393] on html "Unable to login Retrieving listings data.. has not yet accepted the Terms of Us…" at bounding box center [643, 261] width 1286 height 614
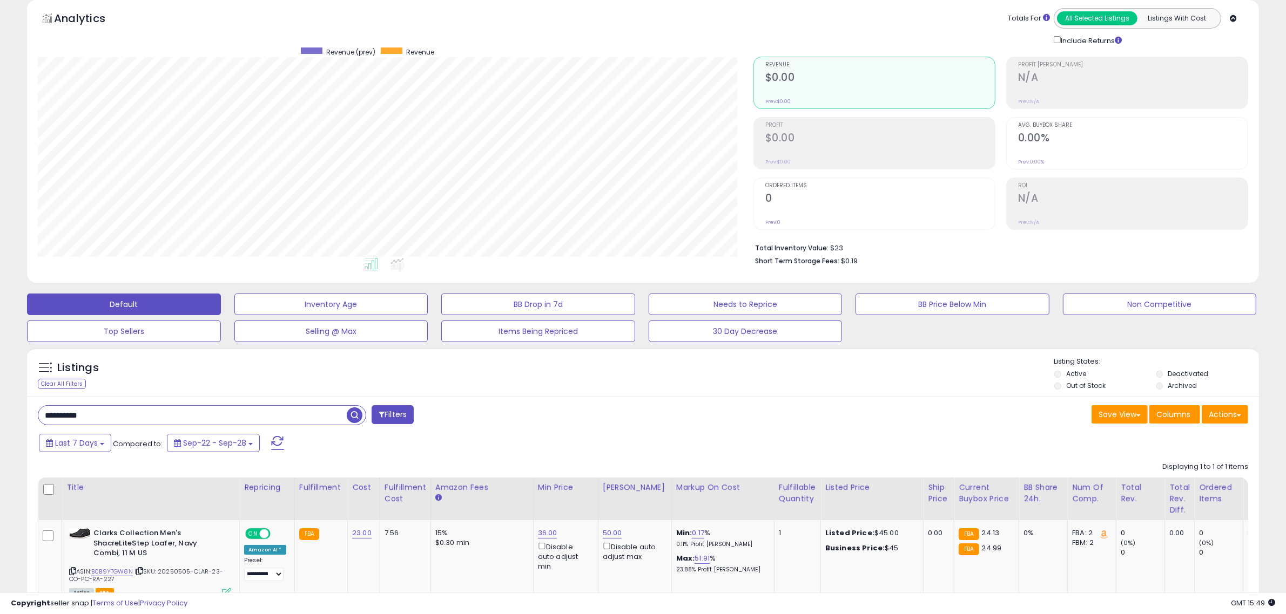
paste input "text"
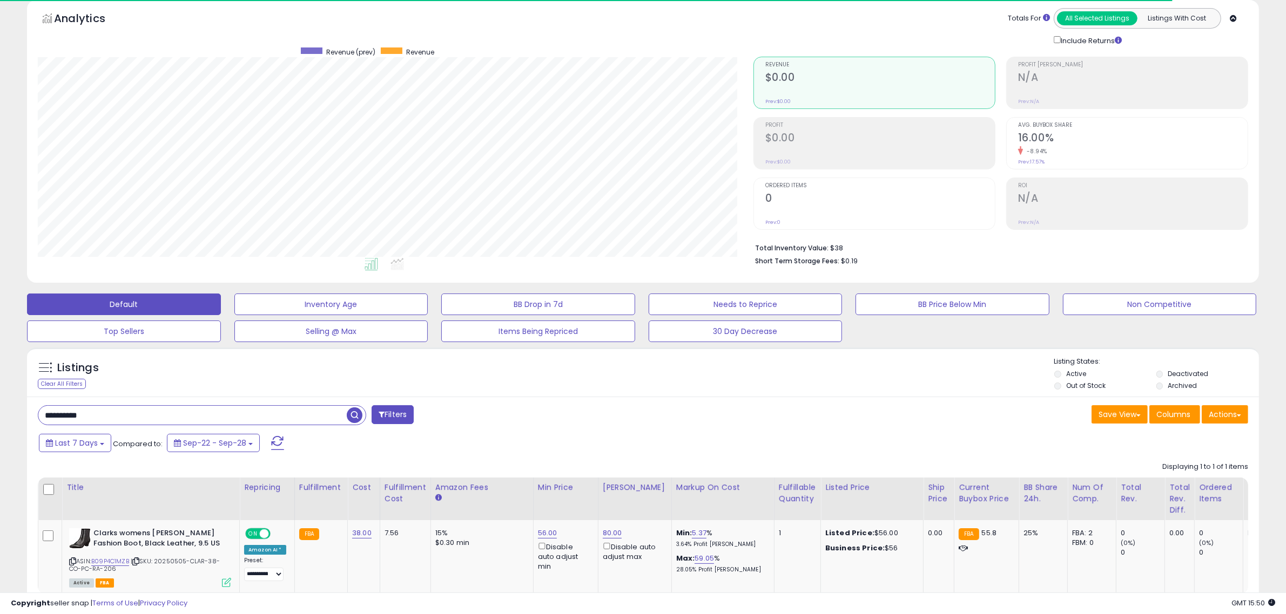
drag, startPoint x: 111, startPoint y: 409, endPoint x: -105, endPoint y: 410, distance: 216.5
click at [0, 410] on html "Unable to login Retrieving listings data.. has not yet accepted the Terms of Us…" at bounding box center [643, 261] width 1286 height 614
paste input "text"
type input "**********"
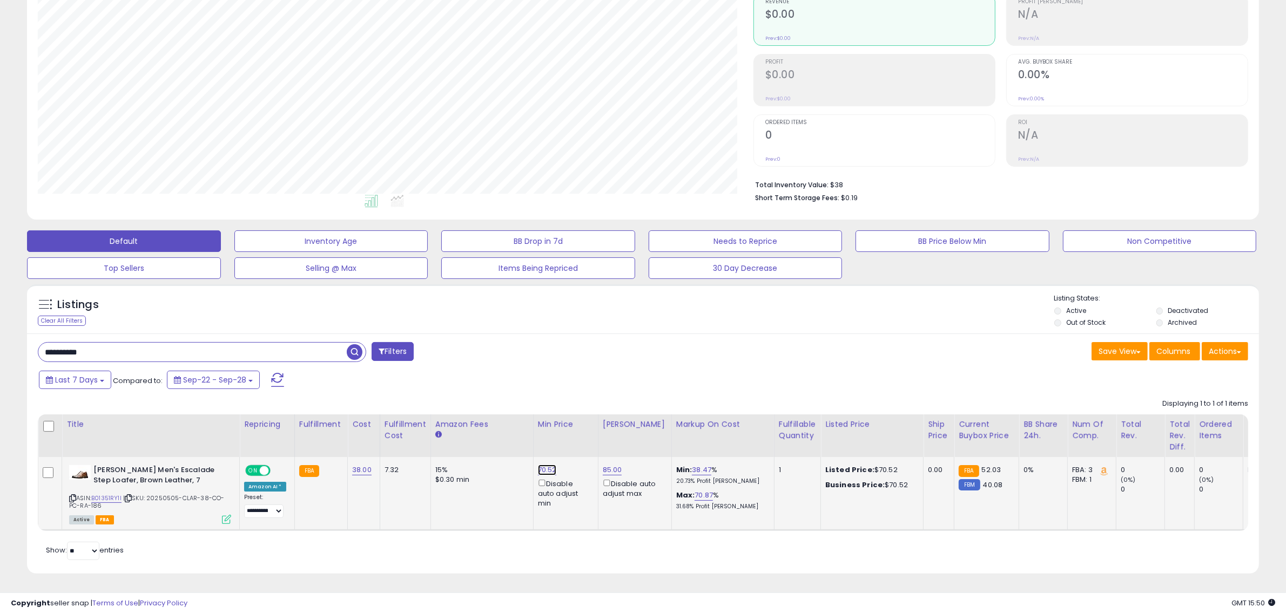
click at [541, 465] on link "70.52" at bounding box center [547, 470] width 19 height 11
drag, startPoint x: 458, startPoint y: 425, endPoint x: 328, endPoint y: 413, distance: 130.7
click at [328, 415] on table "Title Repricing" at bounding box center [862, 473] width 1649 height 117
type input "**"
click button "submit" at bounding box center [571, 431] width 18 height 16
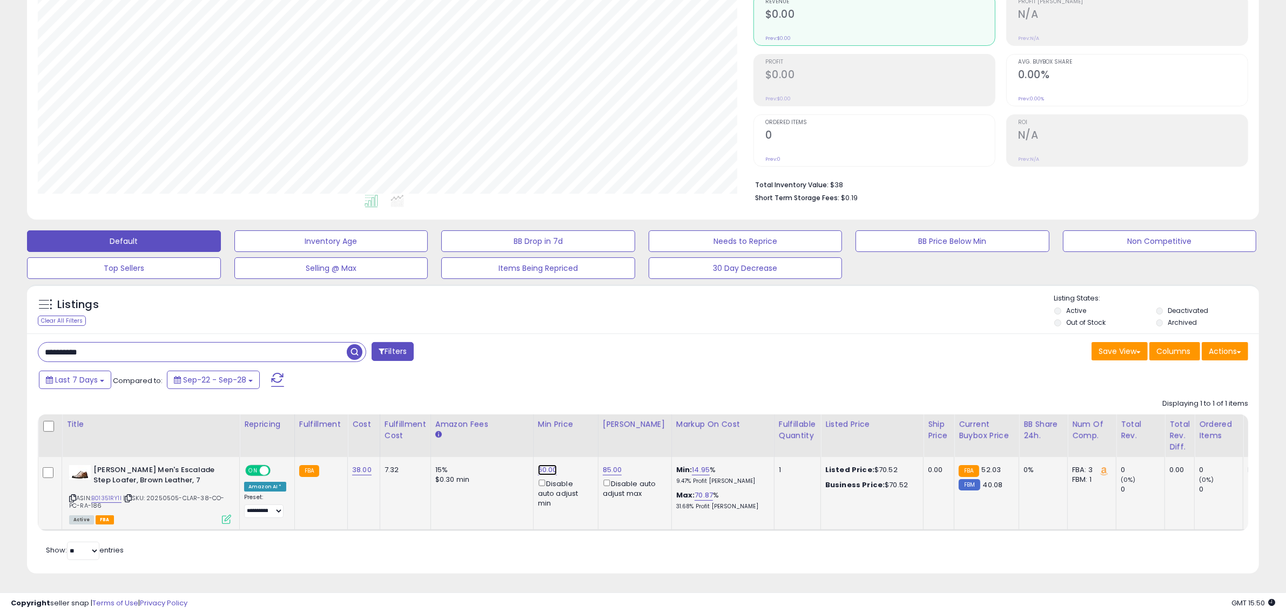
click at [545, 465] on link "60.00" at bounding box center [547, 470] width 19 height 11
drag, startPoint x: 494, startPoint y: 420, endPoint x: 405, endPoint y: 413, distance: 88.8
click at [405, 415] on table "Title Repricing" at bounding box center [862, 473] width 1649 height 117
type input "**"
click button "submit" at bounding box center [572, 431] width 18 height 16
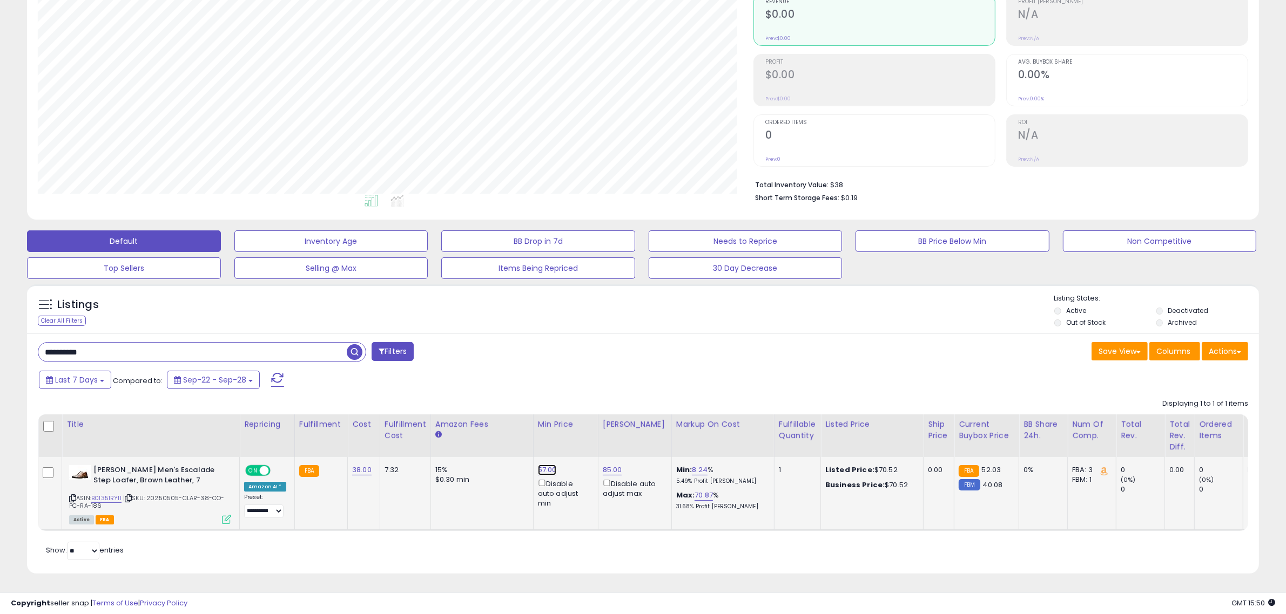
click at [538, 465] on link "57.00" at bounding box center [547, 470] width 19 height 11
drag, startPoint x: 527, startPoint y: 423, endPoint x: 443, endPoint y: 424, distance: 83.7
click at [444, 427] on table "Title Repricing" at bounding box center [862, 473] width 1649 height 117
type input "**"
click button "submit" at bounding box center [571, 431] width 18 height 16
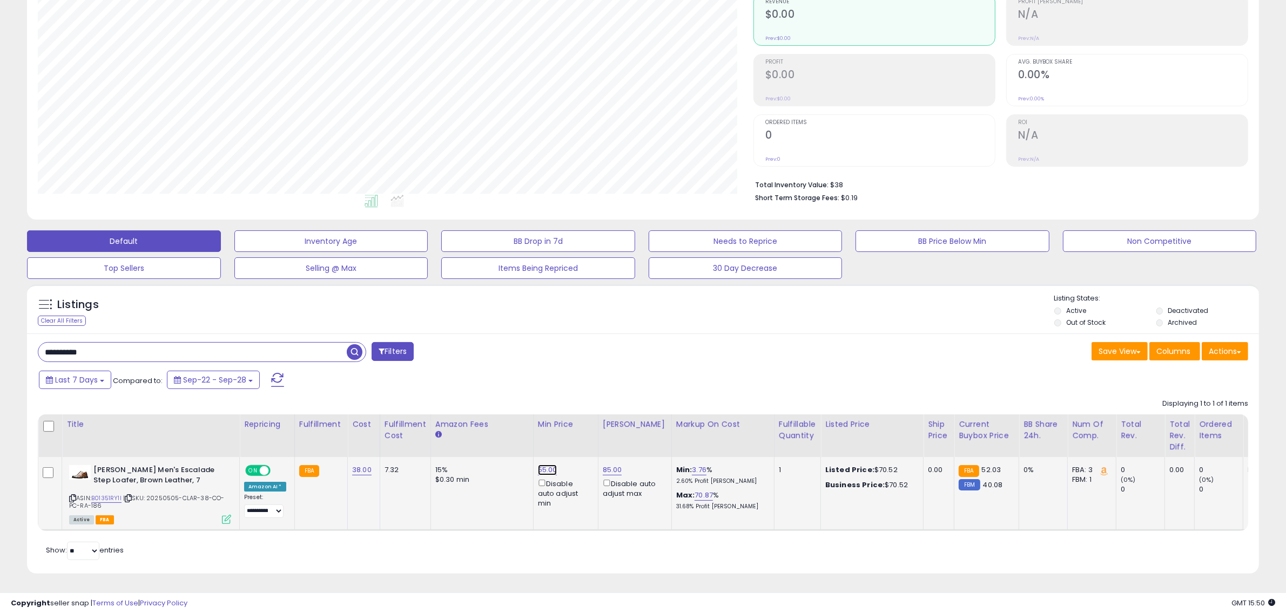
click at [544, 465] on link "55.00" at bounding box center [547, 470] width 19 height 11
drag, startPoint x: 492, startPoint y: 424, endPoint x: 356, endPoint y: 405, distance: 136.8
click at [418, 421] on table "Title Repricing" at bounding box center [862, 473] width 1649 height 117
type input "**"
click button "submit" at bounding box center [572, 431] width 18 height 16
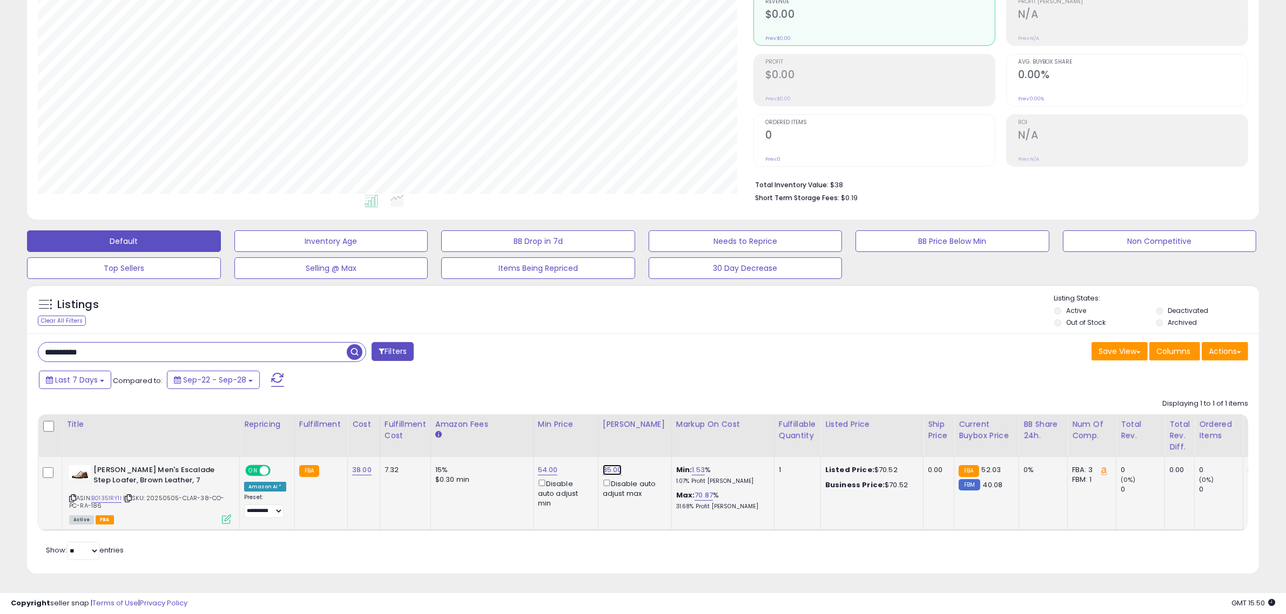
click at [603, 465] on link "85.00" at bounding box center [612, 470] width 19 height 11
drag, startPoint x: 545, startPoint y: 424, endPoint x: 397, endPoint y: 400, distance: 150.0
click at [382, 415] on table "Title Repricing" at bounding box center [862, 473] width 1649 height 117
type input "**"
click button "submit" at bounding box center [636, 431] width 18 height 16
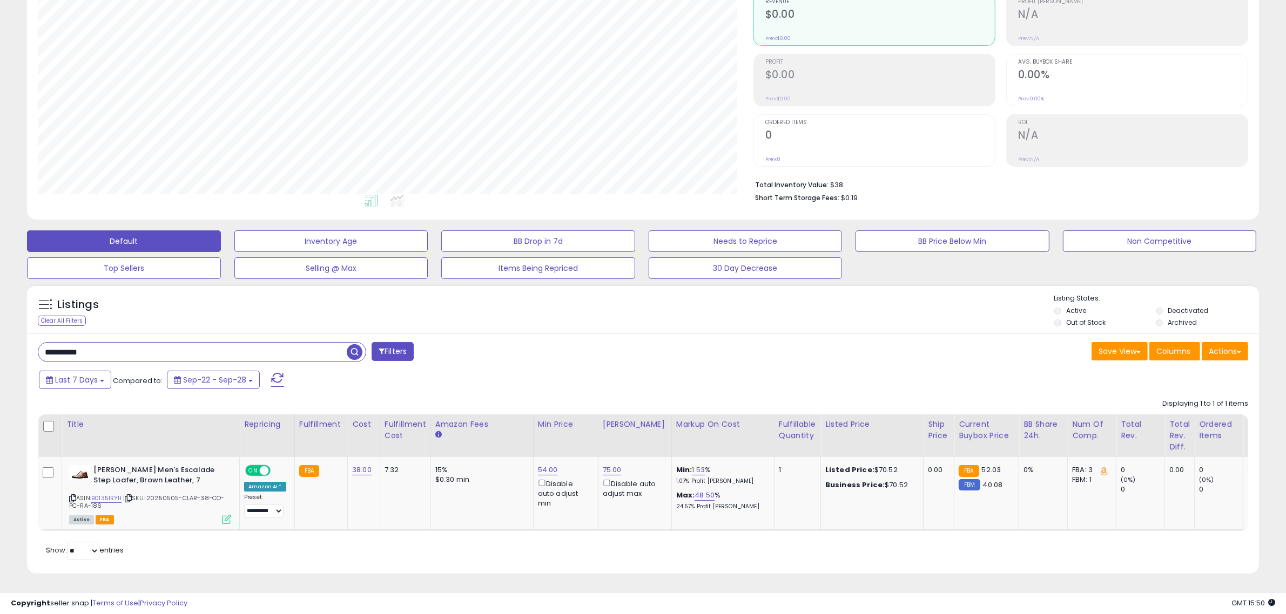
drag, startPoint x: 17, startPoint y: 339, endPoint x: -31, endPoint y: 336, distance: 48.7
click at [0, 336] on html "Unable to login Retrieving listings data.. has not yet accepted the Terms of Us…" at bounding box center [643, 197] width 1286 height 614
paste input "text"
type input "**********"
drag, startPoint x: 352, startPoint y: 344, endPoint x: 348, endPoint y: 359, distance: 15.1
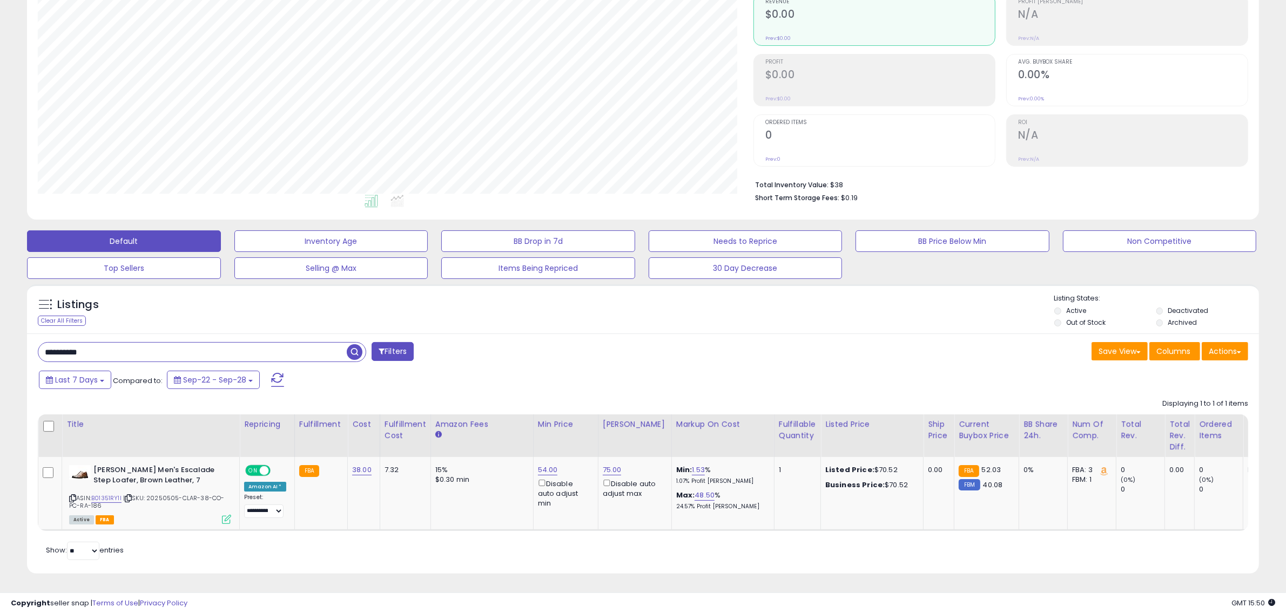
click at [352, 344] on span "button" at bounding box center [355, 352] width 16 height 16
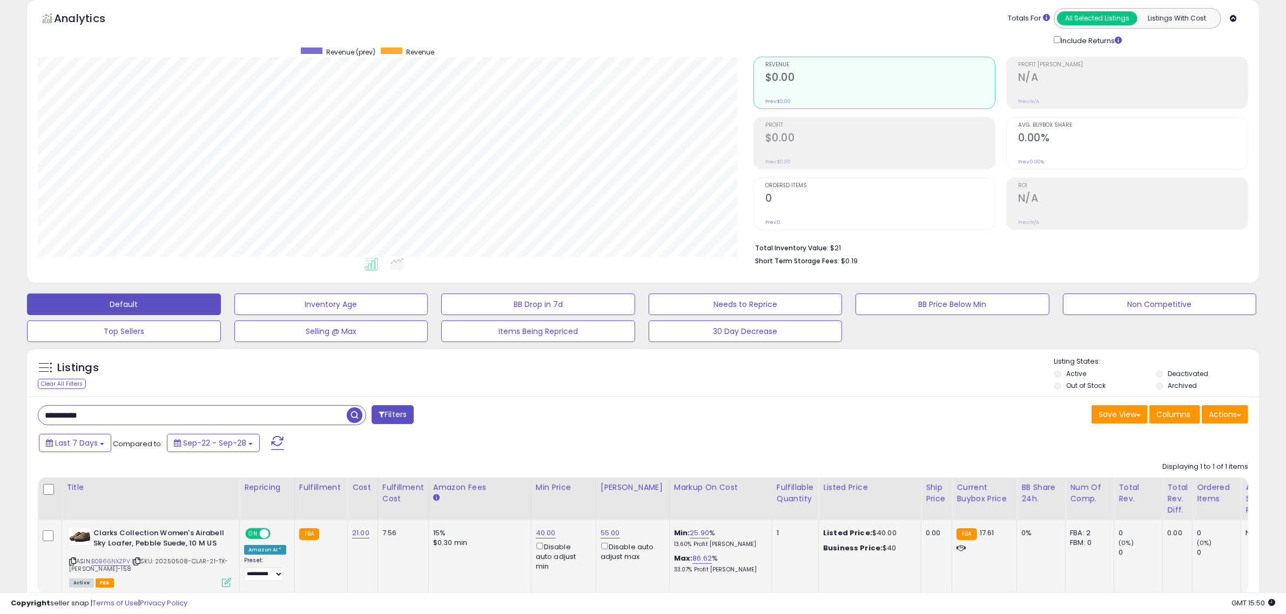
click at [540, 527] on td "40.00 Disable auto adjust min" at bounding box center [563, 556] width 65 height 73
click at [540, 532] on link "40.00" at bounding box center [546, 533] width 20 height 11
drag, startPoint x: 488, startPoint y: 497, endPoint x: 363, endPoint y: 493, distance: 124.2
click at [373, 496] on table "Title Repricing" at bounding box center [861, 536] width 1647 height 117
type input "**"
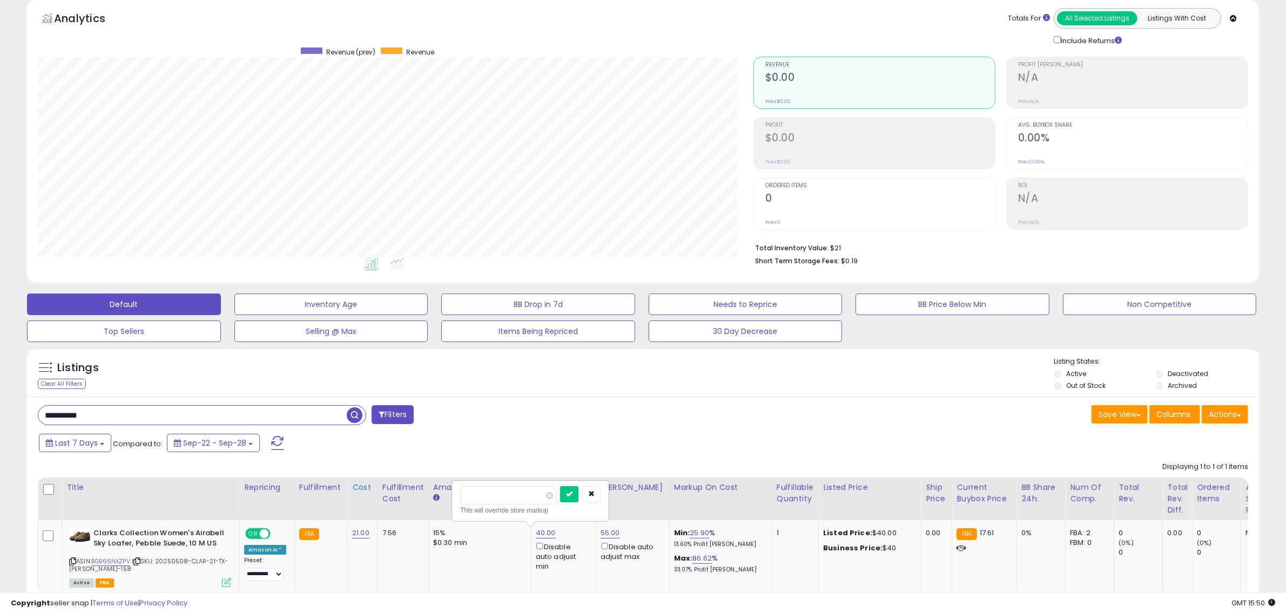
click button "submit" at bounding box center [569, 494] width 18 height 16
click at [698, 438] on div "Last 7 Days Compared to: Sep-22 - Sep-28" at bounding box center [490, 444] width 908 height 24
click at [612, 533] on link "55.00" at bounding box center [609, 533] width 19 height 11
drag, startPoint x: 595, startPoint y: 505, endPoint x: 376, endPoint y: 497, distance: 218.8
click at [376, 497] on table "Title Repricing" at bounding box center [861, 536] width 1647 height 117
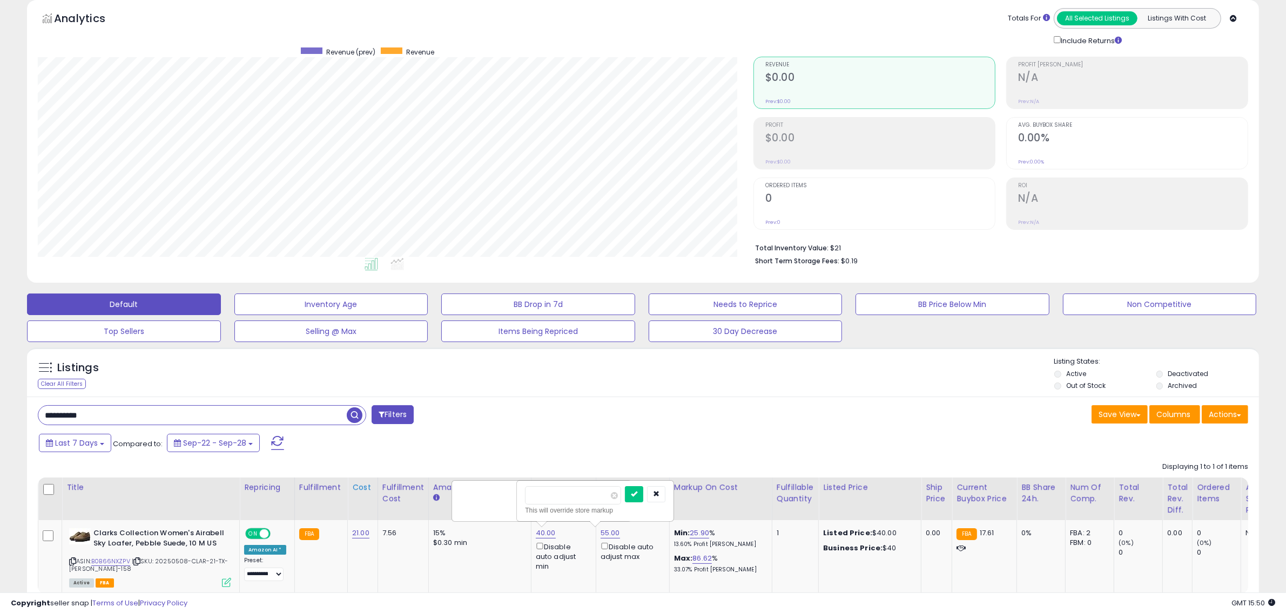
type input "*"
click button "submit" at bounding box center [634, 494] width 18 height 16
drag, startPoint x: 114, startPoint y: 417, endPoint x: -62, endPoint y: 405, distance: 175.9
click at [0, 405] on html "Unable to login Retrieving listings data.. has not yet accepted the Terms of Us…" at bounding box center [643, 261] width 1286 height 614
paste input "text"
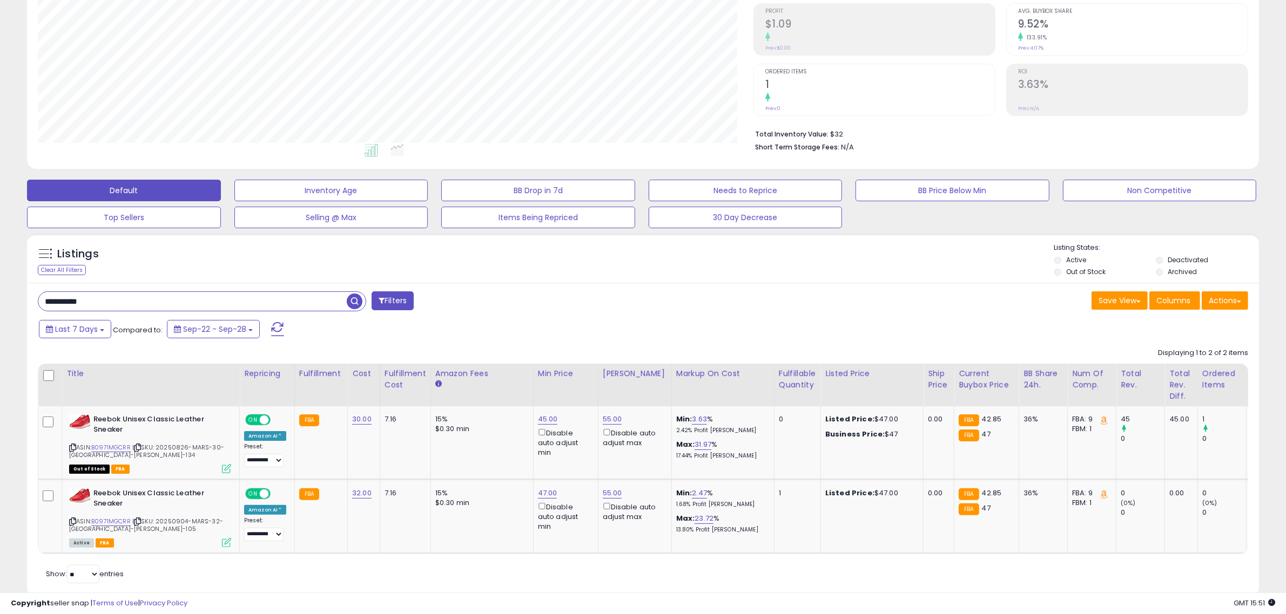
scroll to position [181, 0]
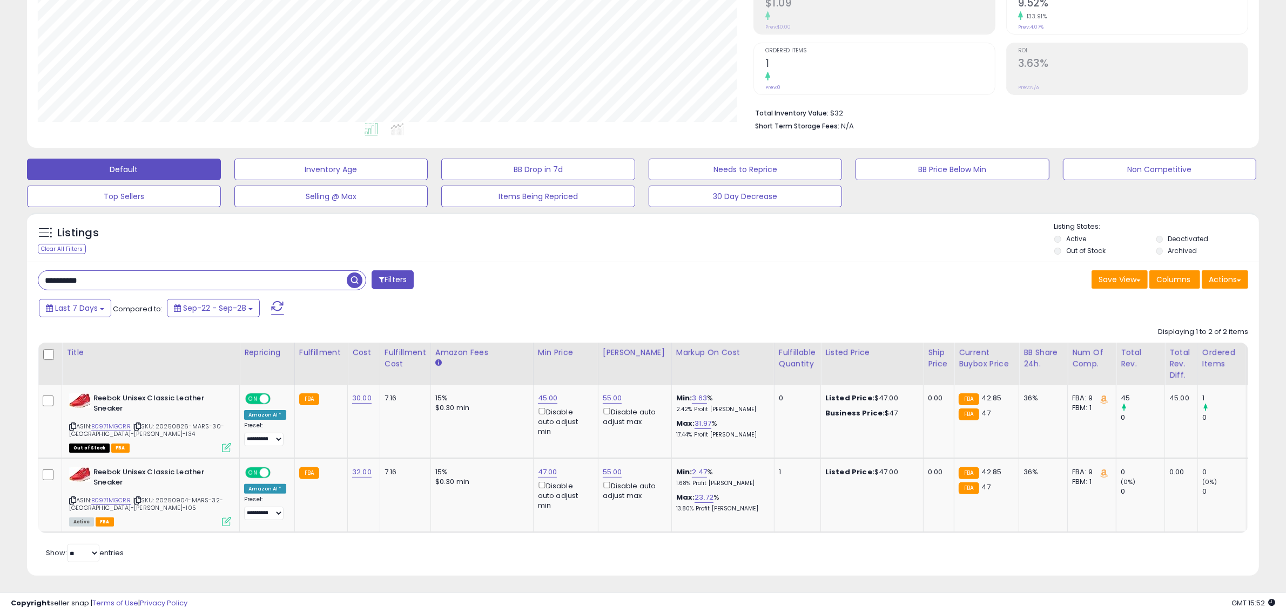
drag, startPoint x: 111, startPoint y: 285, endPoint x: -77, endPoint y: 283, distance: 188.4
click at [0, 283] on html "Unable to login Retrieving listings data.. has not yet accepted the Terms of Us…" at bounding box center [643, 126] width 1286 height 614
paste input "text"
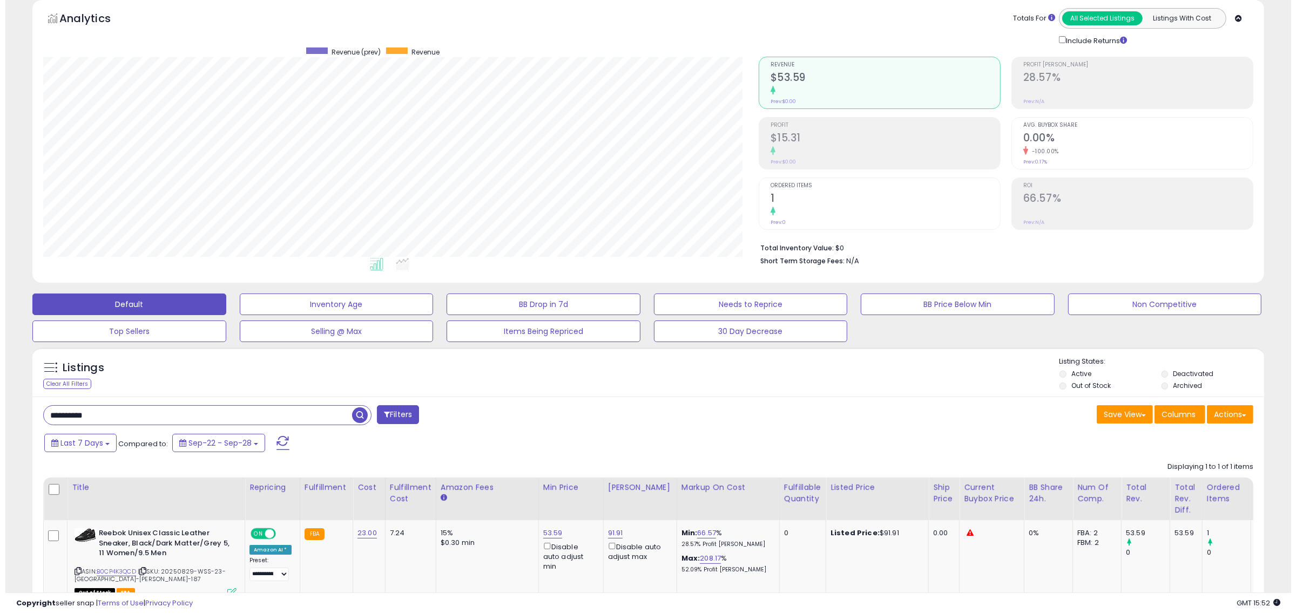
scroll to position [221, 715]
drag, startPoint x: 35, startPoint y: 411, endPoint x: -59, endPoint y: 405, distance: 94.7
click at [0, 405] on html "Unable to login Retrieving listings data.. has not yet accepted the Terms of Us…" at bounding box center [643, 261] width 1286 height 614
paste input "text"
type input "**********"
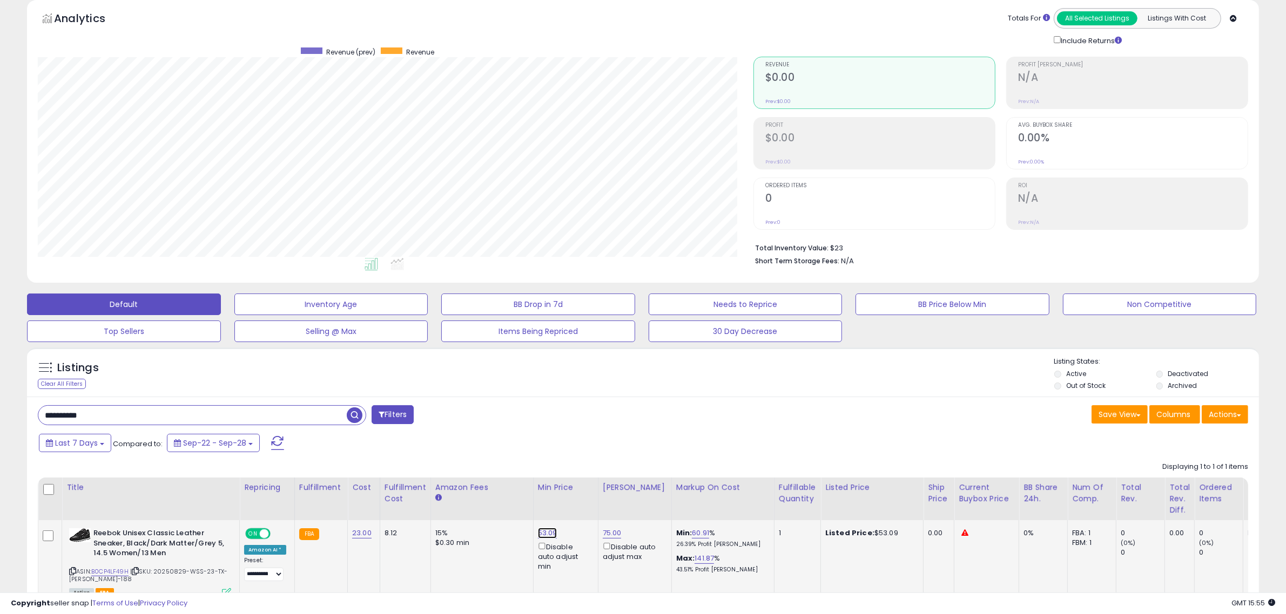
click at [543, 531] on link "53.09" at bounding box center [547, 533] width 19 height 11
drag, startPoint x: 494, startPoint y: 495, endPoint x: 376, endPoint y: 490, distance: 118.3
click at [376, 491] on table "Title Repricing" at bounding box center [862, 541] width 1649 height 127
type input "**"
click button "submit" at bounding box center [571, 494] width 18 height 16
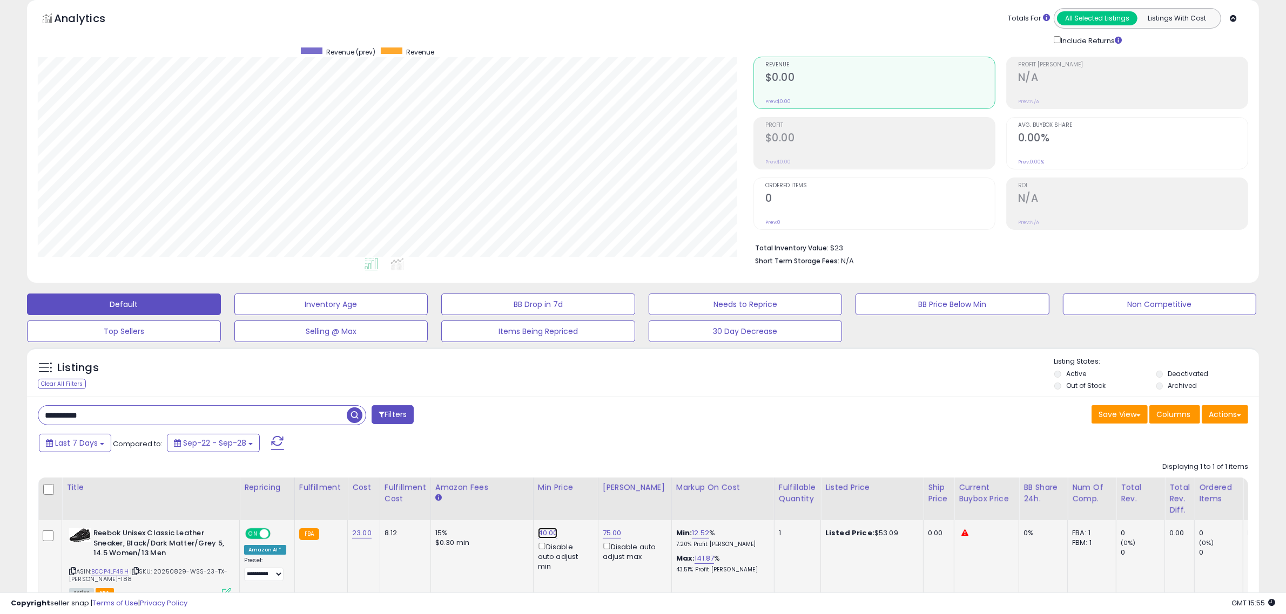
click at [540, 535] on link "40.00" at bounding box center [548, 533] width 20 height 11
drag, startPoint x: 441, startPoint y: 487, endPoint x: 425, endPoint y: 484, distance: 15.4
click at [425, 484] on table "Title Repricing" at bounding box center [862, 541] width 1649 height 127
type input "**"
click button "submit" at bounding box center [571, 494] width 18 height 16
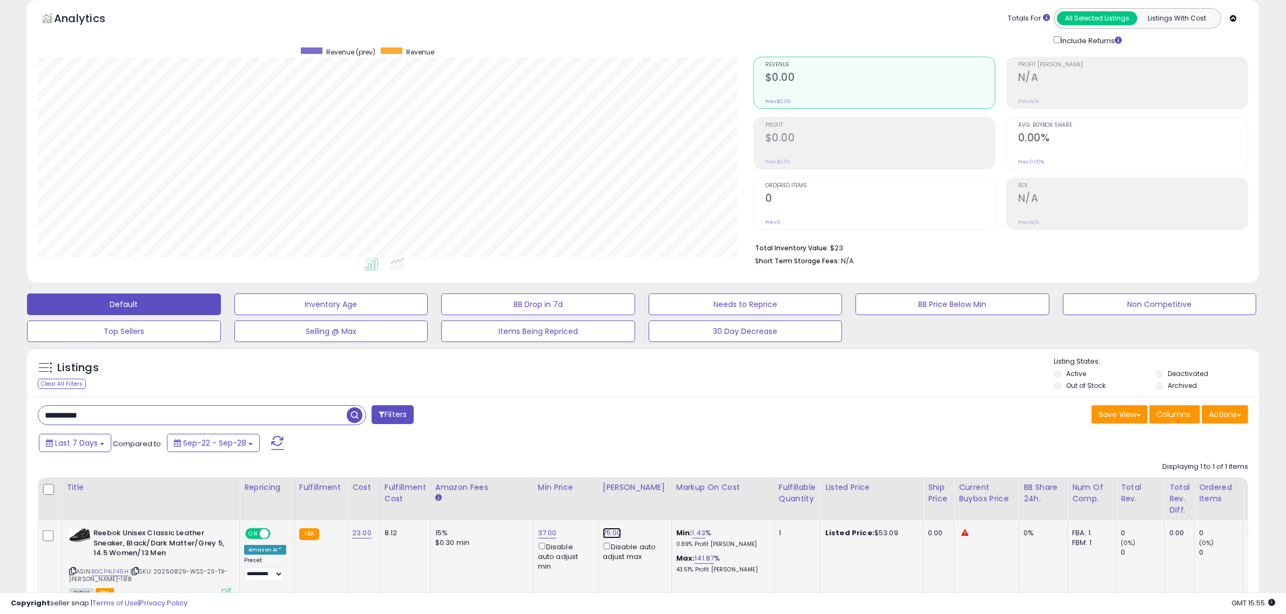
click at [611, 535] on link "75.00" at bounding box center [612, 533] width 19 height 11
click at [475, 491] on table "Title Repricing" at bounding box center [862, 541] width 1649 height 127
type input "*"
click button "submit" at bounding box center [635, 494] width 18 height 16
click at [10, 408] on div "**********" at bounding box center [642, 329] width 1275 height 661
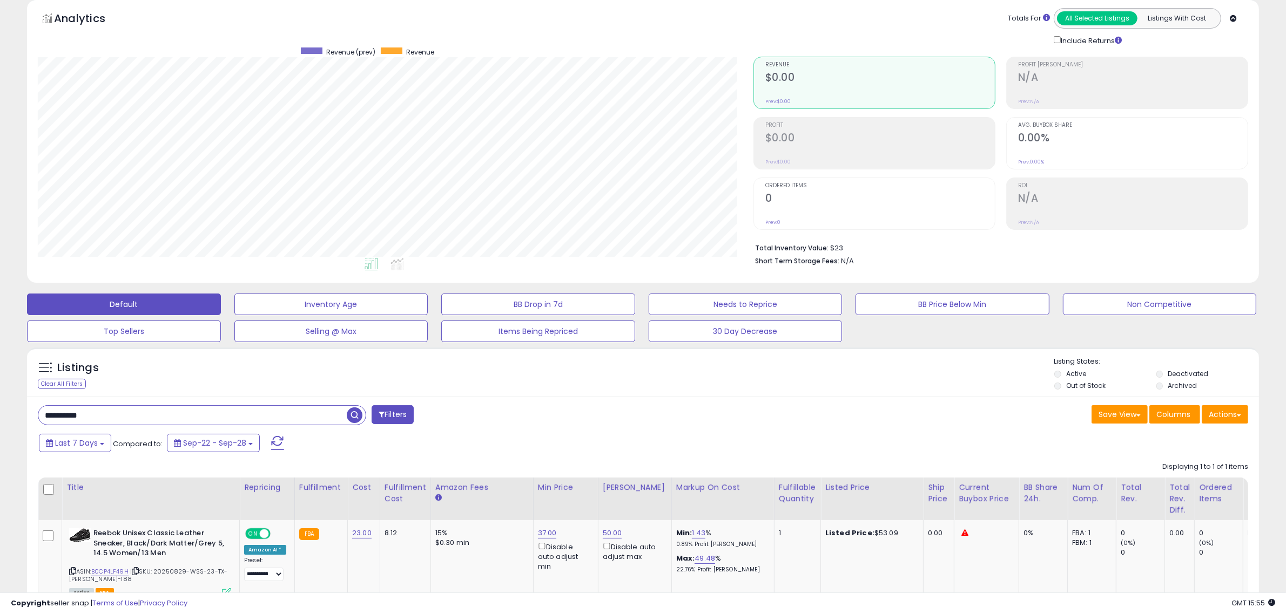
paste input "text"
type input "**********"
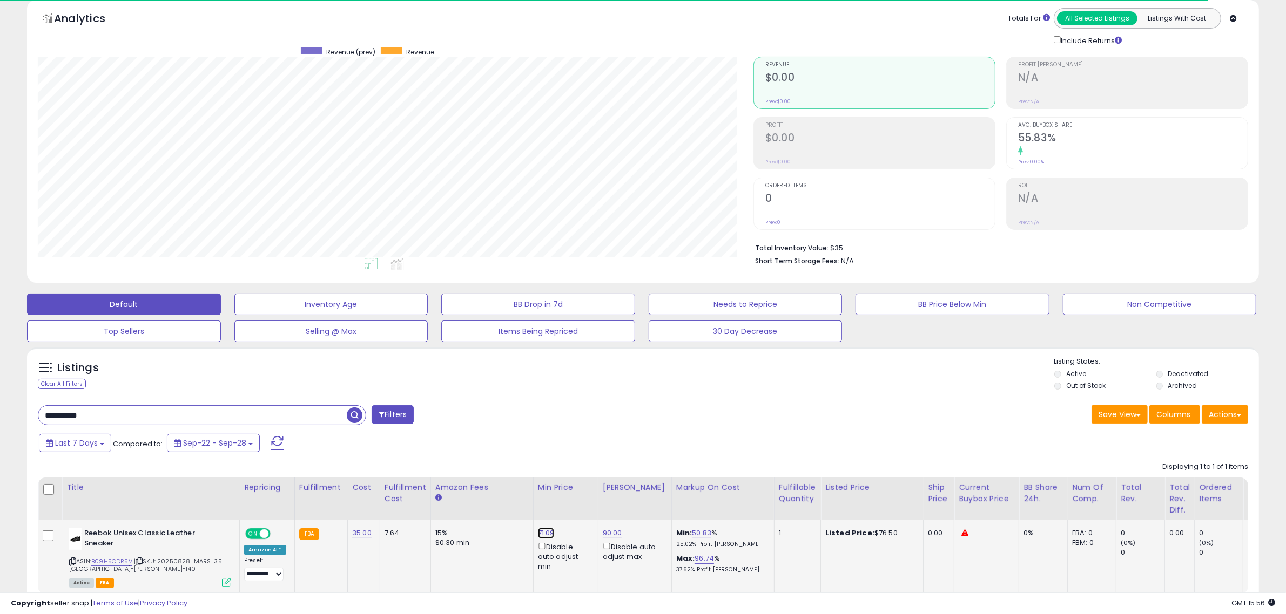
click at [543, 533] on link "71.09" at bounding box center [546, 533] width 17 height 11
drag, startPoint x: 495, startPoint y: 495, endPoint x: 400, endPoint y: 487, distance: 95.3
click at [400, 488] on table "Title Repricing" at bounding box center [862, 536] width 1649 height 117
type input "**"
click button "submit" at bounding box center [570, 494] width 18 height 16
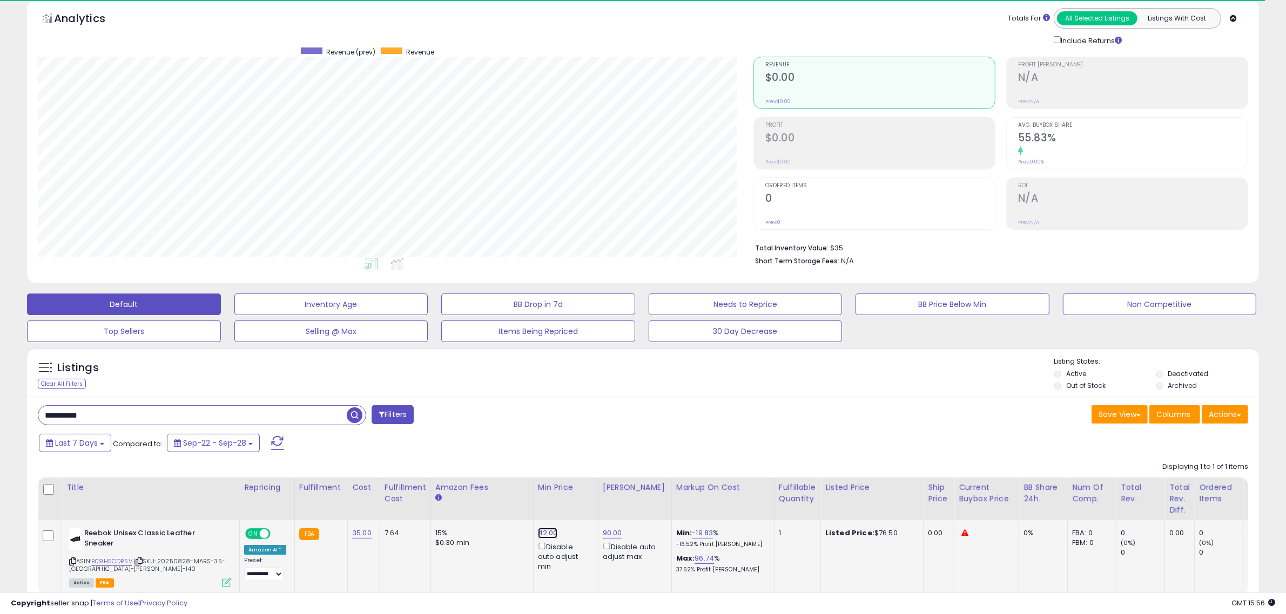
click at [543, 535] on link "42.00" at bounding box center [548, 533] width 20 height 11
drag, startPoint x: 525, startPoint y: 500, endPoint x: 274, endPoint y: 472, distance: 252.1
click at [275, 473] on div "Displaying 1 to 1 of 1 items Title Repricing" at bounding box center [643, 526] width 1210 height 138
type input "**"
click button "submit" at bounding box center [571, 494] width 18 height 16
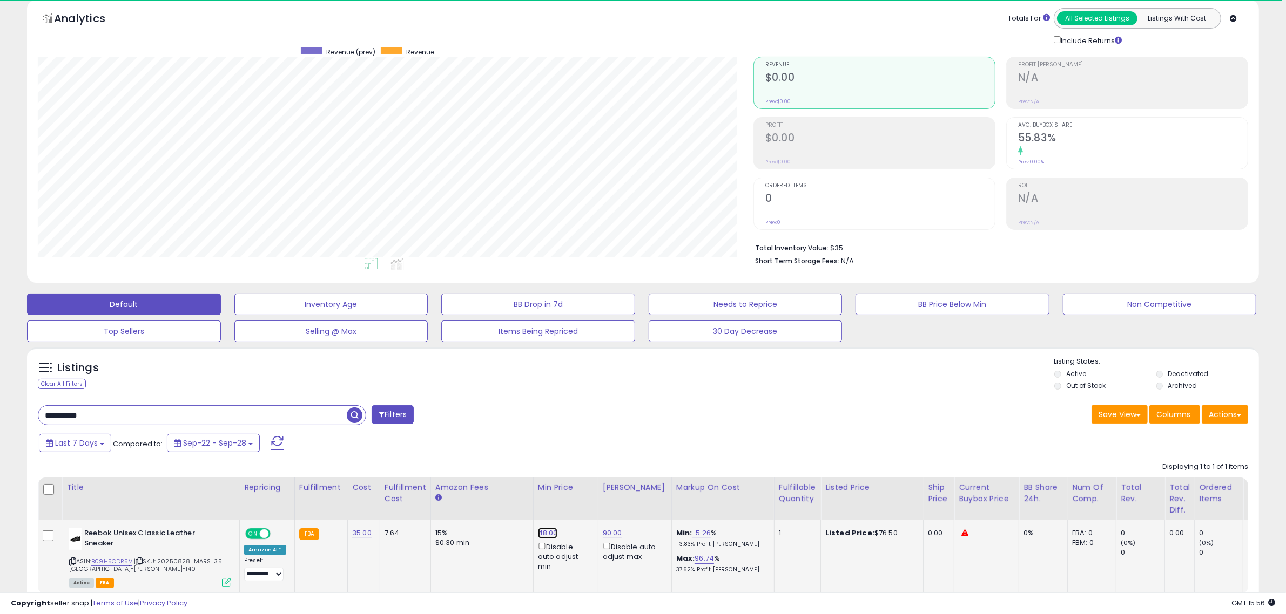
click at [544, 530] on link "48.00" at bounding box center [548, 533] width 20 height 11
drag, startPoint x: 496, startPoint y: 497, endPoint x: 389, endPoint y: 483, distance: 107.3
click at [405, 490] on table "Title Repricing" at bounding box center [862, 536] width 1649 height 117
type input "*"
click button "submit" at bounding box center [572, 494] width 18 height 16
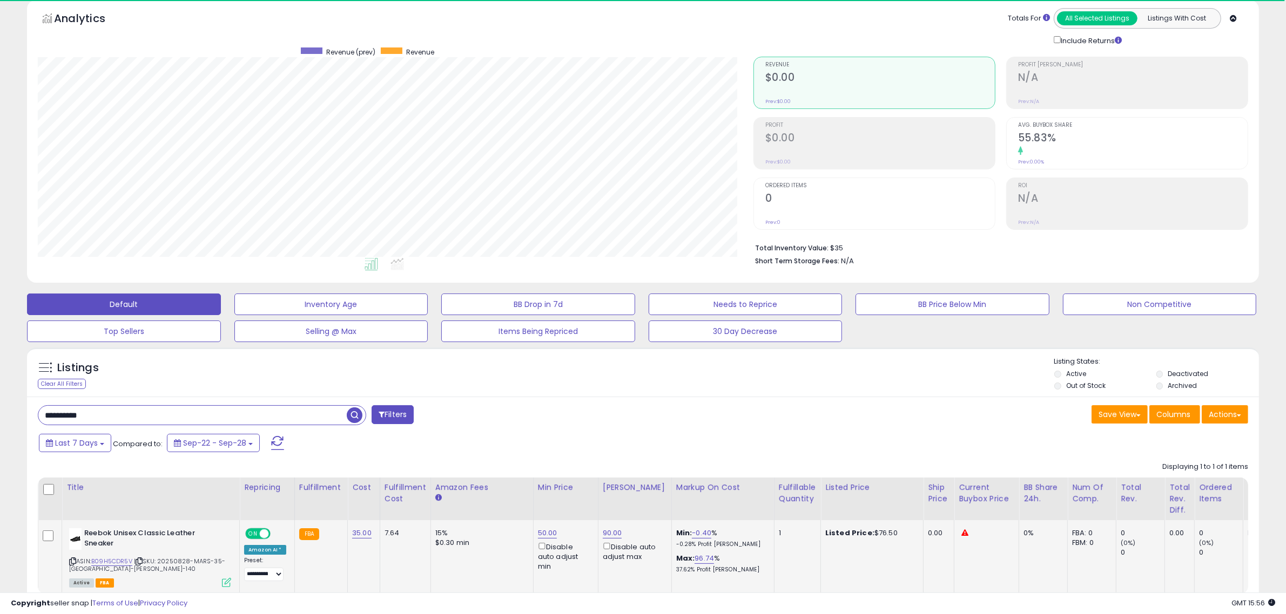
click at [536, 527] on td "50.00 Disable auto adjust min" at bounding box center [565, 556] width 65 height 73
click at [543, 535] on link "50.00" at bounding box center [547, 533] width 19 height 11
drag, startPoint x: 418, startPoint y: 495, endPoint x: 378, endPoint y: 484, distance: 41.8
click at [403, 492] on table "Title Repricing" at bounding box center [862, 536] width 1649 height 117
type input "**"
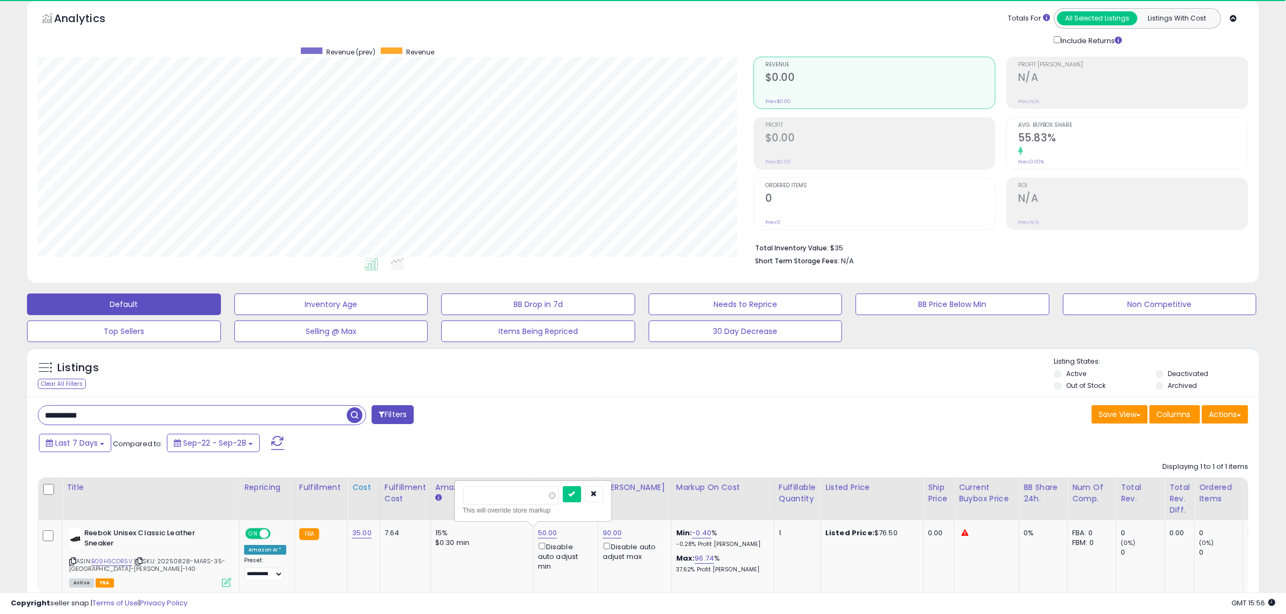
click button "submit" at bounding box center [572, 494] width 18 height 16
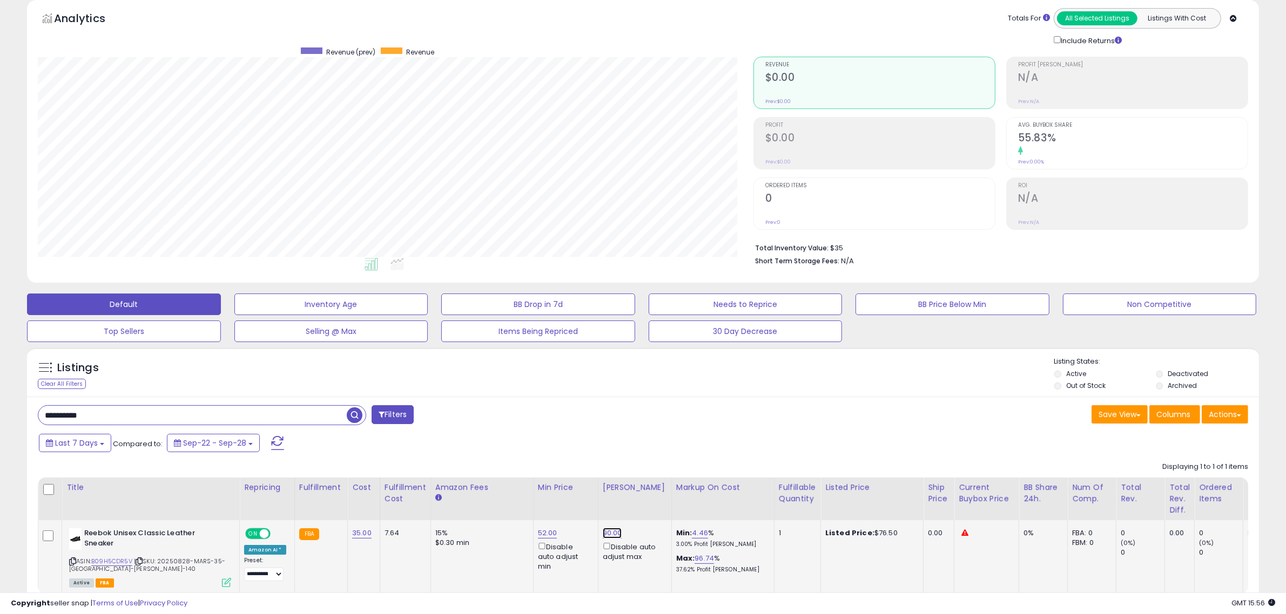
click at [611, 533] on link "90.00" at bounding box center [612, 533] width 19 height 11
drag, startPoint x: 586, startPoint y: 497, endPoint x: 433, endPoint y: 490, distance: 152.9
click at [433, 492] on table "Title Repricing" at bounding box center [862, 536] width 1649 height 117
type input "**"
click button "submit" at bounding box center [636, 494] width 18 height 16
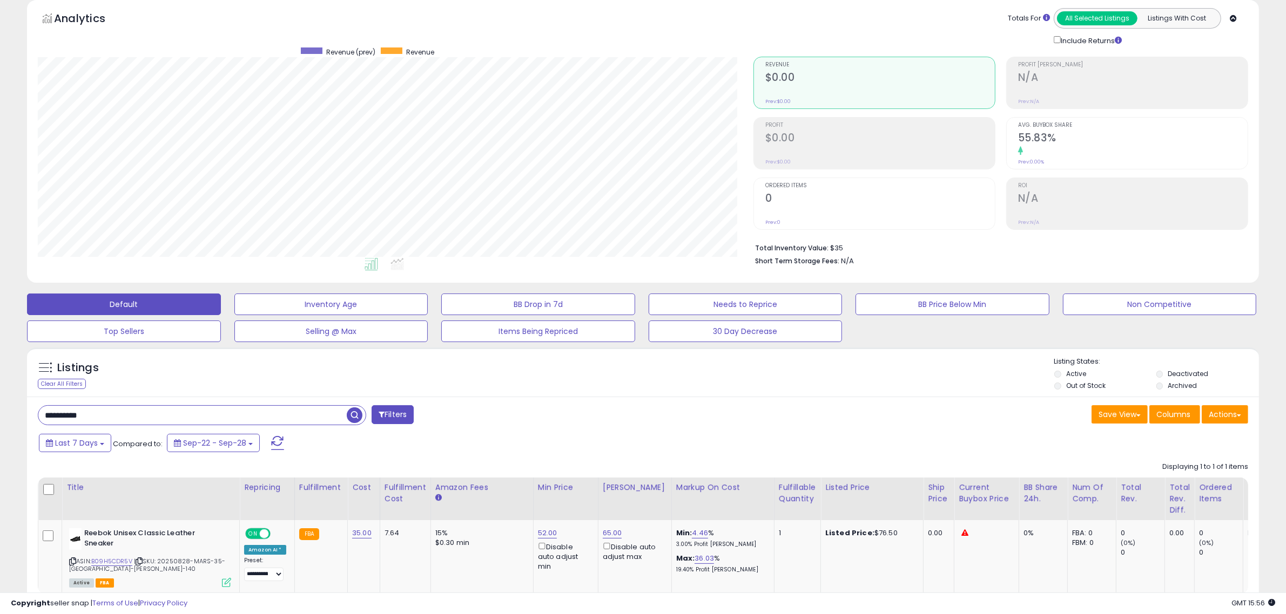
drag, startPoint x: 99, startPoint y: 422, endPoint x: 2, endPoint y: 414, distance: 97.6
click at [2, 414] on div "**********" at bounding box center [643, 333] width 1286 height 689
paste input "text"
type input "**********"
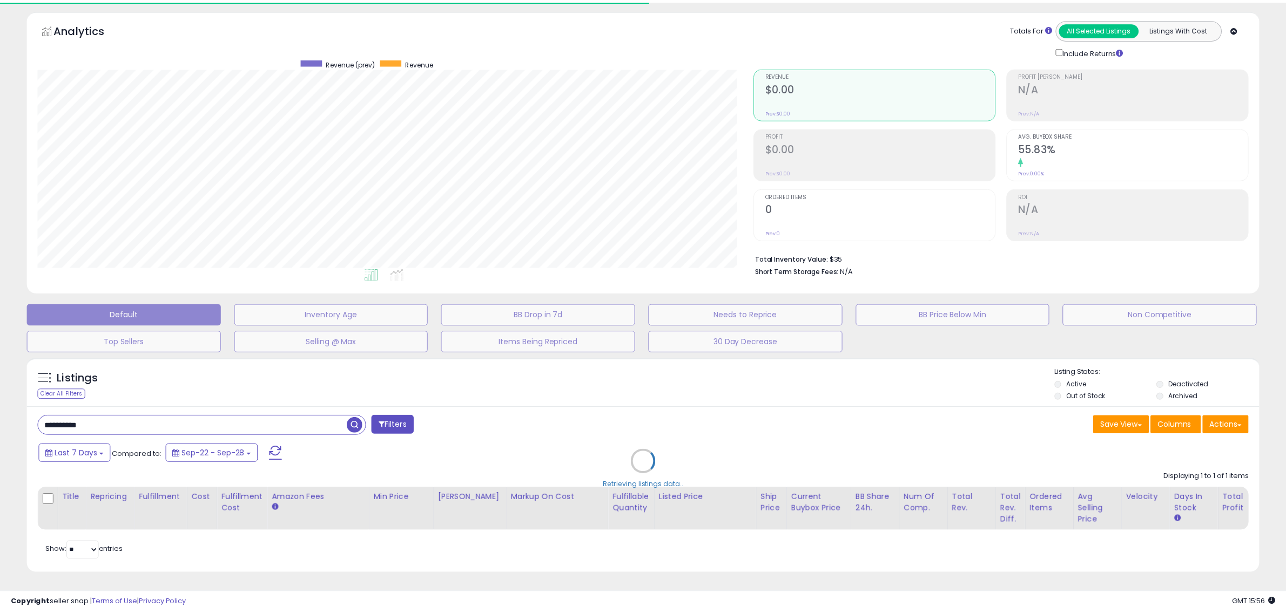
scroll to position [539686, 539191]
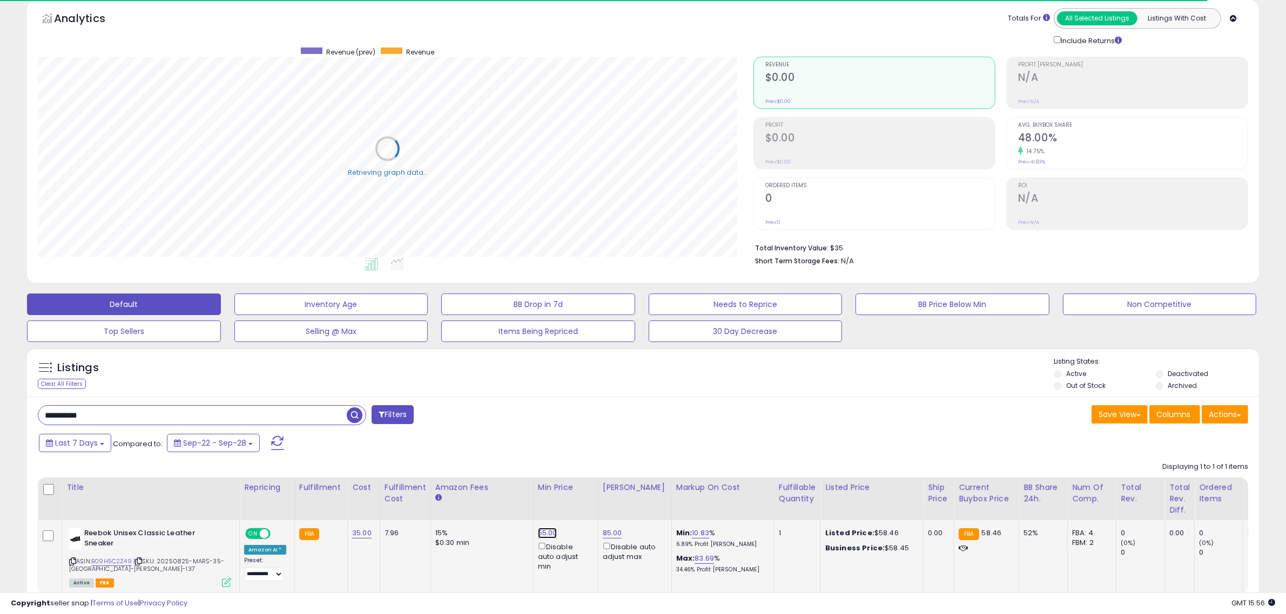
click at [545, 535] on link "55.00" at bounding box center [547, 533] width 19 height 11
click at [546, 533] on link "55.00" at bounding box center [547, 533] width 19 height 11
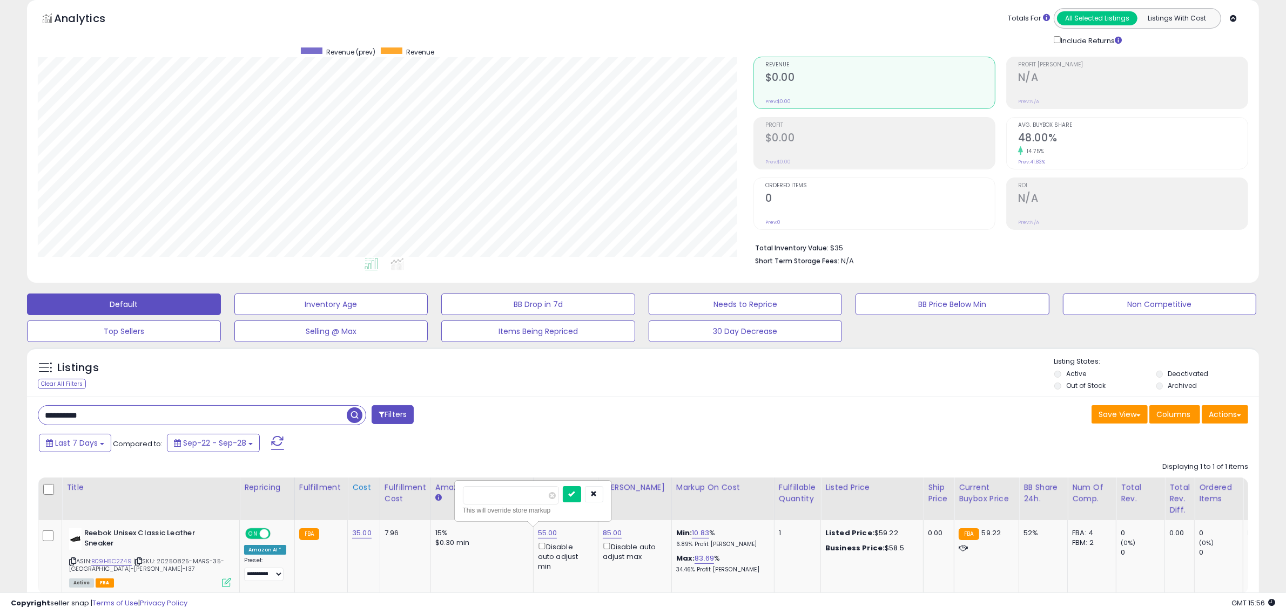
drag, startPoint x: 530, startPoint y: 500, endPoint x: 374, endPoint y: 481, distance: 157.7
click at [374, 484] on table "Title Repricing" at bounding box center [862, 536] width 1649 height 117
type input "**"
click button "submit" at bounding box center [572, 494] width 18 height 16
click at [551, 535] on link "53.00" at bounding box center [547, 533] width 19 height 11
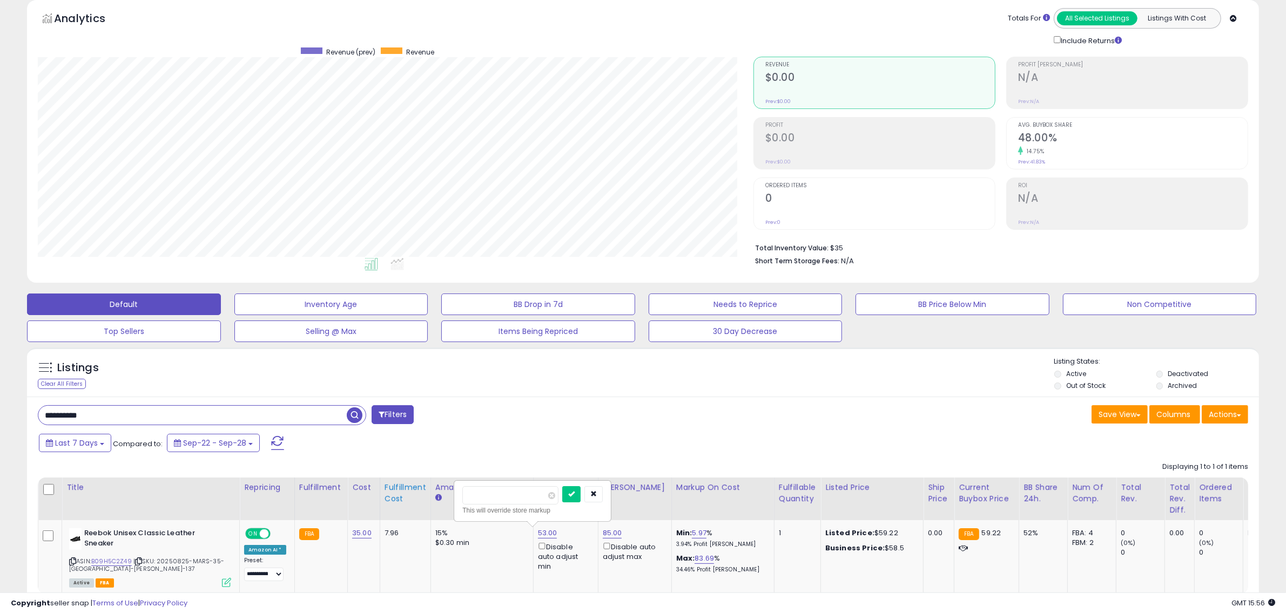
drag, startPoint x: 526, startPoint y: 495, endPoint x: 406, endPoint y: 485, distance: 120.8
click at [411, 488] on table "Title Repricing" at bounding box center [862, 536] width 1649 height 117
type input "**"
click button "submit" at bounding box center [571, 494] width 18 height 16
click at [613, 530] on link "85.00" at bounding box center [612, 533] width 19 height 11
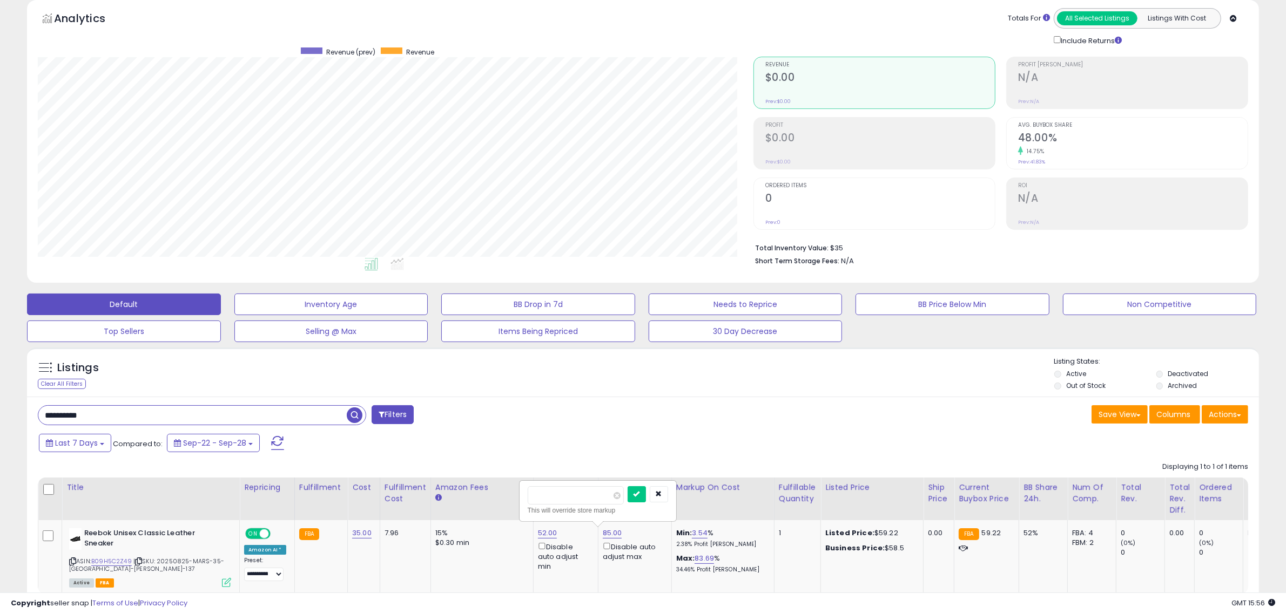
drag, startPoint x: 532, startPoint y: 493, endPoint x: 461, endPoint y: 490, distance: 71.9
click at [465, 492] on table "Title Repricing" at bounding box center [862, 536] width 1649 height 117
type input "**"
click button "submit" at bounding box center [636, 494] width 18 height 16
drag, startPoint x: 112, startPoint y: 422, endPoint x: -58, endPoint y: 416, distance: 170.7
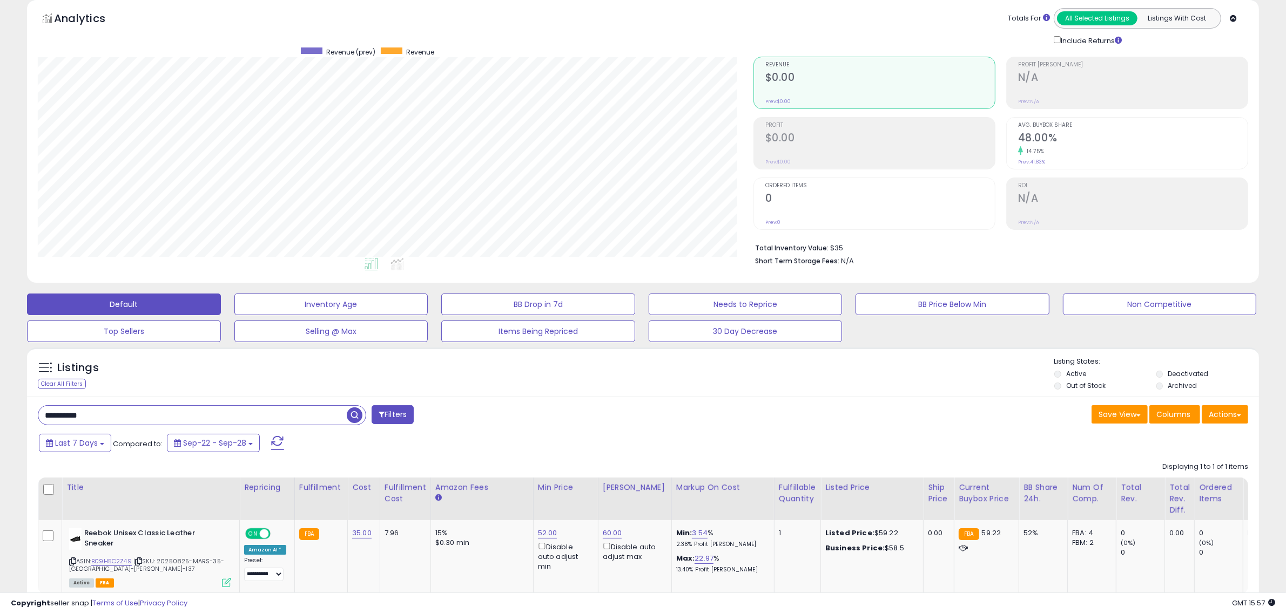
click at [0, 416] on html "Unable to login Retrieving listings data.. has not yet accepted the Terms of Us…" at bounding box center [643, 261] width 1286 height 614
paste input "text"
type input "**********"
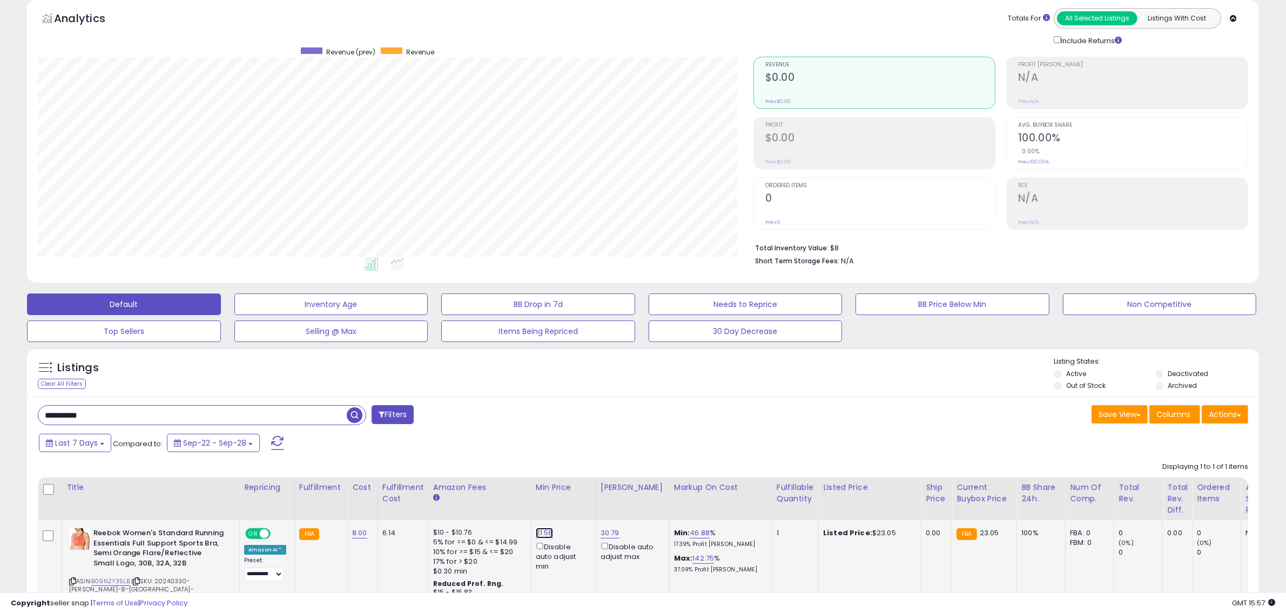
click at [538, 530] on link "21.56" at bounding box center [544, 533] width 17 height 11
drag, startPoint x: 525, startPoint y: 498, endPoint x: 371, endPoint y: 482, distance: 154.2
click at [374, 489] on table "Title Repricing" at bounding box center [861, 550] width 1647 height 145
type input "**"
click button "submit" at bounding box center [567, 494] width 18 height 16
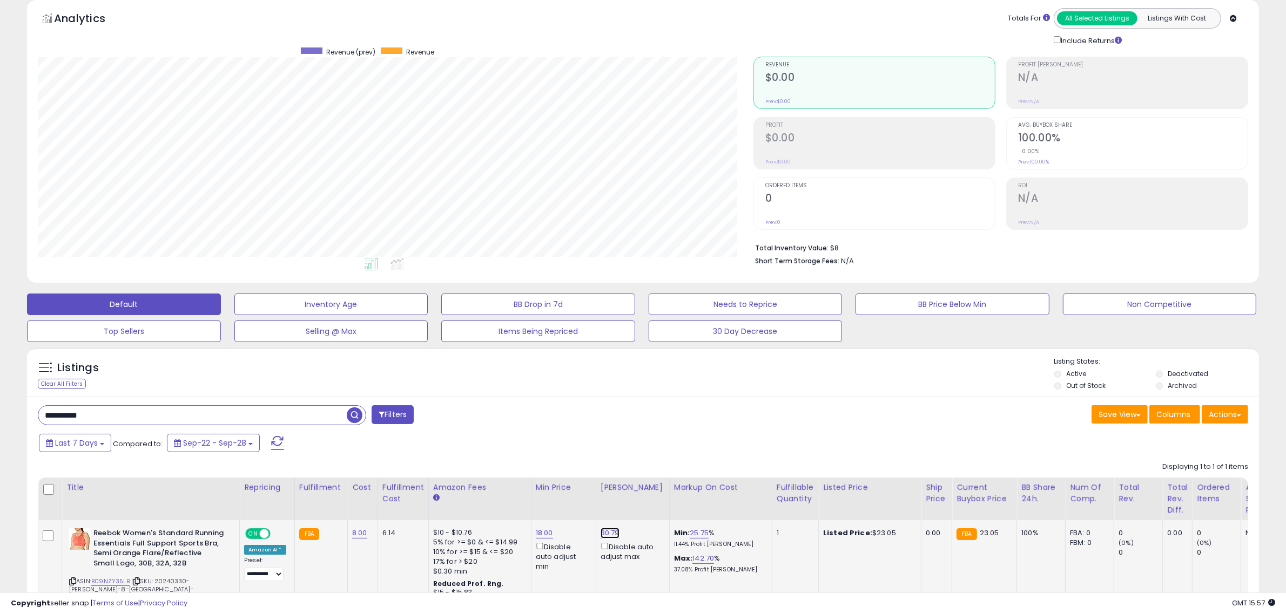
click at [606, 536] on link "30.79" at bounding box center [609, 533] width 19 height 11
drag, startPoint x: 577, startPoint y: 500, endPoint x: 447, endPoint y: 493, distance: 130.3
click at [450, 495] on table "Title Repricing" at bounding box center [861, 550] width 1647 height 145
type input "*"
click button "submit" at bounding box center [633, 494] width 18 height 16
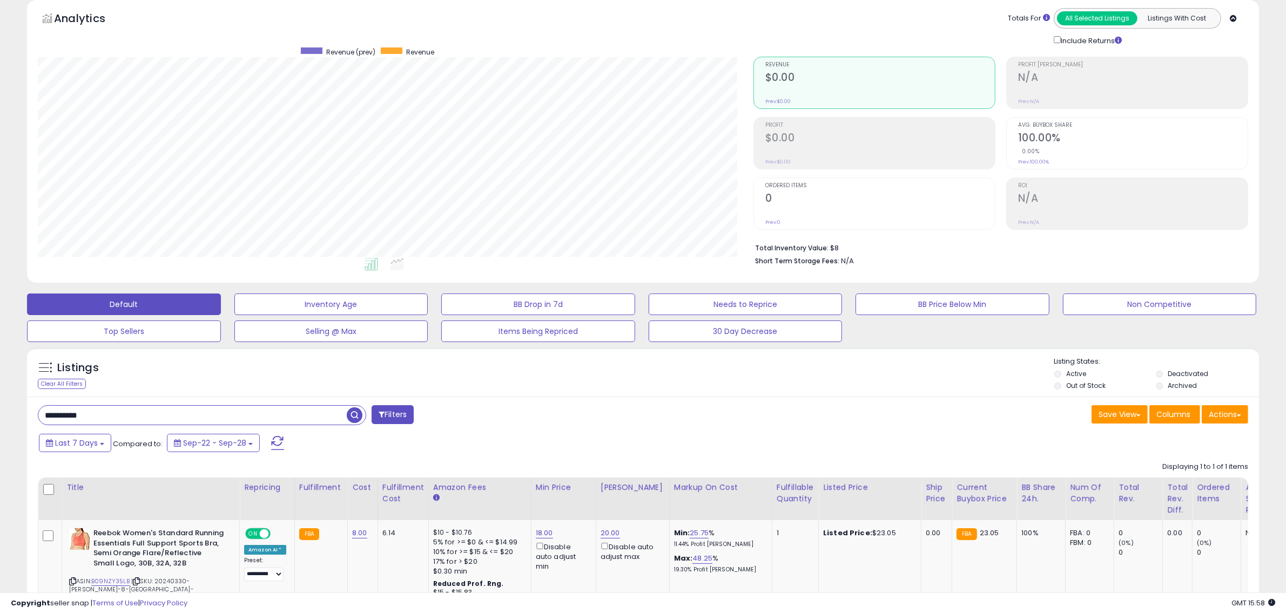
drag, startPoint x: 139, startPoint y: 405, endPoint x: 56, endPoint y: 416, distance: 84.4
click at [54, 419] on div "**********" at bounding box center [643, 531] width 1232 height 268
click at [112, 420] on input "**********" at bounding box center [192, 415] width 308 height 19
drag, startPoint x: 83, startPoint y: 417, endPoint x: -21, endPoint y: 409, distance: 103.5
click at [0, 409] on html "Unable to login Retrieving listings data.. has not yet accepted the Terms of Us…" at bounding box center [643, 261] width 1286 height 614
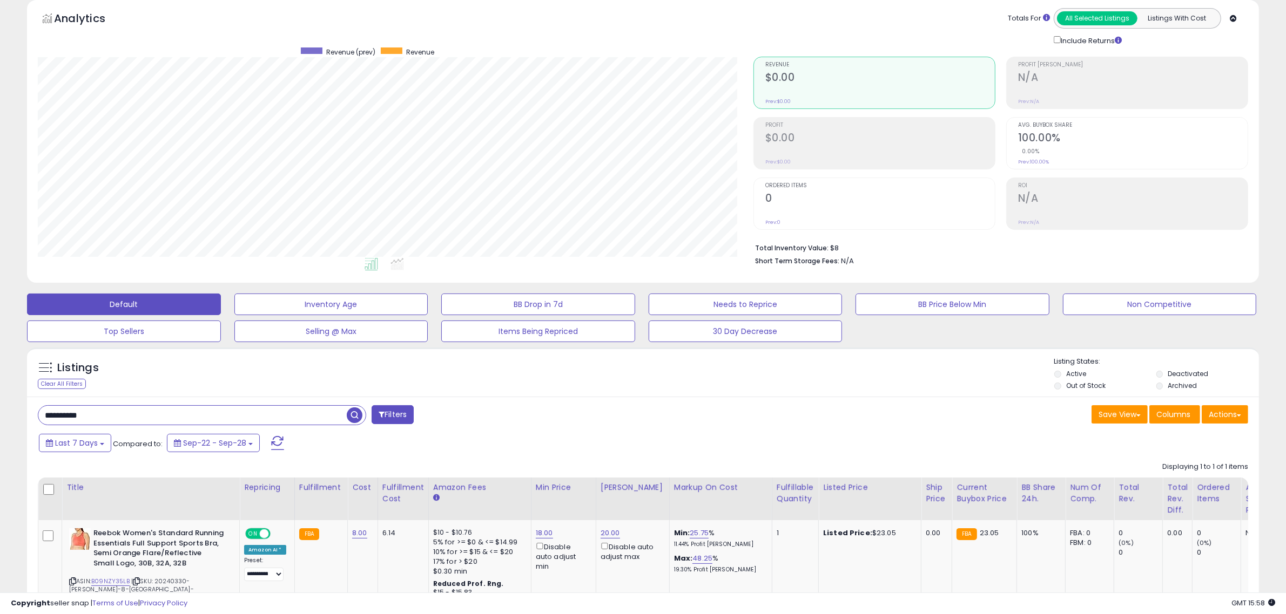
paste input "text"
type input "**********"
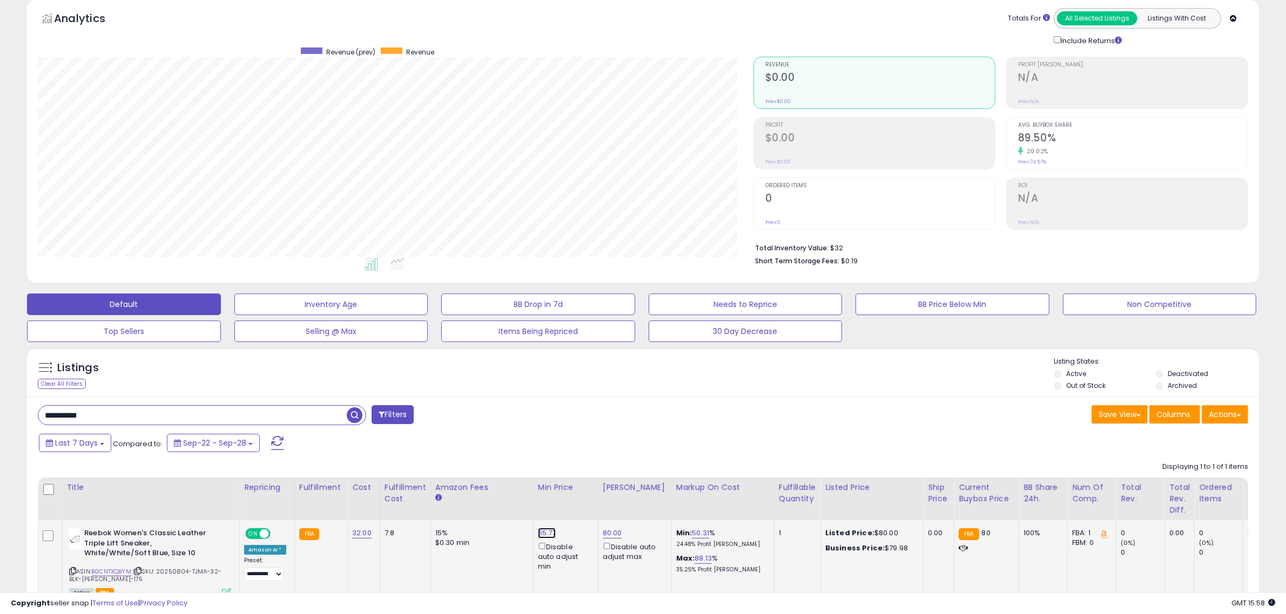
click at [549, 533] on link "65.77" at bounding box center [547, 533] width 18 height 11
drag, startPoint x: 525, startPoint y: 495, endPoint x: 396, endPoint y: 492, distance: 129.6
click at [396, 493] on table "Title Repricing" at bounding box center [862, 541] width 1649 height 127
type input "**"
click button "submit" at bounding box center [571, 494] width 18 height 16
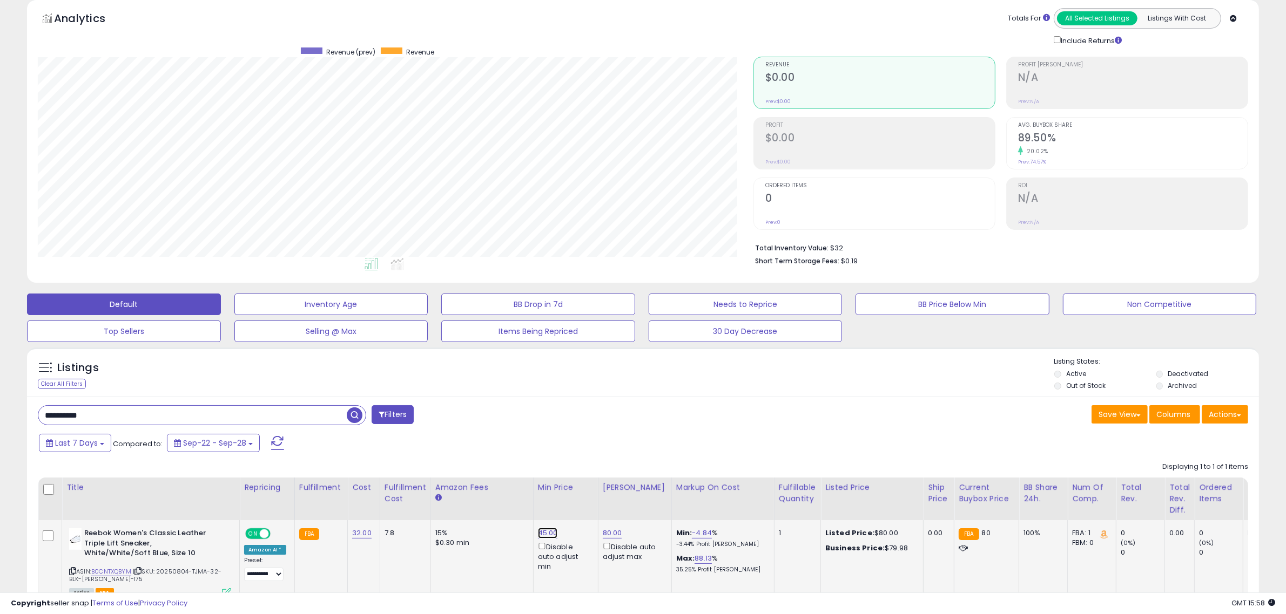
click at [540, 533] on link "45.00" at bounding box center [548, 533] width 20 height 11
click at [387, 488] on table "Title Repricing" at bounding box center [862, 541] width 1649 height 127
type input "**"
click button "submit" at bounding box center [571, 494] width 18 height 16
click at [598, 532] on td "80.00 Disable auto adjust max" at bounding box center [634, 561] width 73 height 83
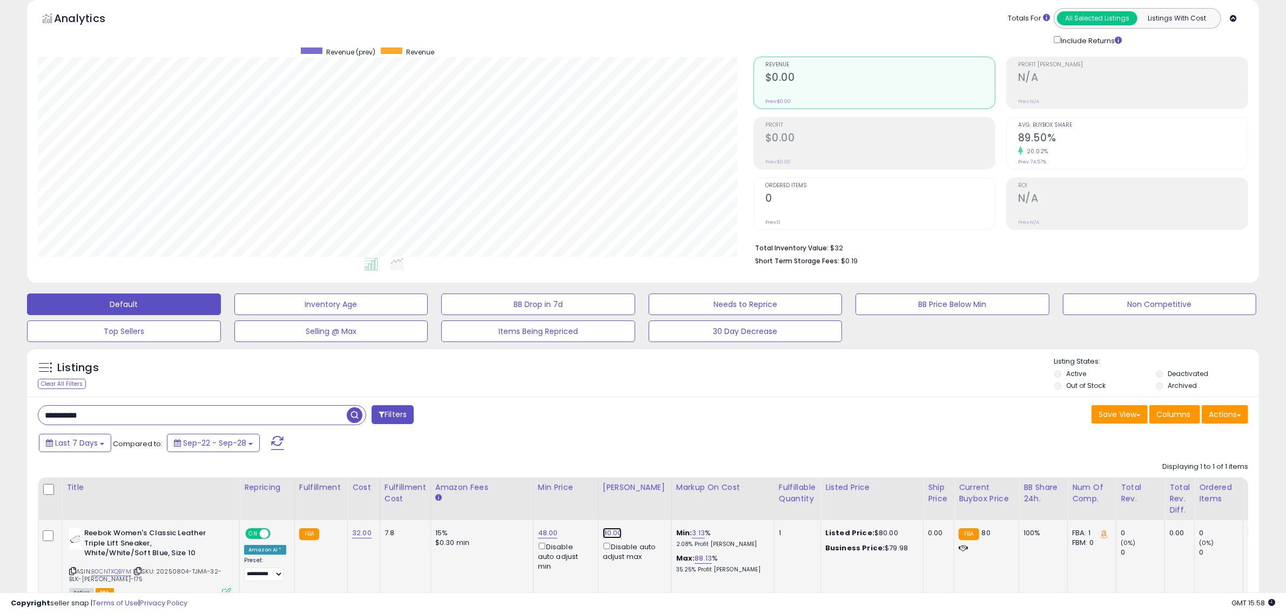
click at [606, 532] on link "80.00" at bounding box center [612, 533] width 19 height 11
drag, startPoint x: 562, startPoint y: 497, endPoint x: 465, endPoint y: 491, distance: 96.3
click at [468, 493] on table "Title Repricing" at bounding box center [862, 541] width 1649 height 127
click at [627, 486] on button "submit" at bounding box center [636, 494] width 18 height 16
click at [608, 533] on link "80.00" at bounding box center [612, 533] width 19 height 11
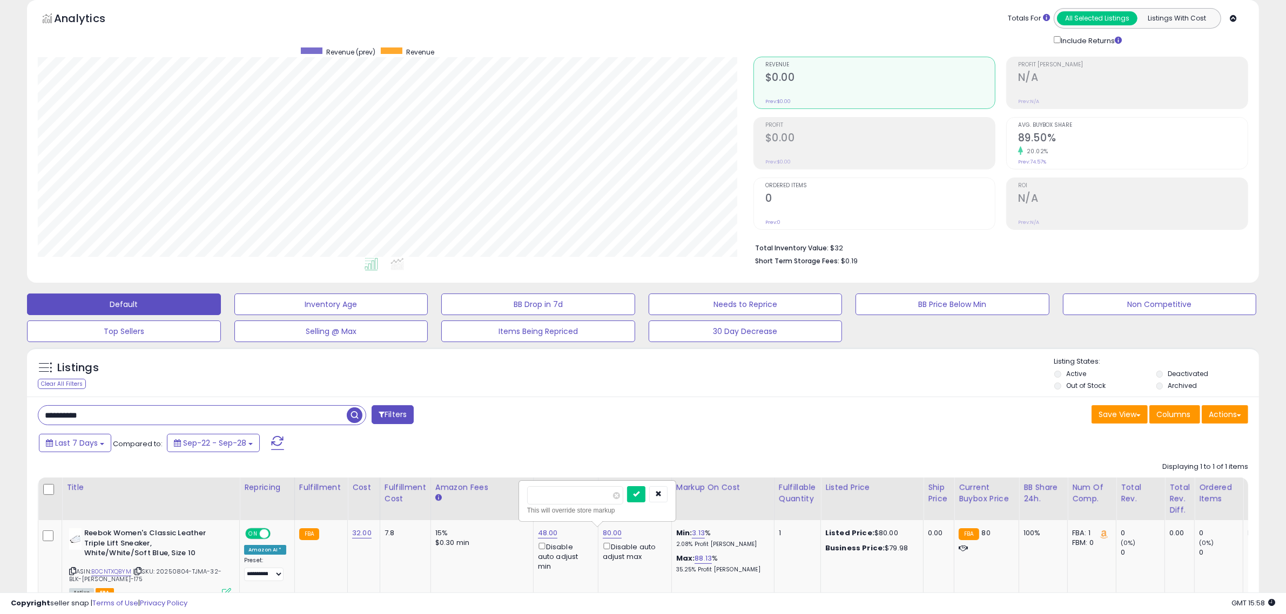
drag, startPoint x: 582, startPoint y: 498, endPoint x: 434, endPoint y: 493, distance: 148.6
click at [435, 495] on table "Title Repricing" at bounding box center [862, 541] width 1649 height 127
type input "**"
click button "submit" at bounding box center [636, 494] width 18 height 16
drag, startPoint x: 120, startPoint y: 416, endPoint x: -31, endPoint y: 411, distance: 151.3
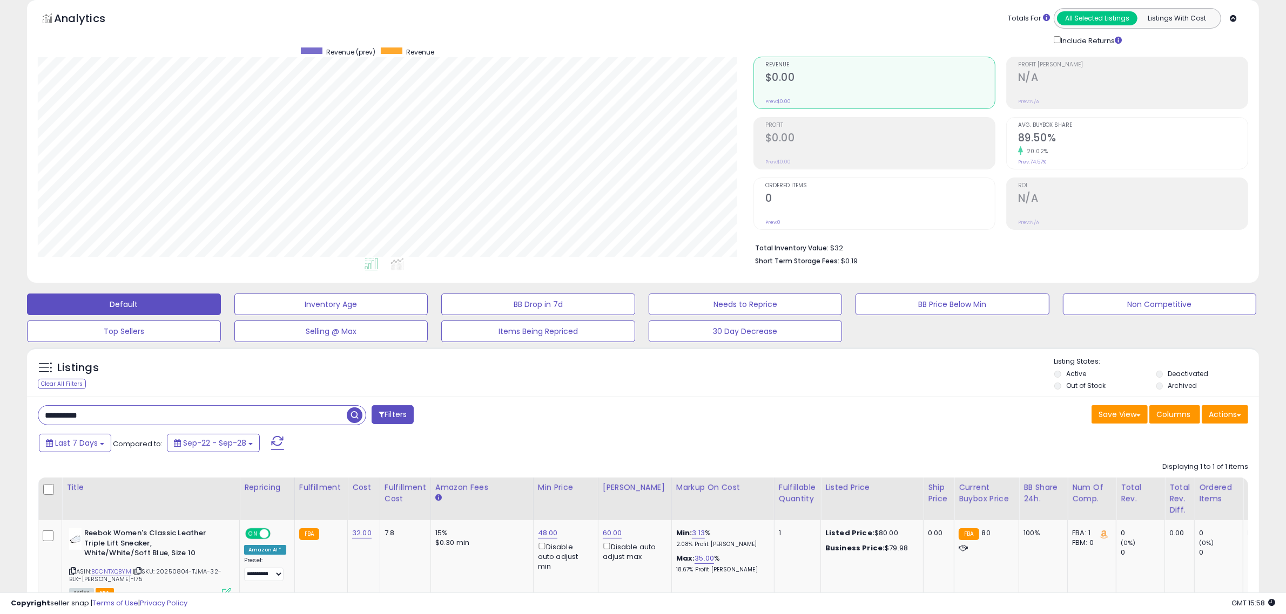
click at [0, 411] on html "Unable to login Retrieving listings data.. has not yet accepted the Terms of Us…" at bounding box center [643, 261] width 1286 height 614
paste input "text"
type input "**********"
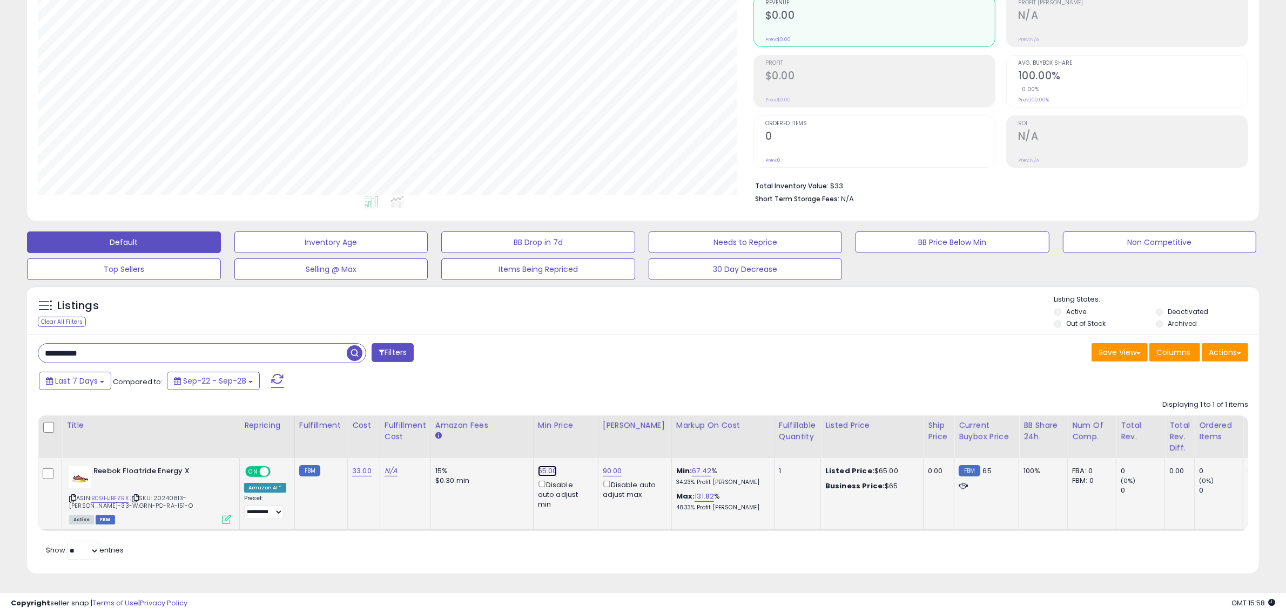
click at [546, 466] on link "65.00" at bounding box center [547, 471] width 19 height 11
drag, startPoint x: 515, startPoint y: 420, endPoint x: 381, endPoint y: 414, distance: 134.0
click at [388, 417] on table "Title Repricing" at bounding box center [862, 474] width 1649 height 116
click at [388, 466] on link "N/A" at bounding box center [390, 471] width 13 height 11
type input "*"
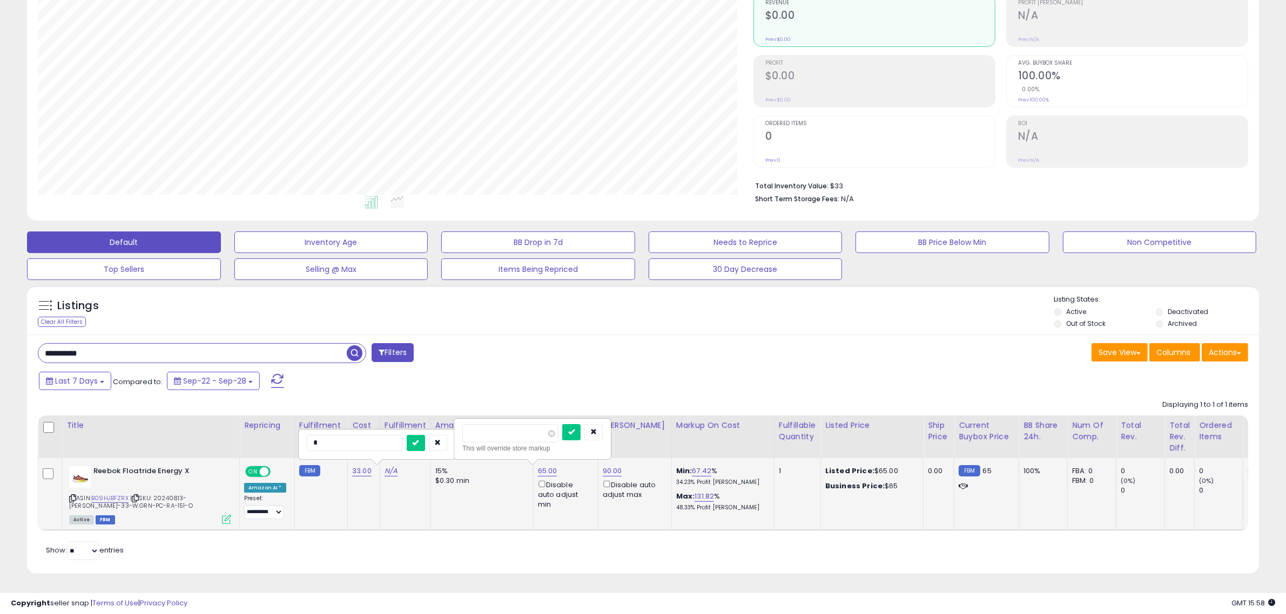
click button "submit" at bounding box center [416, 443] width 18 height 16
click at [543, 466] on link "65.00" at bounding box center [547, 471] width 19 height 11
drag, startPoint x: 505, startPoint y: 422, endPoint x: 362, endPoint y: 395, distance: 145.1
click at [366, 398] on div "Displaying 1 to 1 of 1 items Title Repricing" at bounding box center [643, 463] width 1210 height 136
type input "**"
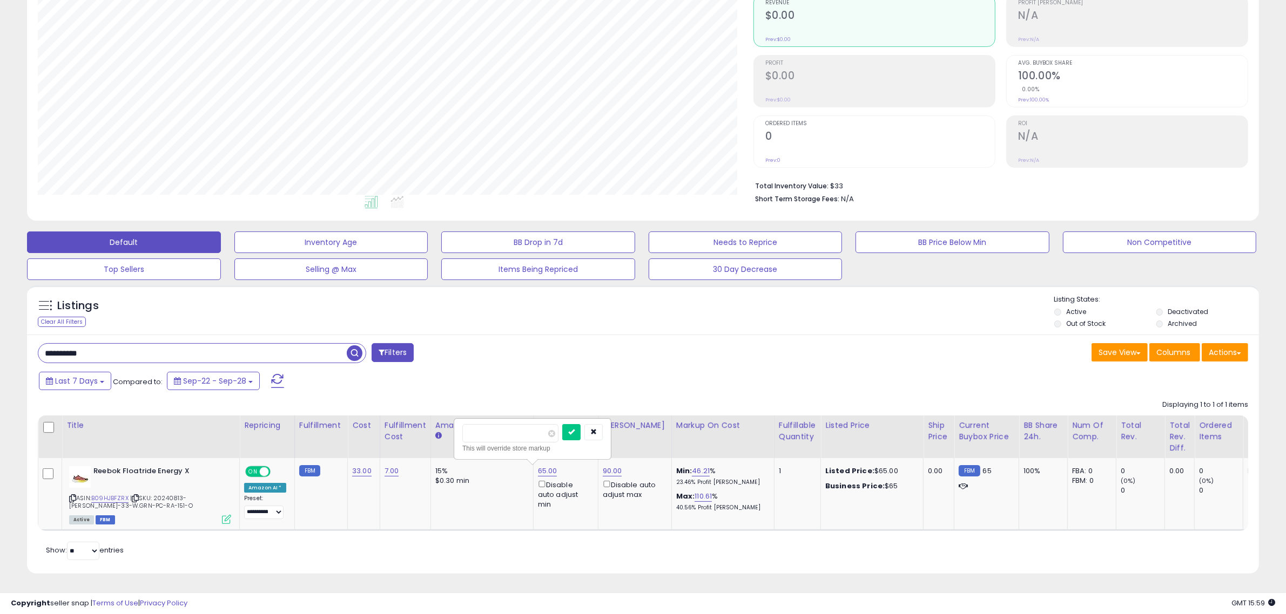
click button "submit" at bounding box center [571, 432] width 18 height 16
click at [543, 466] on link "54.00" at bounding box center [548, 471] width 20 height 11
drag, startPoint x: 509, startPoint y: 420, endPoint x: 340, endPoint y: 403, distance: 169.8
click at [394, 418] on table "Title Repricing" at bounding box center [862, 474] width 1649 height 116
type input "**"
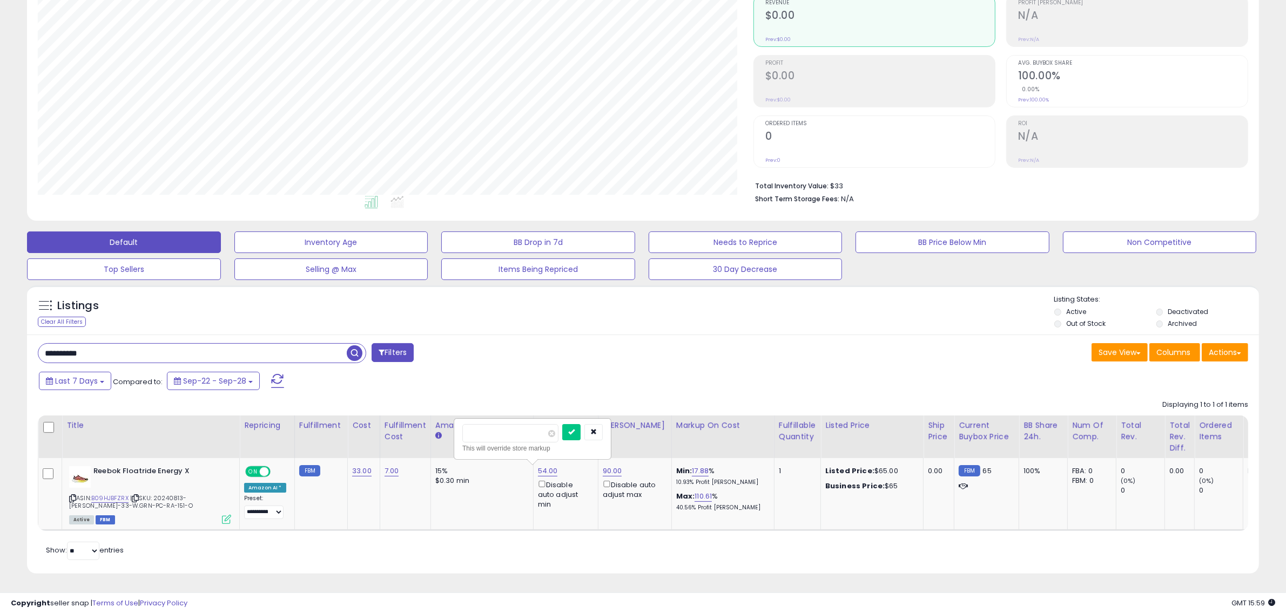
click button "submit" at bounding box center [571, 432] width 18 height 16
click at [547, 466] on link "50.00" at bounding box center [547, 471] width 19 height 11
drag, startPoint x: 514, startPoint y: 422, endPoint x: 408, endPoint y: 414, distance: 106.7
click at [444, 420] on table "Title Repricing" at bounding box center [862, 474] width 1649 height 116
type input "**"
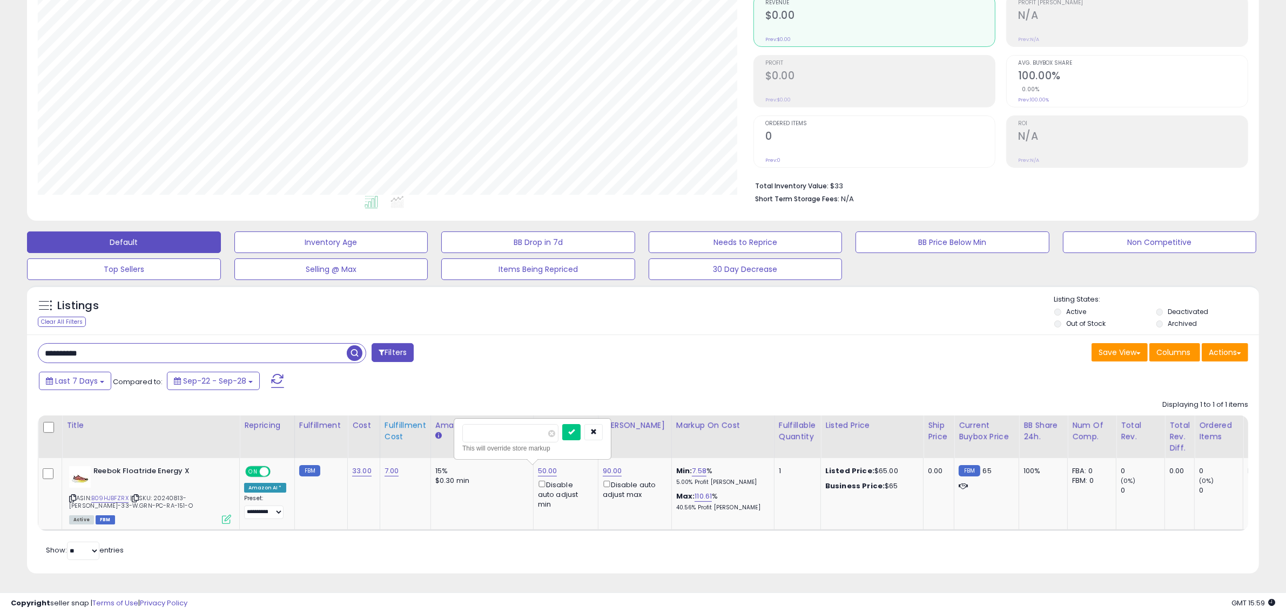
click button "submit" at bounding box center [571, 432] width 18 height 16
click at [607, 466] on link "90.00" at bounding box center [612, 471] width 19 height 11
drag, startPoint x: 540, startPoint y: 423, endPoint x: 457, endPoint y: 418, distance: 82.7
click at [457, 418] on table "Title Repricing" at bounding box center [862, 474] width 1649 height 116
type input "**"
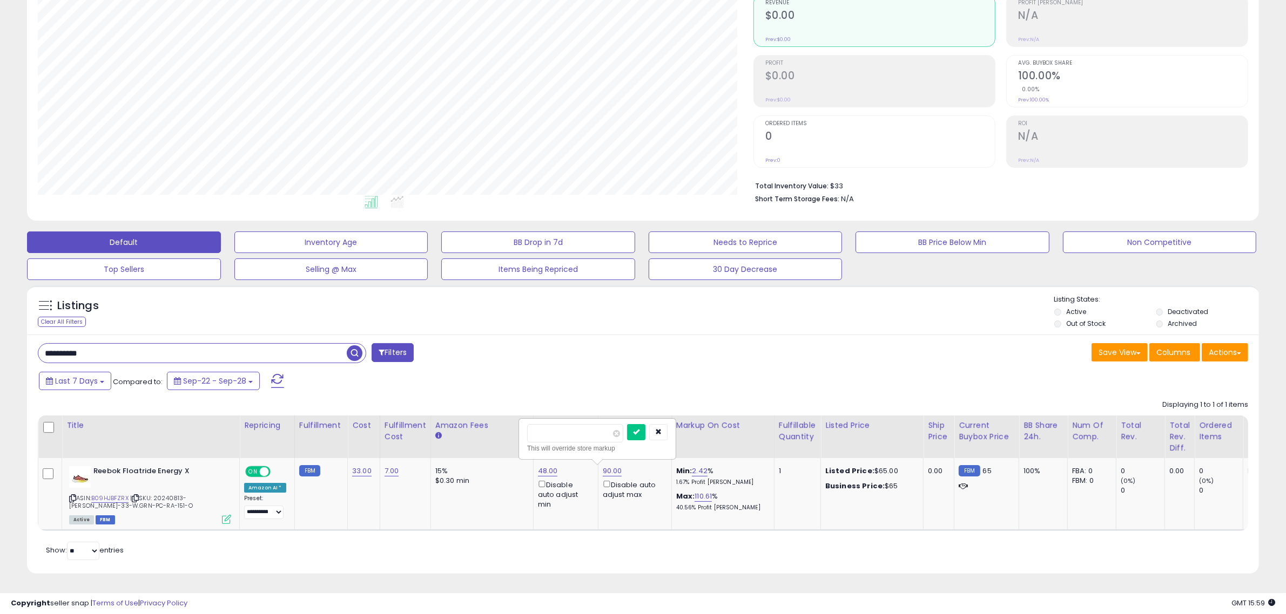
click button "submit" at bounding box center [636, 432] width 18 height 16
drag, startPoint x: 111, startPoint y: 346, endPoint x: -58, endPoint y: 346, distance: 169.0
click at [0, 346] on html "Unable to login Retrieving listings data.. has not yet accepted the Terms of Us…" at bounding box center [643, 198] width 1286 height 614
paste input "text"
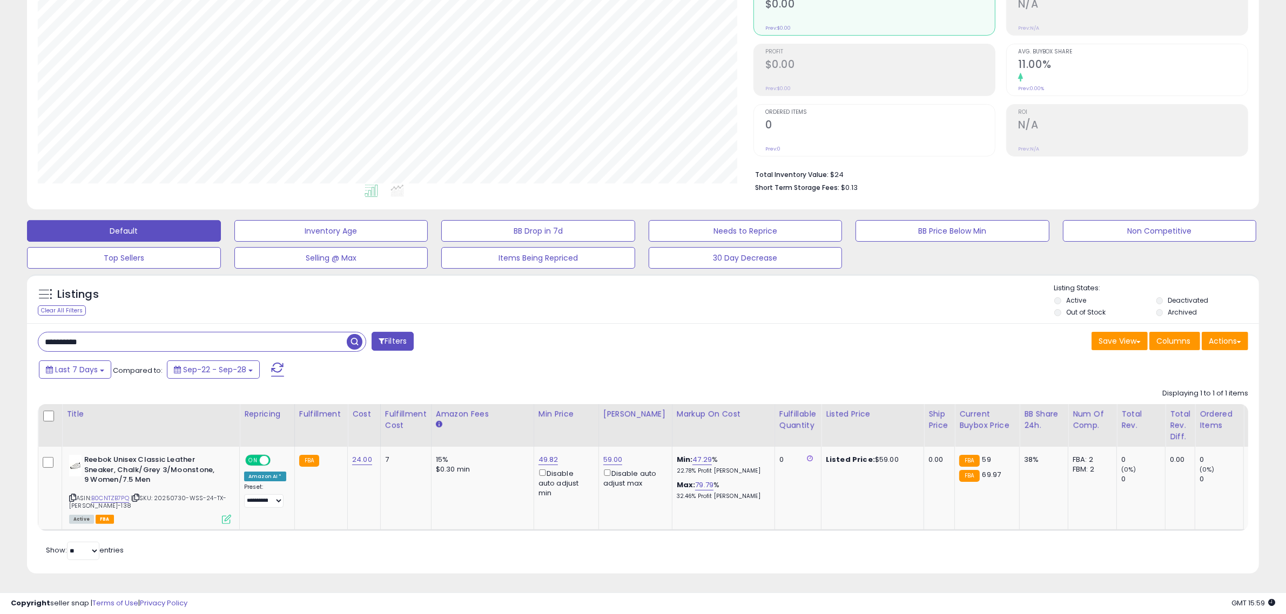
scroll to position [130, 0]
drag, startPoint x: 108, startPoint y: 322, endPoint x: 81, endPoint y: 327, distance: 27.4
click at [82, 326] on div "**********" at bounding box center [643, 448] width 1232 height 250
drag, startPoint x: 114, startPoint y: 335, endPoint x: -100, endPoint y: 321, distance: 214.2
click at [0, 321] on html "Unable to login Retrieving listings data.. has not yet accepted the Terms of Us…" at bounding box center [643, 187] width 1286 height 614
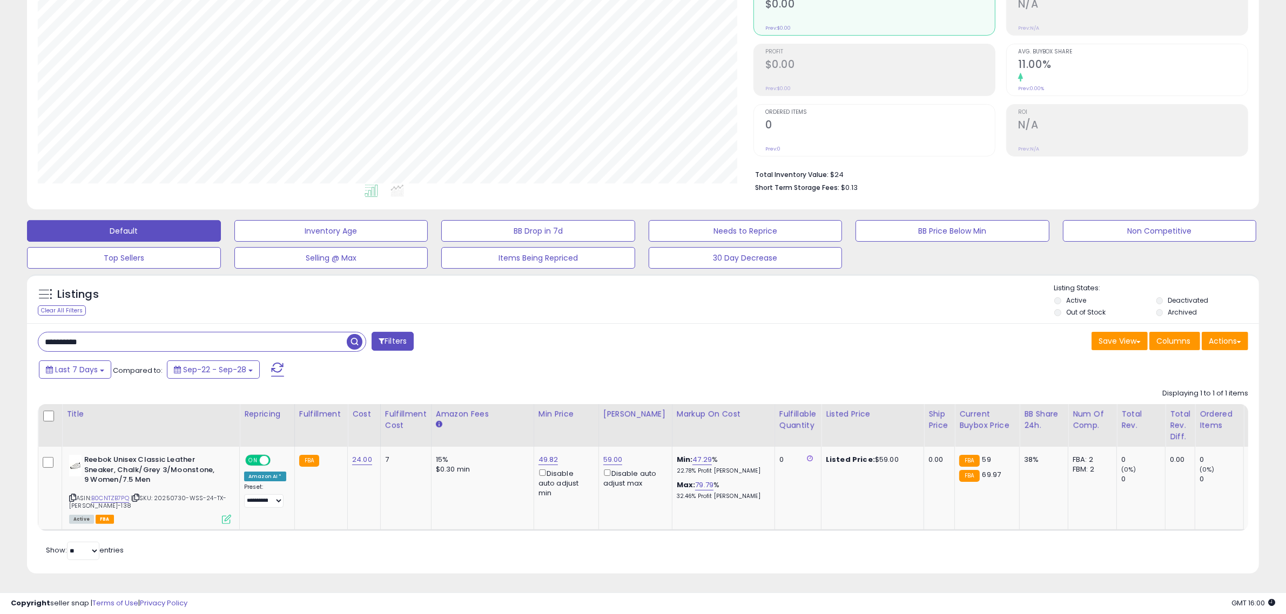
paste input "text"
type input "**********"
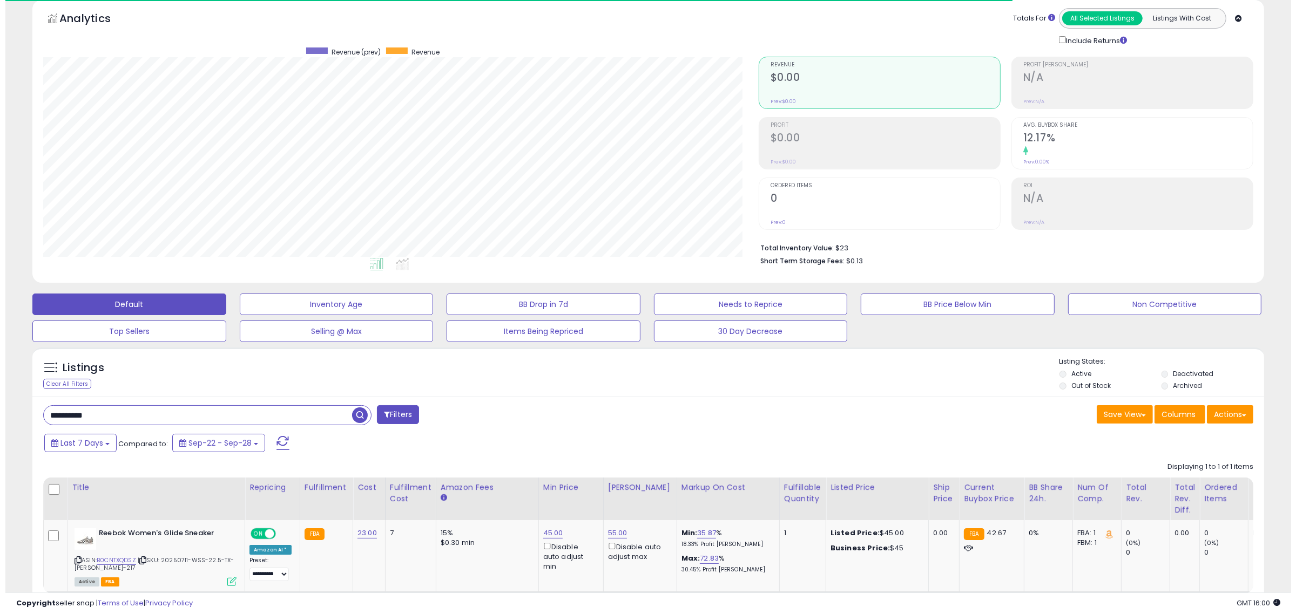
scroll to position [221, 715]
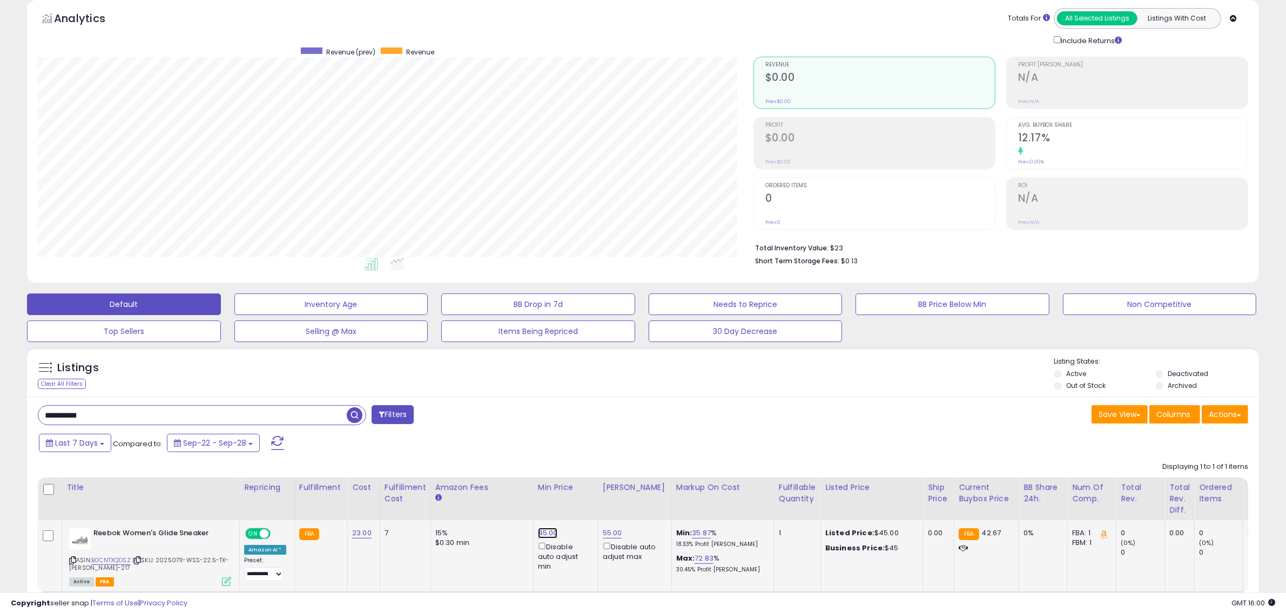
click at [539, 533] on link "45.00" at bounding box center [548, 533] width 20 height 11
drag, startPoint x: 524, startPoint y: 492, endPoint x: 287, endPoint y: 476, distance: 237.0
click at [313, 484] on table "Title Repricing" at bounding box center [862, 536] width 1649 height 116
type input "**"
click button "submit" at bounding box center [571, 494] width 18 height 16
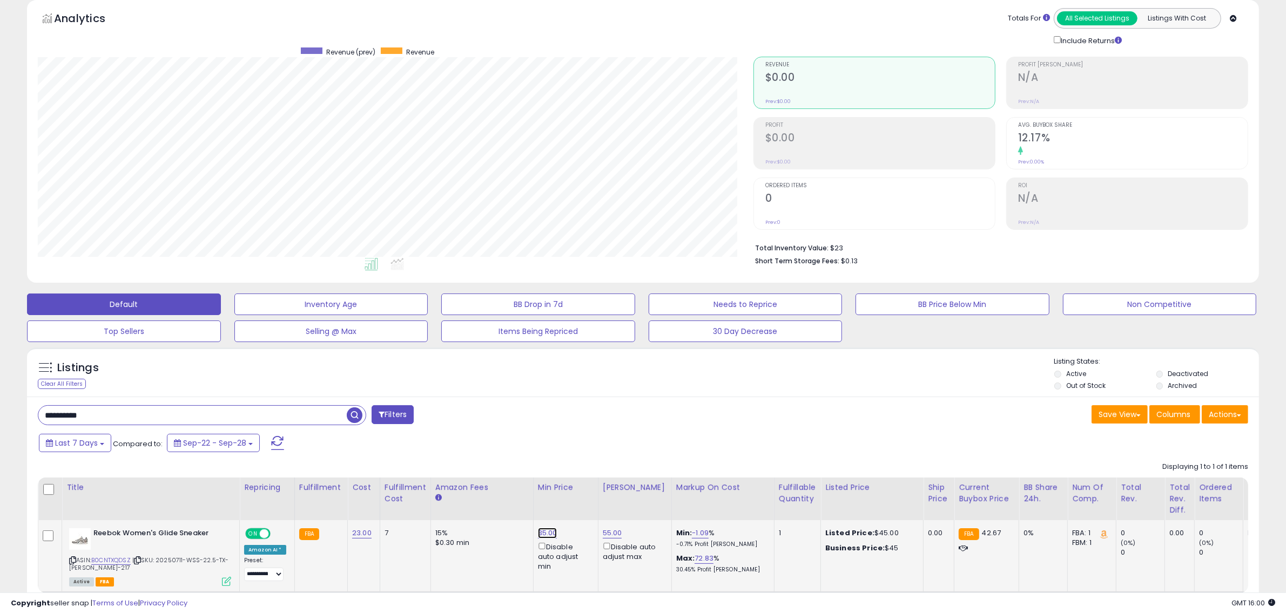
click at [540, 530] on link "35.00" at bounding box center [547, 533] width 19 height 11
drag, startPoint x: 513, startPoint y: 497, endPoint x: 357, endPoint y: 486, distance: 156.4
click at [368, 489] on table "Title Repricing" at bounding box center [862, 536] width 1649 height 116
type input "**"
click button "submit" at bounding box center [571, 494] width 18 height 16
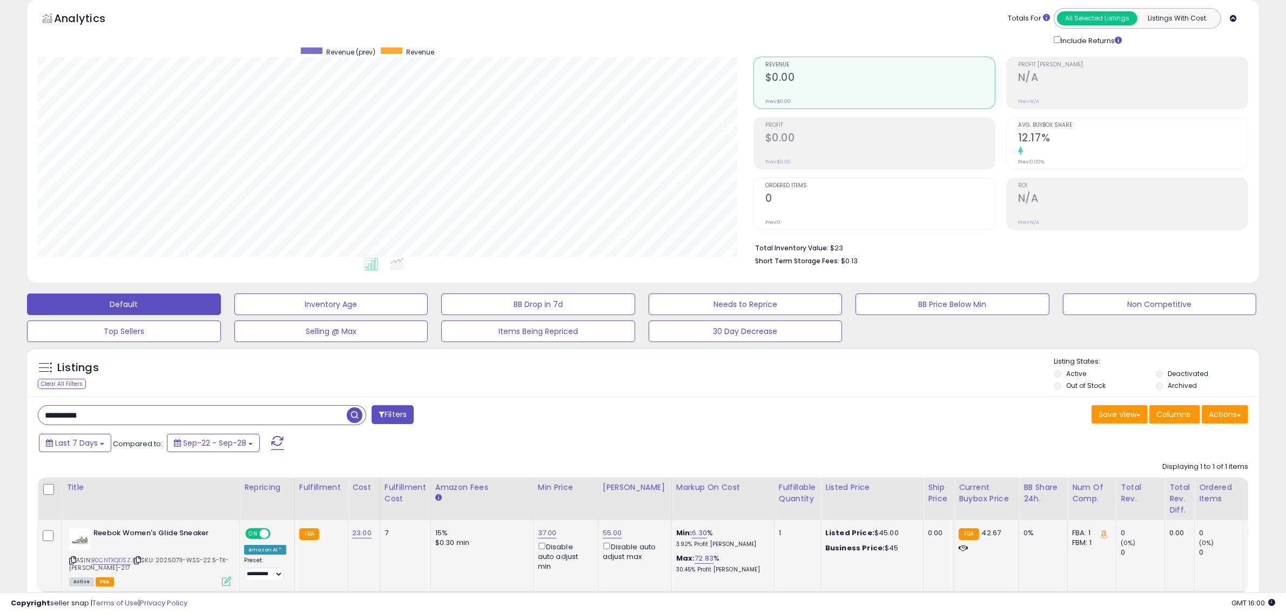
click at [598, 527] on td "55.00 Disable auto adjust max" at bounding box center [634, 556] width 73 height 72
click at [606, 535] on link "55.00" at bounding box center [612, 533] width 19 height 11
drag, startPoint x: 589, startPoint y: 494, endPoint x: 415, endPoint y: 482, distance: 174.8
click at [450, 490] on table "Title Repricing" at bounding box center [862, 536] width 1649 height 116
type input "*"
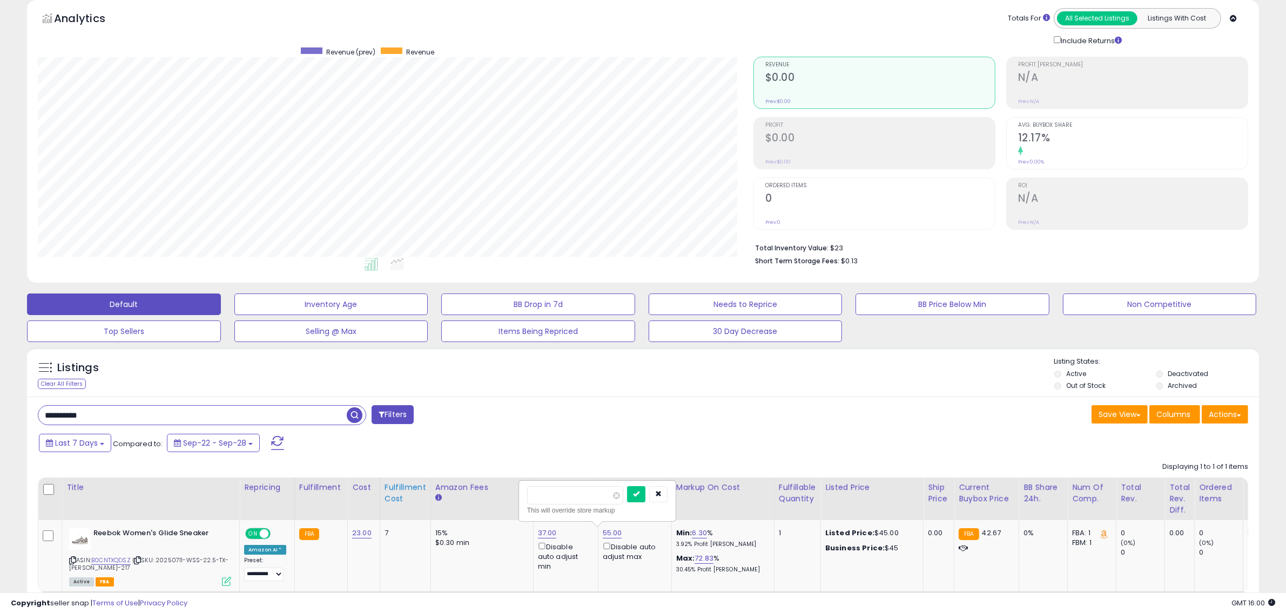
click button "submit" at bounding box center [636, 494] width 18 height 16
click at [0, 407] on html "Unable to login Retrieving listings data.. has not yet accepted the Terms of Us…" at bounding box center [643, 261] width 1286 height 614
paste input "text"
type input "**********"
click at [538, 536] on link "58.00" at bounding box center [547, 533] width 19 height 11
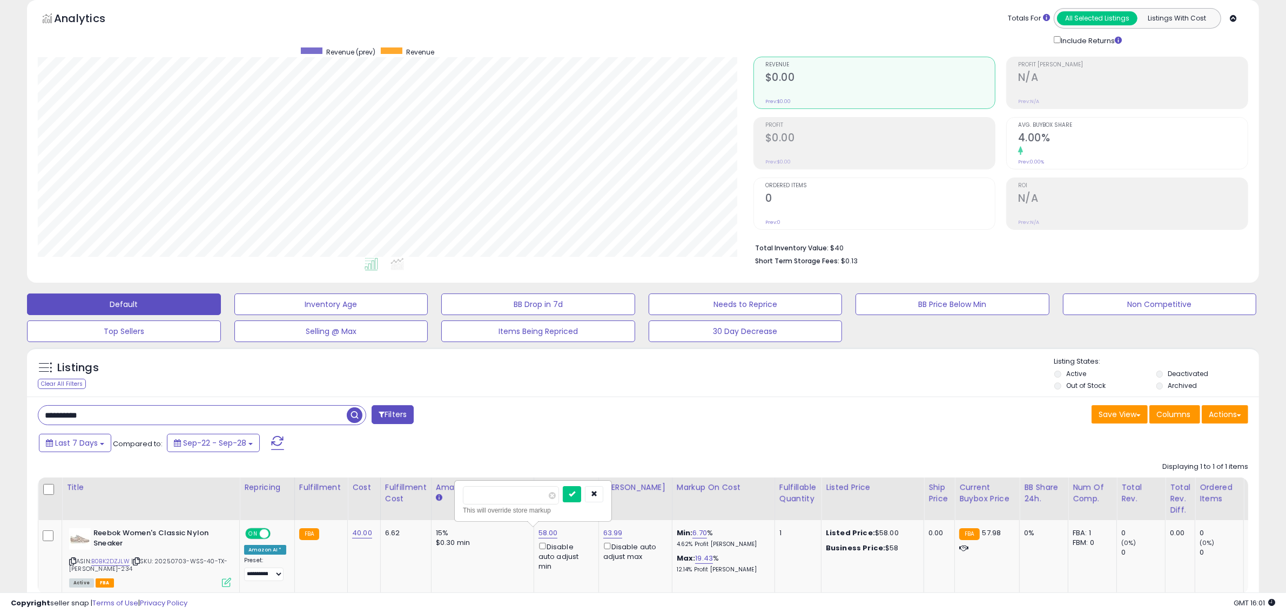
drag, startPoint x: 517, startPoint y: 497, endPoint x: 370, endPoint y: 475, distance: 149.0
click at [384, 486] on table "Title Repricing" at bounding box center [862, 536] width 1649 height 117
type input "**"
click button "submit" at bounding box center [572, 494] width 18 height 16
click at [538, 531] on link "54.00" at bounding box center [548, 533] width 20 height 11
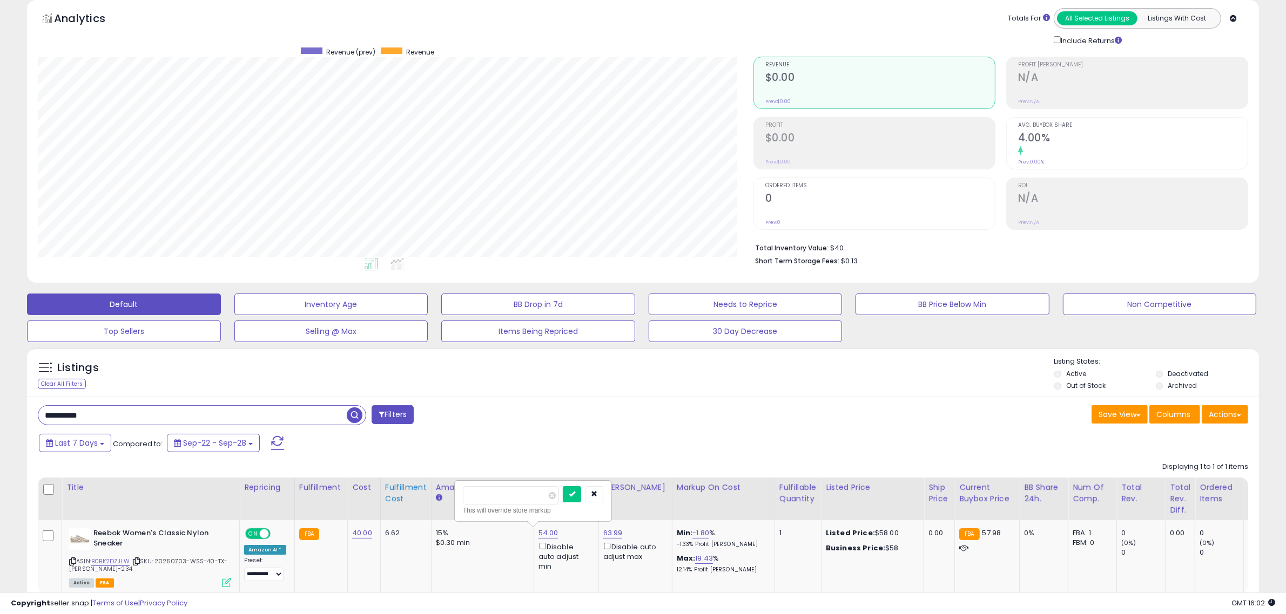
drag, startPoint x: 514, startPoint y: 499, endPoint x: 397, endPoint y: 490, distance: 117.0
click at [403, 495] on table "Title Repricing" at bounding box center [862, 536] width 1649 height 117
type input "**"
click button "submit" at bounding box center [572, 494] width 18 height 16
drag, startPoint x: 98, startPoint y: 415, endPoint x: -134, endPoint y: 415, distance: 232.2
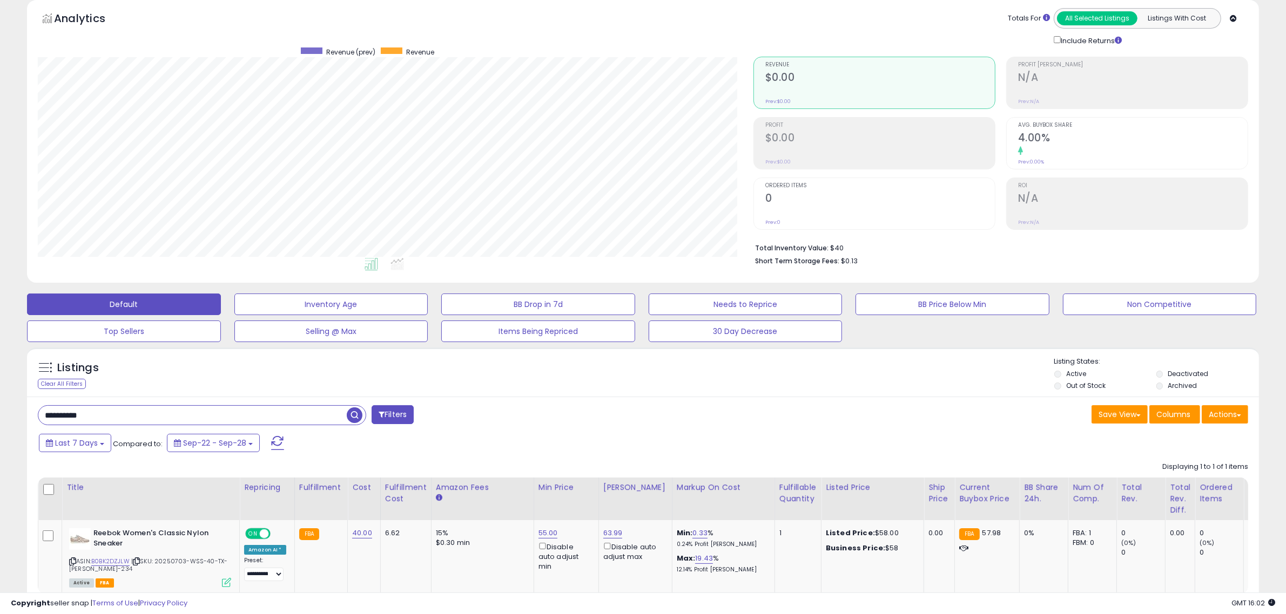
click at [0, 415] on html "Unable to login Retrieving listings data.. has not yet accepted the Terms of Us…" at bounding box center [643, 261] width 1286 height 614
paste input "text"
type input "**********"
click at [546, 532] on link "68.00" at bounding box center [547, 533] width 19 height 11
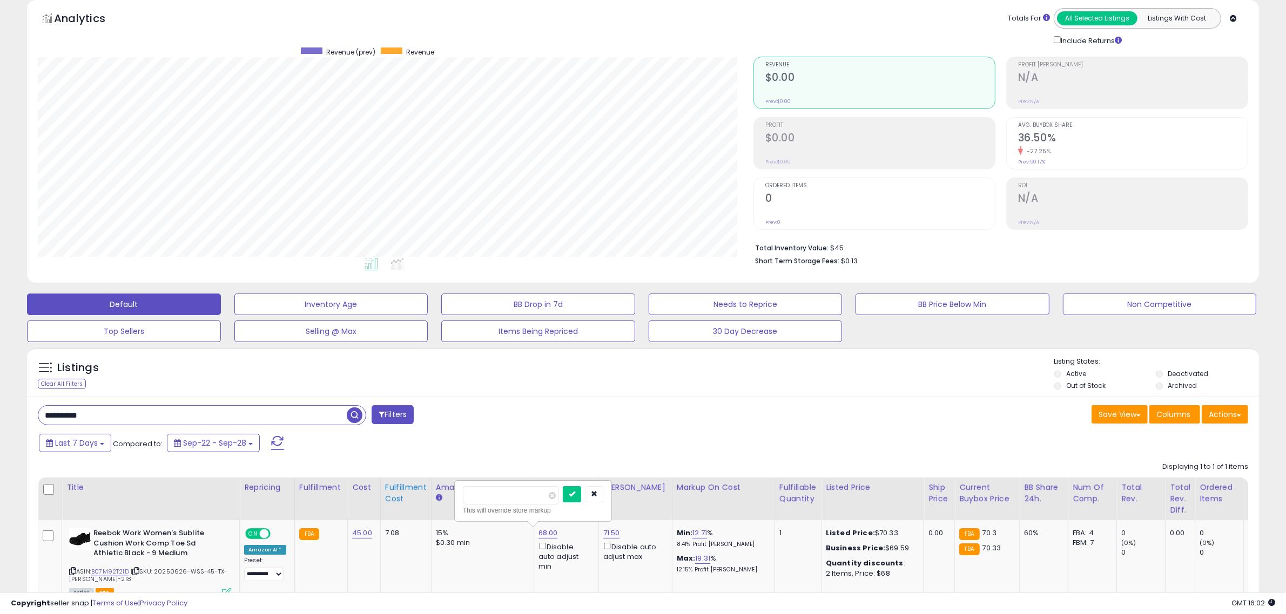
drag, startPoint x: 506, startPoint y: 492, endPoint x: 406, endPoint y: 489, distance: 99.9
click at [416, 492] on table "Title Repricing" at bounding box center [862, 541] width 1649 height 127
type input "**"
click button "submit" at bounding box center [572, 494] width 18 height 16
click at [547, 529] on link "60.00" at bounding box center [547, 533] width 19 height 11
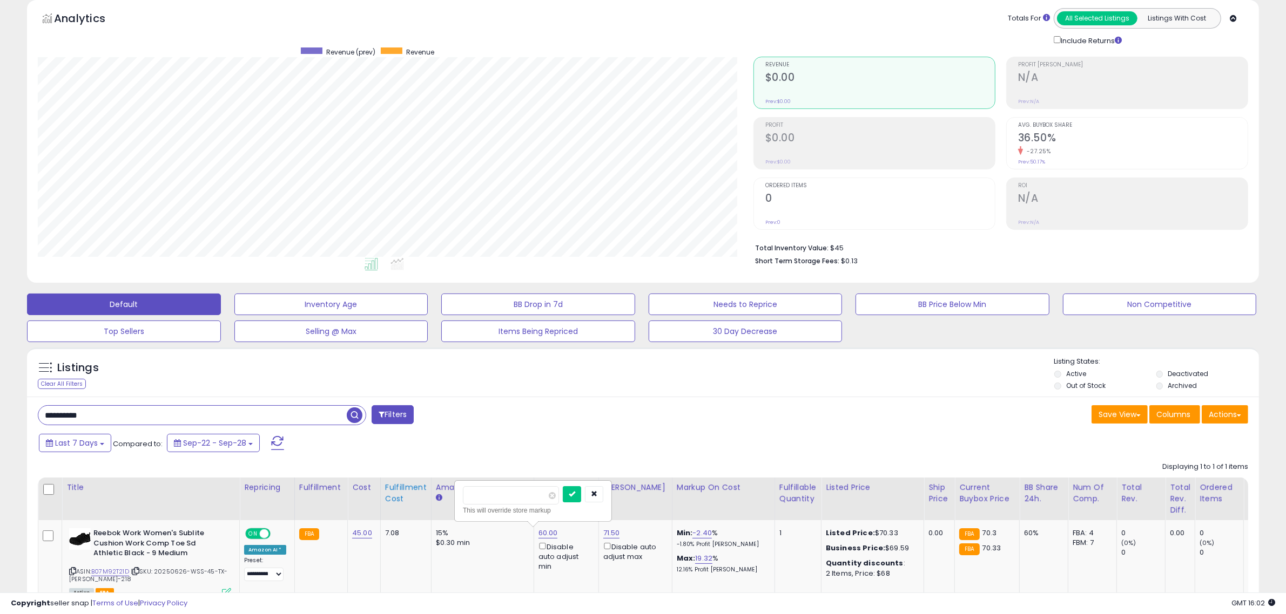
drag, startPoint x: 527, startPoint y: 498, endPoint x: 427, endPoint y: 488, distance: 101.5
click at [431, 492] on table "Title Repricing" at bounding box center [862, 541] width 1649 height 127
type input "**"
click button "submit" at bounding box center [572, 494] width 18 height 16
click at [544, 527] on td "61.00 Disable auto adjust min" at bounding box center [565, 561] width 65 height 83
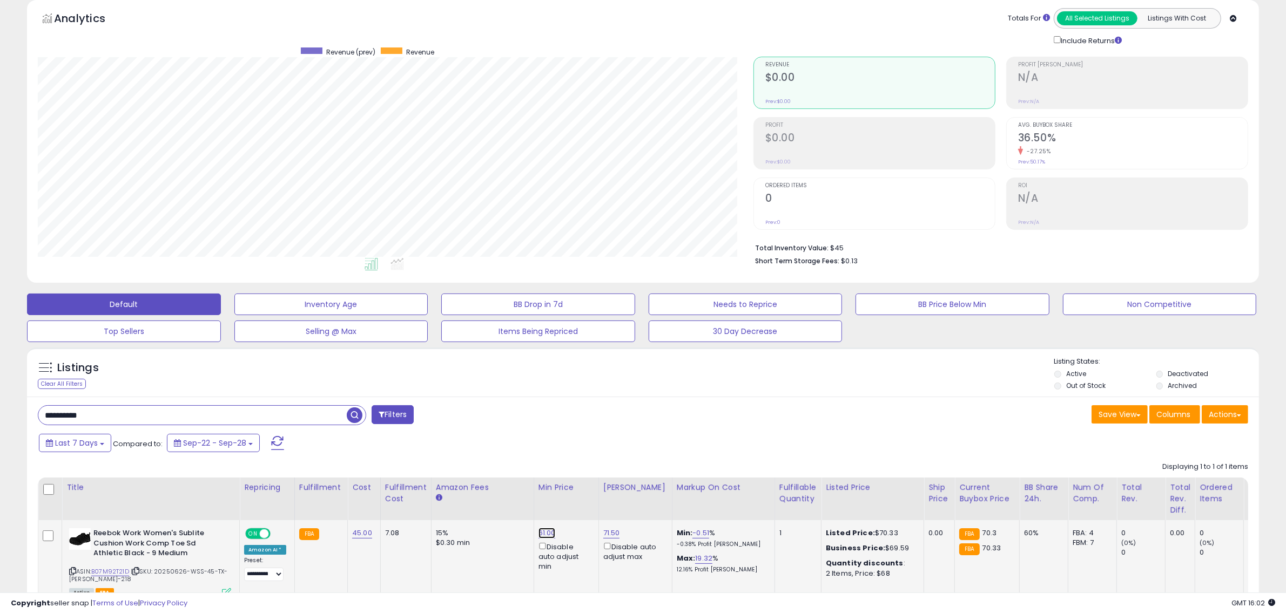
click at [543, 530] on link "61.00" at bounding box center [546, 533] width 17 height 11
drag, startPoint x: 518, startPoint y: 502, endPoint x: 392, endPoint y: 500, distance: 126.4
click at [398, 503] on table "Title Repricing" at bounding box center [862, 541] width 1649 height 127
type input "**"
click button "submit" at bounding box center [571, 494] width 18 height 16
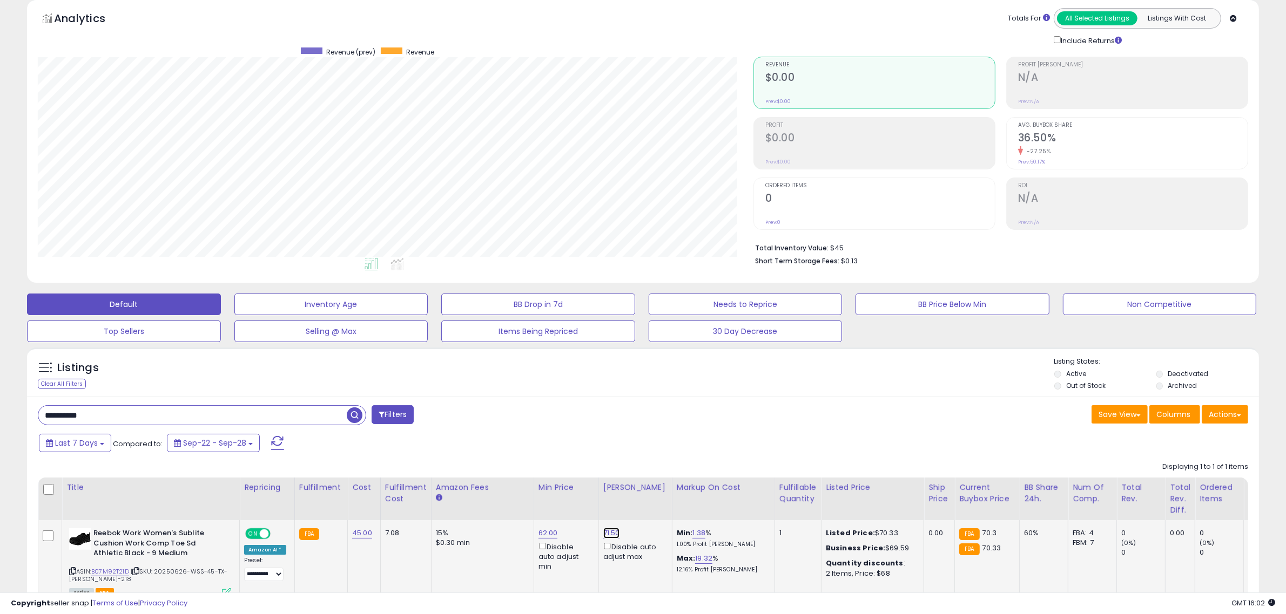
click at [603, 535] on link "71.50" at bounding box center [611, 533] width 17 height 11
drag, startPoint x: 591, startPoint y: 495, endPoint x: 374, endPoint y: 484, distance: 217.9
click at [408, 492] on table "Title Repricing" at bounding box center [862, 541] width 1649 height 127
type input "**"
click button "submit" at bounding box center [635, 494] width 18 height 16
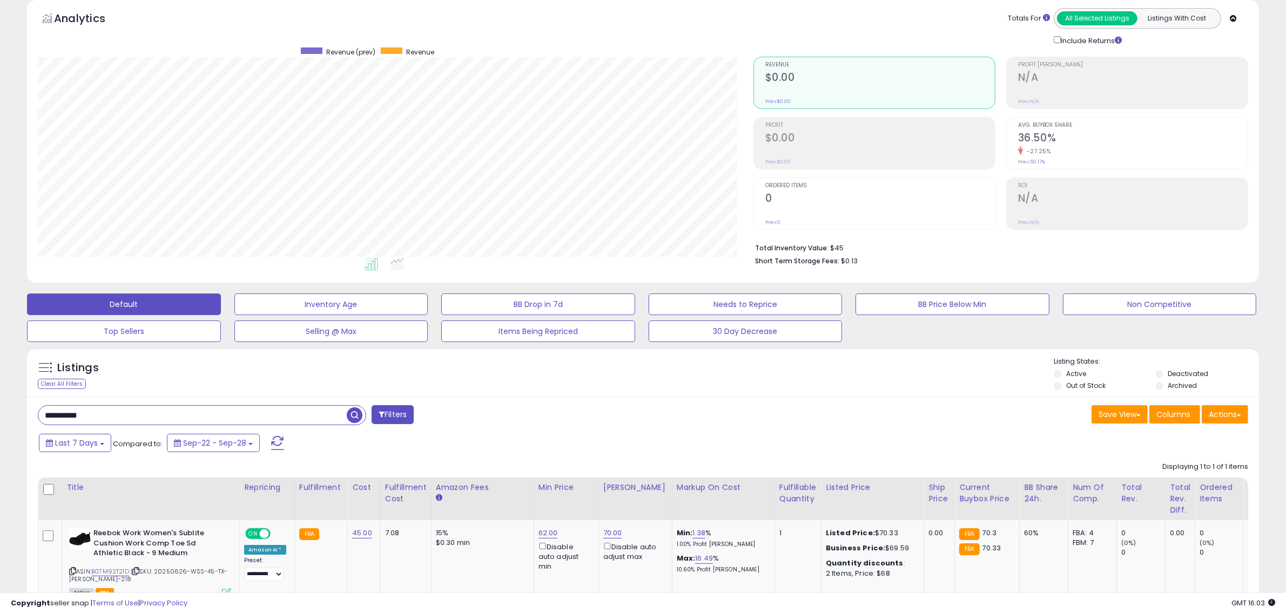
drag, startPoint x: 87, startPoint y: 414, endPoint x: -108, endPoint y: 398, distance: 195.5
click at [0, 398] on html "Unable to login Retrieving listings data.. has not yet accepted the Terms of Us…" at bounding box center [643, 261] width 1286 height 614
paste input "text"
type input "**********"
click at [541, 533] on link "65.00" at bounding box center [547, 533] width 19 height 11
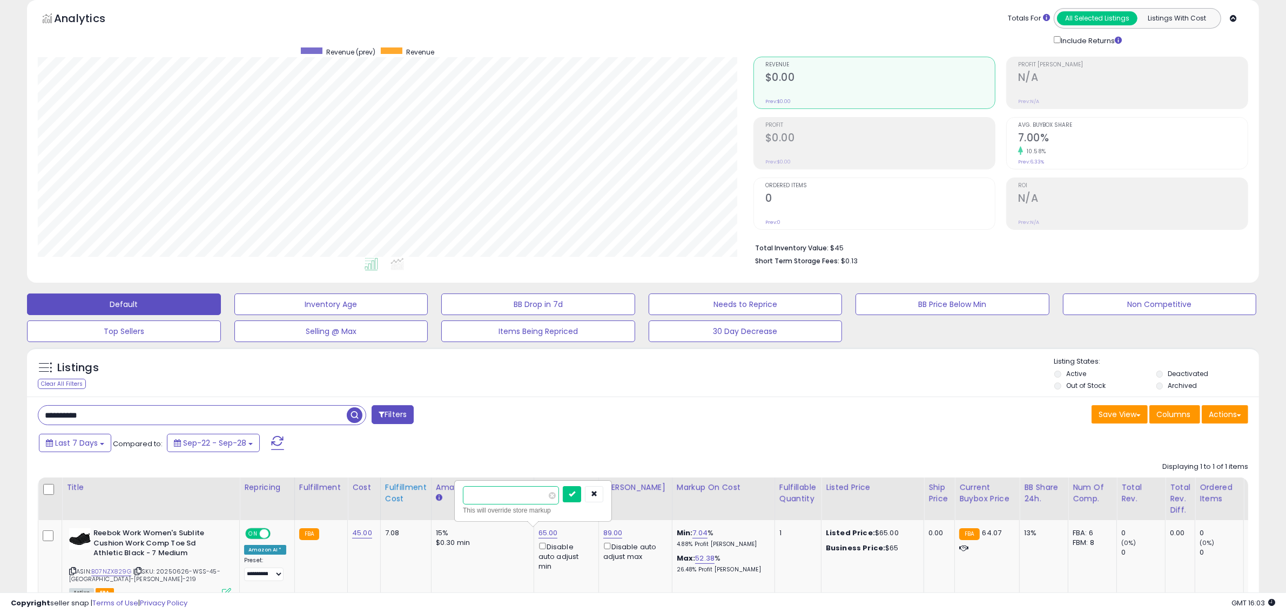
drag, startPoint x: 509, startPoint y: 492, endPoint x: 392, endPoint y: 481, distance: 117.2
click at [402, 486] on table "Title Repricing" at bounding box center [862, 541] width 1649 height 127
type input "**"
click button "submit" at bounding box center [572, 494] width 18 height 16
click at [603, 530] on link "89.00" at bounding box center [612, 533] width 19 height 11
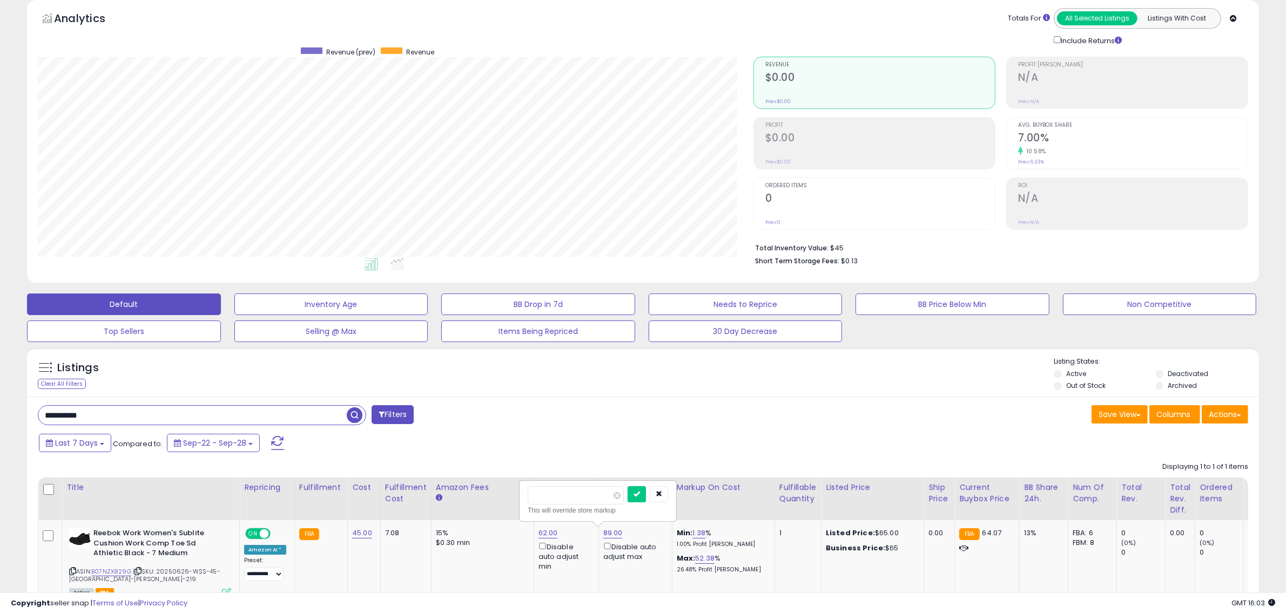
drag, startPoint x: 551, startPoint y: 500, endPoint x: 467, endPoint y: 486, distance: 84.9
click at [484, 498] on table "Title Repricing" at bounding box center [862, 541] width 1649 height 127
type input "**"
click button "submit" at bounding box center [636, 494] width 18 height 16
drag, startPoint x: 103, startPoint y: 417, endPoint x: -62, endPoint y: 398, distance: 166.3
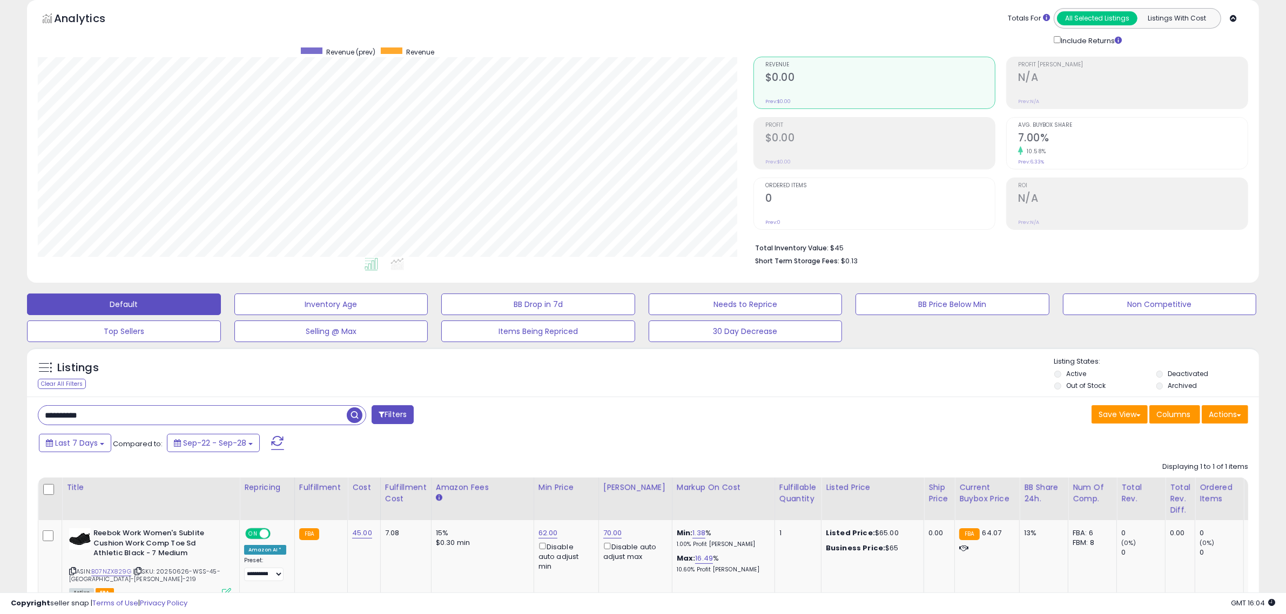
click at [0, 398] on html "Unable to login Retrieving listings data.. has not yet accepted the Terms of Us…" at bounding box center [643, 261] width 1286 height 614
paste input "text"
type input "**********"
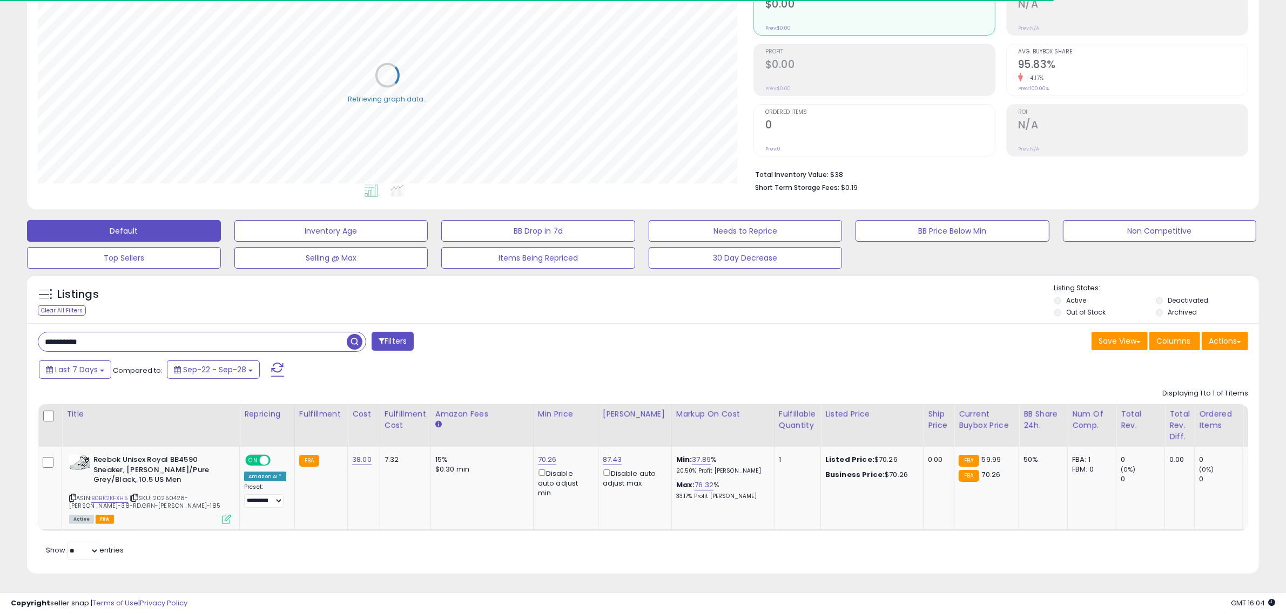
scroll to position [130, 0]
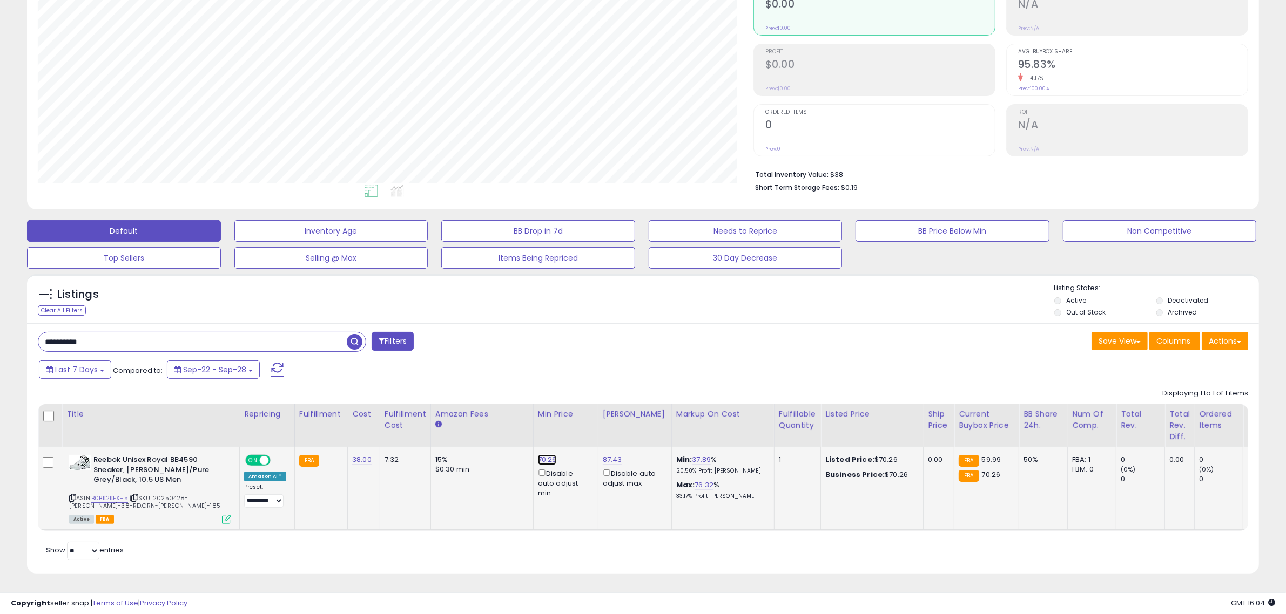
click at [546, 455] on link "70.26" at bounding box center [547, 460] width 19 height 11
drag, startPoint x: 506, startPoint y: 410, endPoint x: 420, endPoint y: 408, distance: 85.9
click at [422, 409] on table "Title Repricing" at bounding box center [862, 467] width 1649 height 127
type input "**"
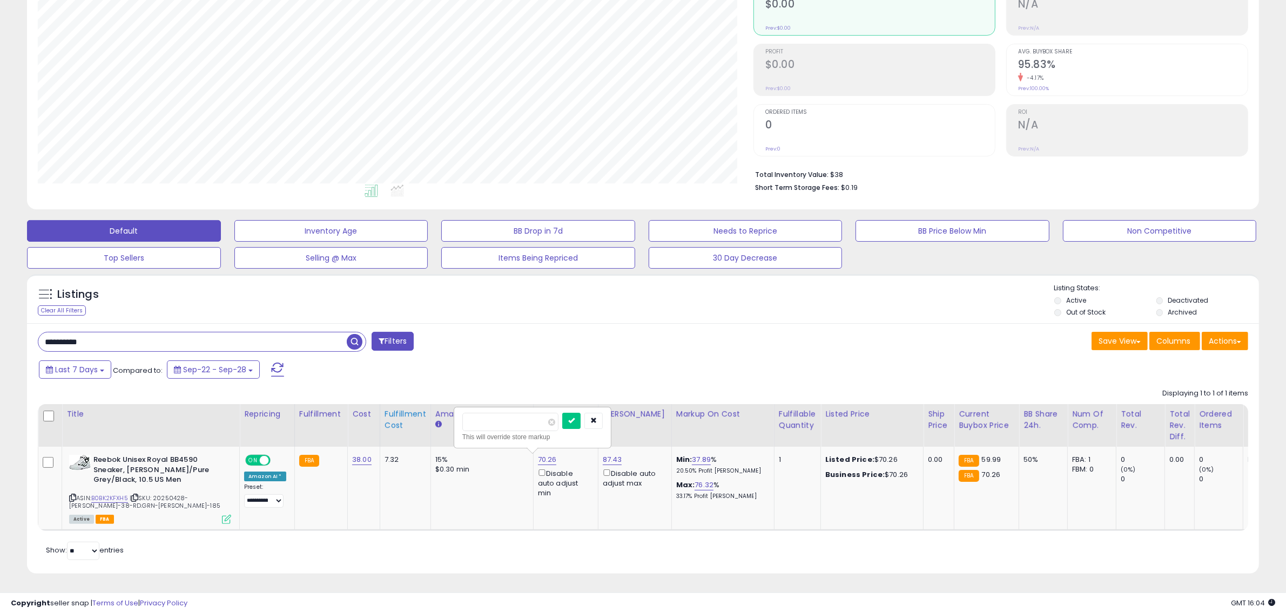
click button "submit" at bounding box center [571, 421] width 18 height 16
click at [547, 447] on td "62.00 Disable auto adjust min" at bounding box center [565, 488] width 65 height 83
click at [544, 455] on link "62.00" at bounding box center [547, 460] width 19 height 11
drag, startPoint x: 511, startPoint y: 414, endPoint x: 404, endPoint y: 409, distance: 107.0
click at [404, 409] on table "Title Repricing" at bounding box center [862, 467] width 1649 height 127
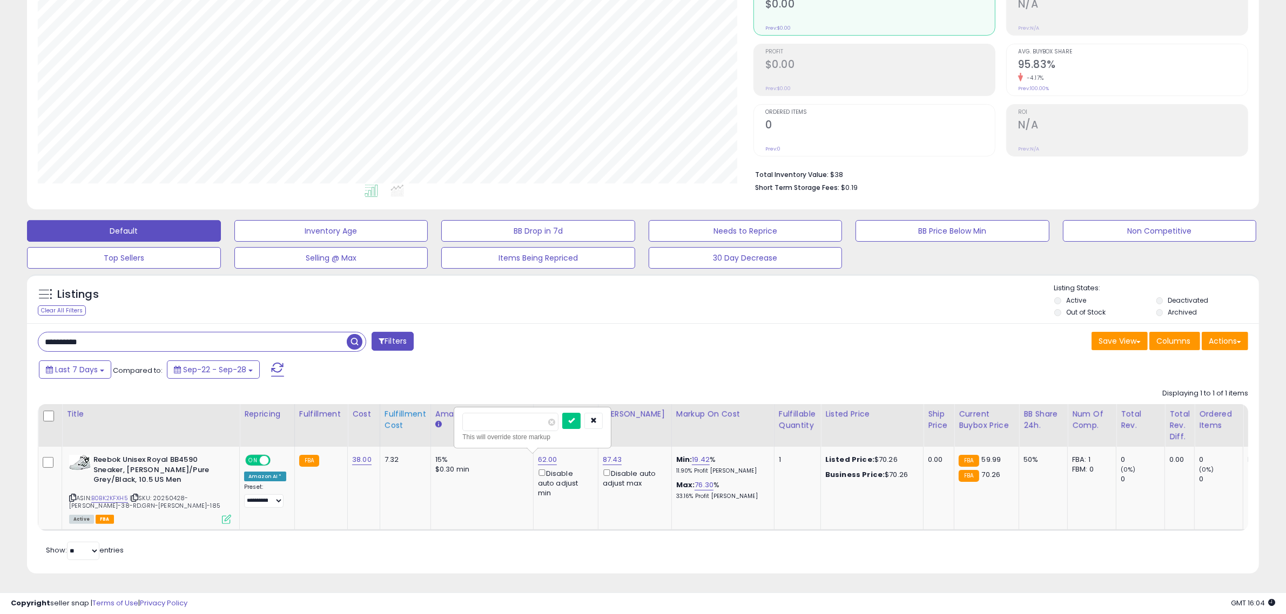
type input "**"
click button "submit" at bounding box center [571, 421] width 18 height 16
click at [605, 455] on link "87.43" at bounding box center [612, 460] width 19 height 11
drag, startPoint x: 575, startPoint y: 422, endPoint x: 400, endPoint y: 392, distance: 177.4
click at [405, 394] on div "Displaying 1 to 1 of 1 items Title Repricing" at bounding box center [643, 456] width 1210 height 147
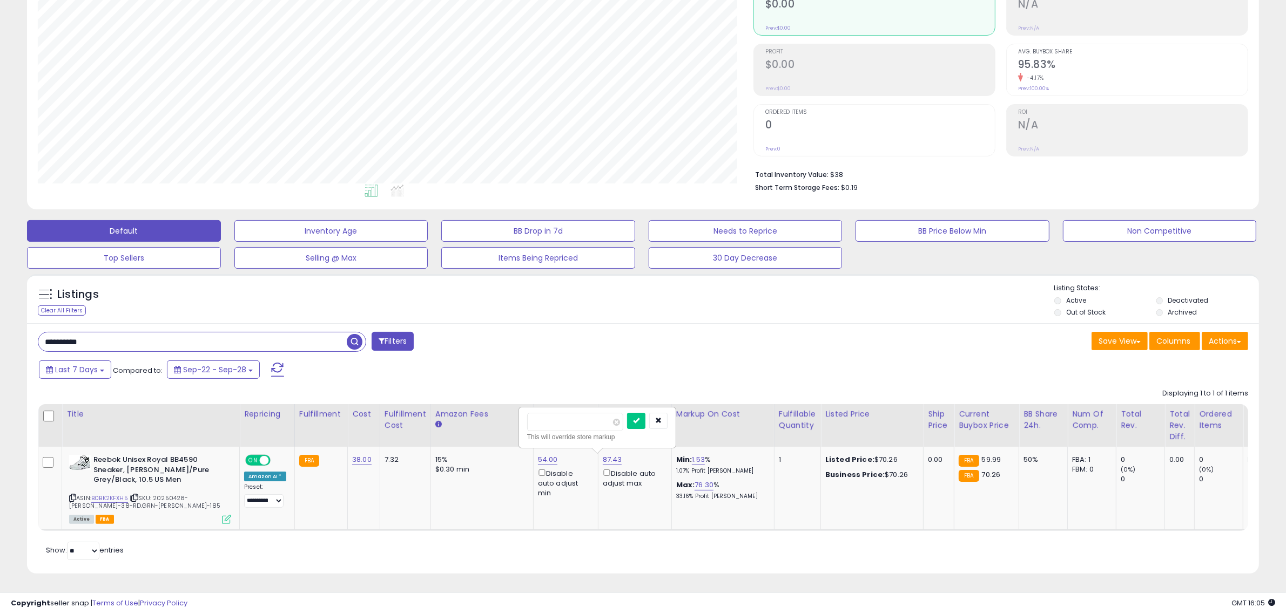
type input "**"
click button "submit" at bounding box center [636, 421] width 18 height 16
drag, startPoint x: 111, startPoint y: 339, endPoint x: 34, endPoint y: 276, distance: 99.4
click at [0, 328] on html "Unable to login Retrieving listings data.. has not yet accepted the Terms of Us…" at bounding box center [643, 187] width 1286 height 614
paste input "text"
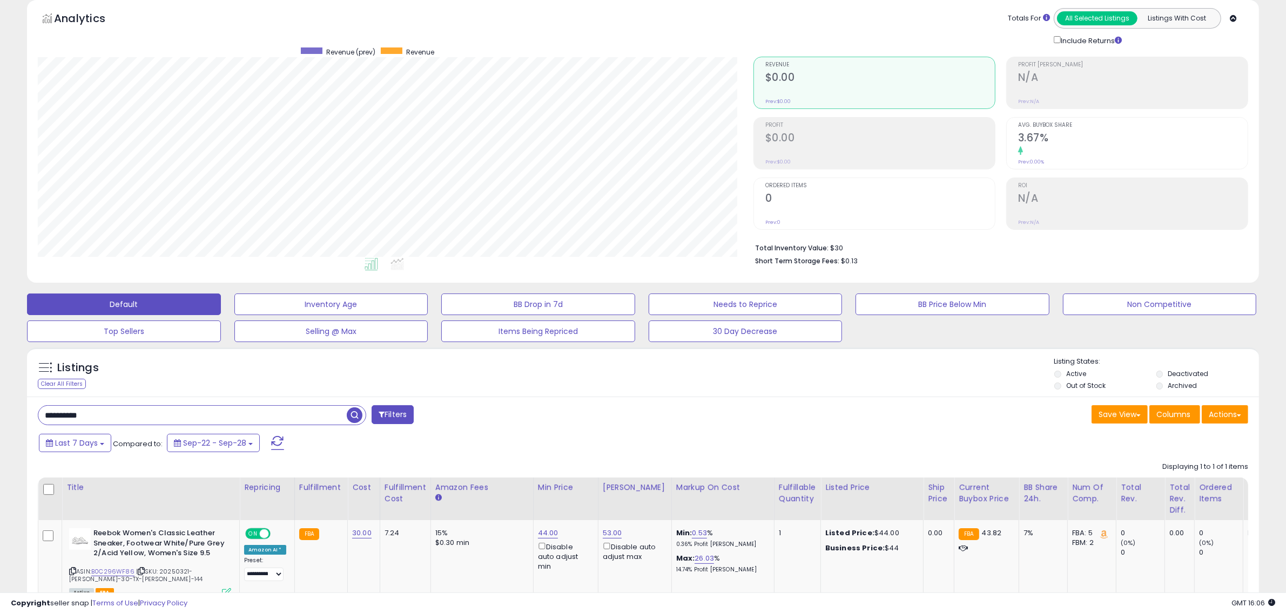
drag, startPoint x: 105, startPoint y: 412, endPoint x: -8, endPoint y: 416, distance: 112.9
click at [0, 416] on html "Unable to login Retrieving listings data.. has not yet accepted the Terms of Us…" at bounding box center [643, 261] width 1286 height 614
paste input "text"
drag, startPoint x: 98, startPoint y: 416, endPoint x: -70, endPoint y: 397, distance: 169.0
click at [0, 397] on html "Unable to login Retrieving listings data.. has not yet accepted the Terms of Us…" at bounding box center [643, 261] width 1286 height 614
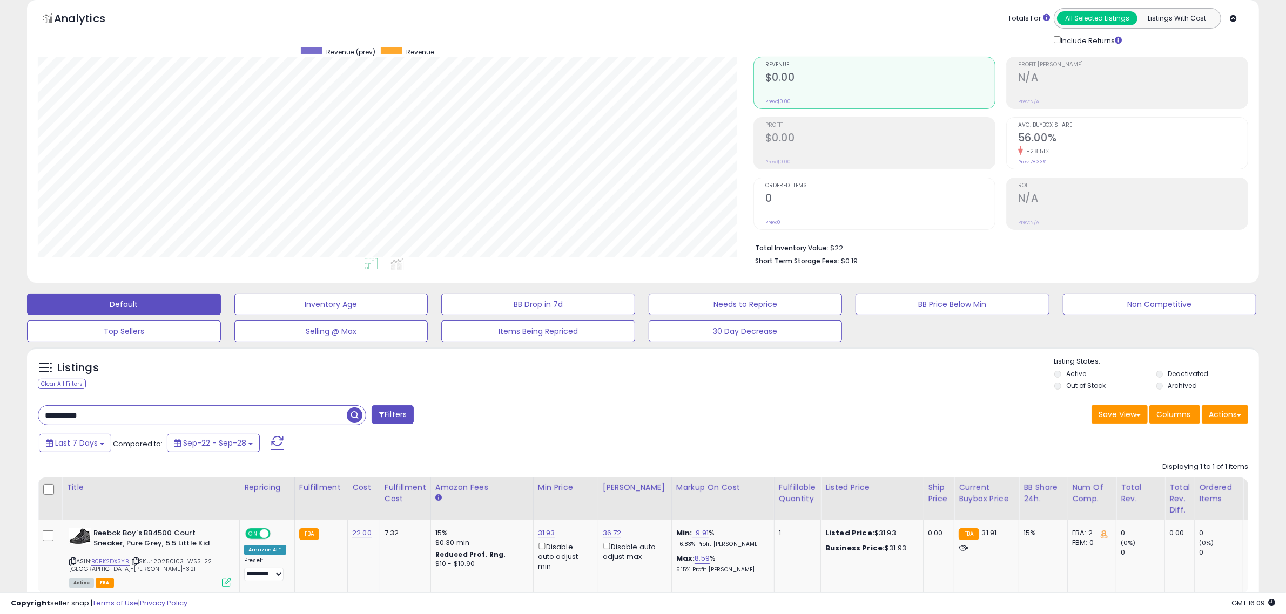
paste input "text"
type input "**********"
click at [543, 535] on link "47.48" at bounding box center [548, 533] width 20 height 11
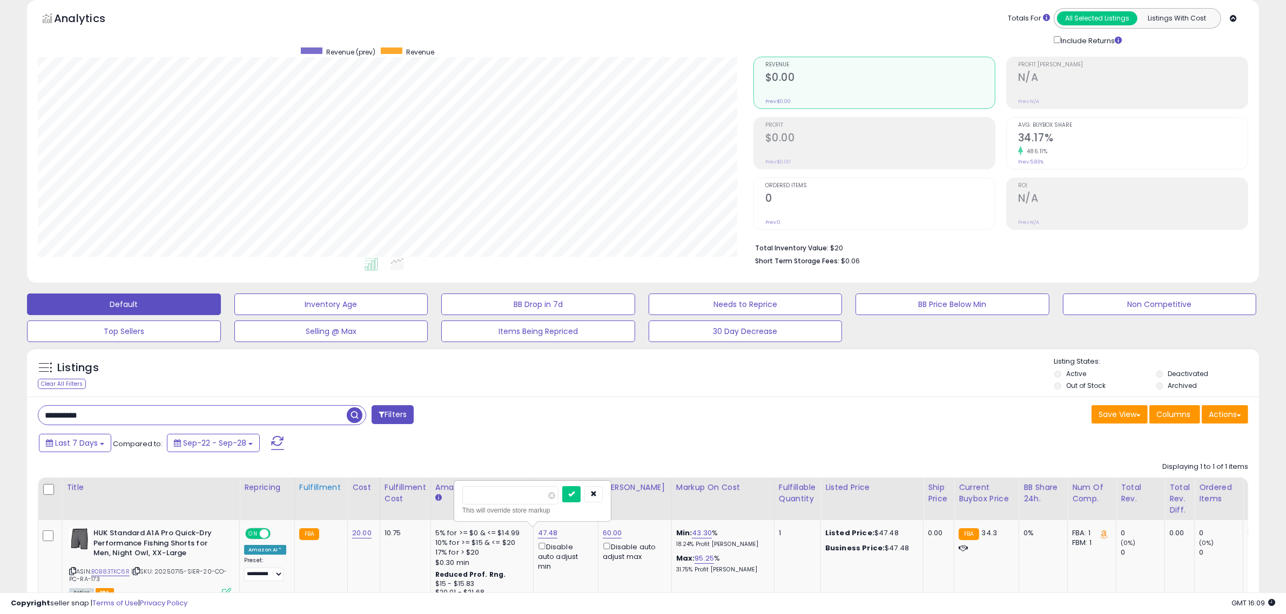
drag, startPoint x: 508, startPoint y: 499, endPoint x: 315, endPoint y: 482, distance: 194.1
click at [351, 492] on table "Title Repricing" at bounding box center [862, 541] width 1649 height 127
type input "**"
click button "submit" at bounding box center [571, 494] width 18 height 16
click at [713, 435] on div "Last 7 Days Compared to: Sep-22 - Sep-28" at bounding box center [490, 444] width 908 height 24
